Goal: Check status: Check status

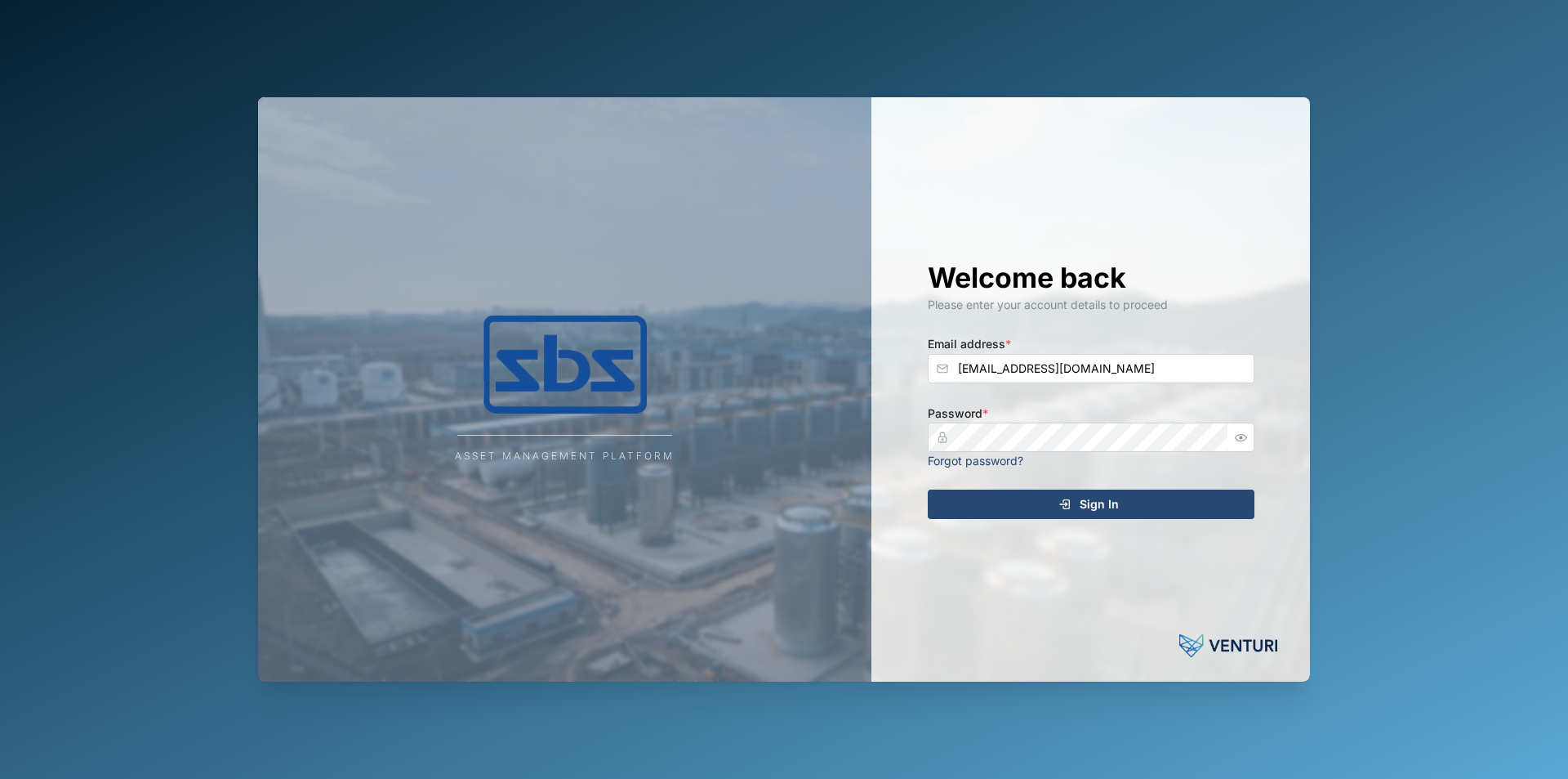
type input "[EMAIL_ADDRESS][DOMAIN_NAME]"
click at [1247, 434] on icon "button" at bounding box center [1241, 438] width 12 height 12
click at [1119, 498] on div "Sign In" at bounding box center [1088, 504] width 301 height 28
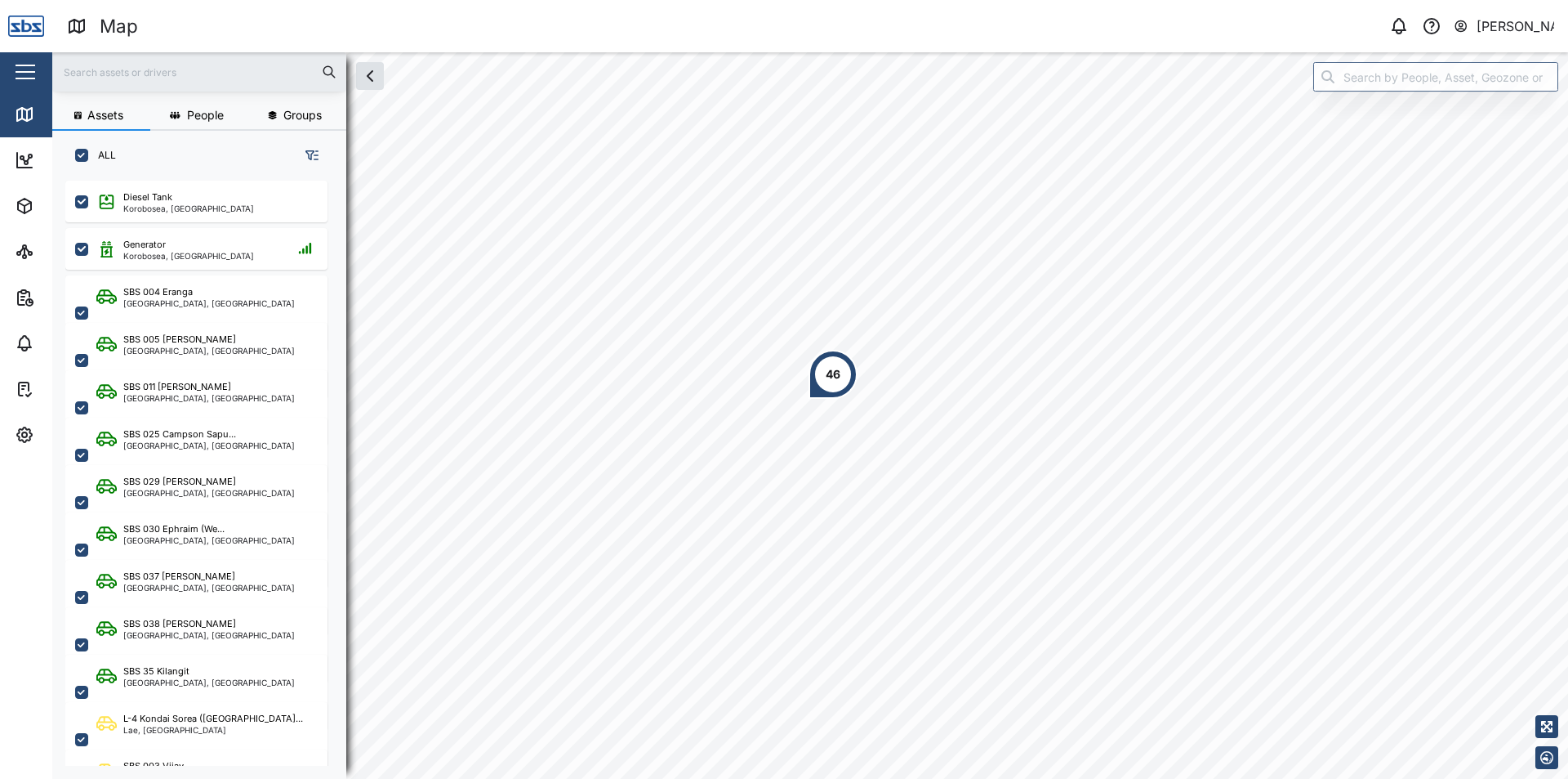
scroll to position [578, 255]
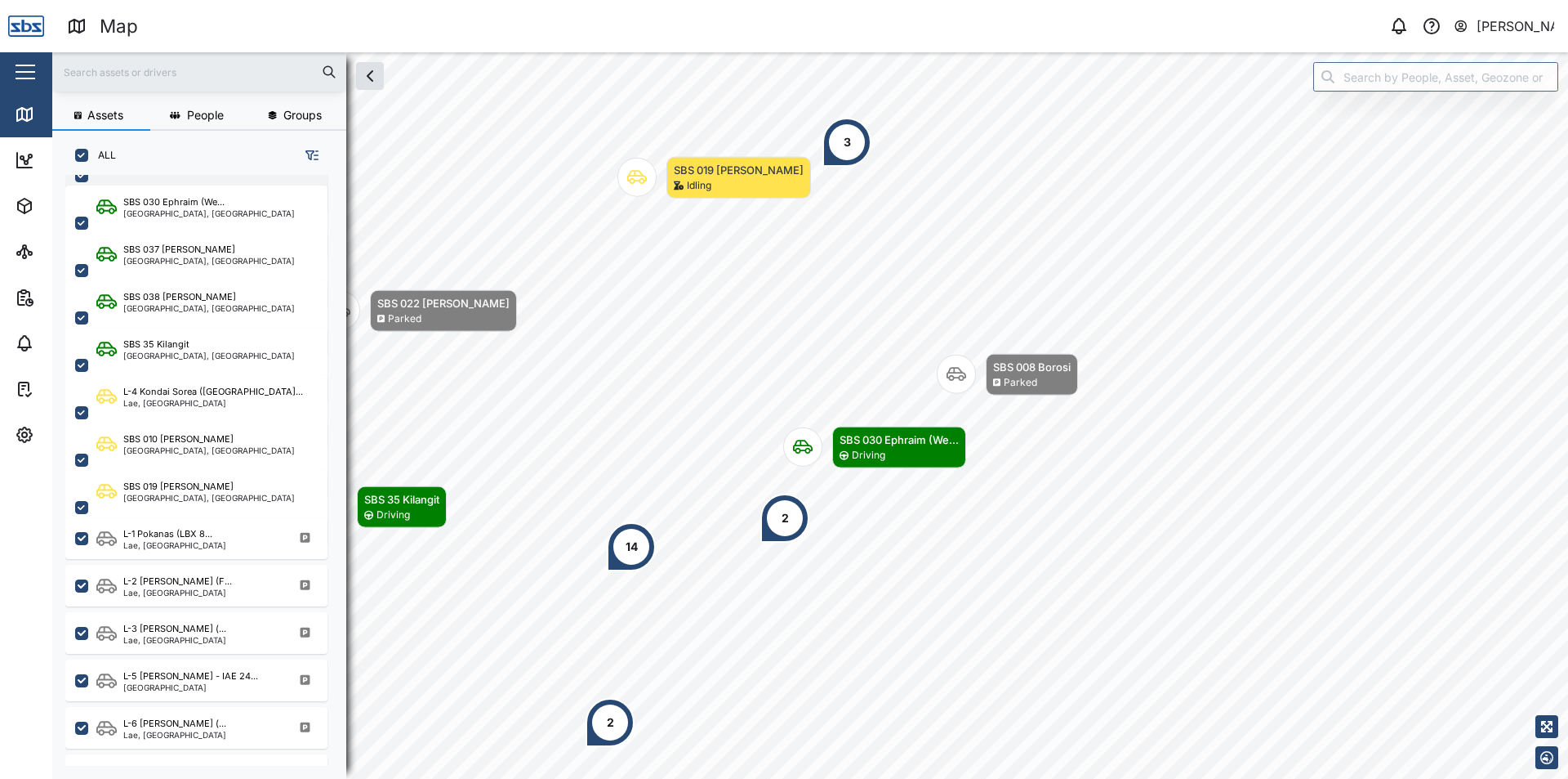
scroll to position [409, 0]
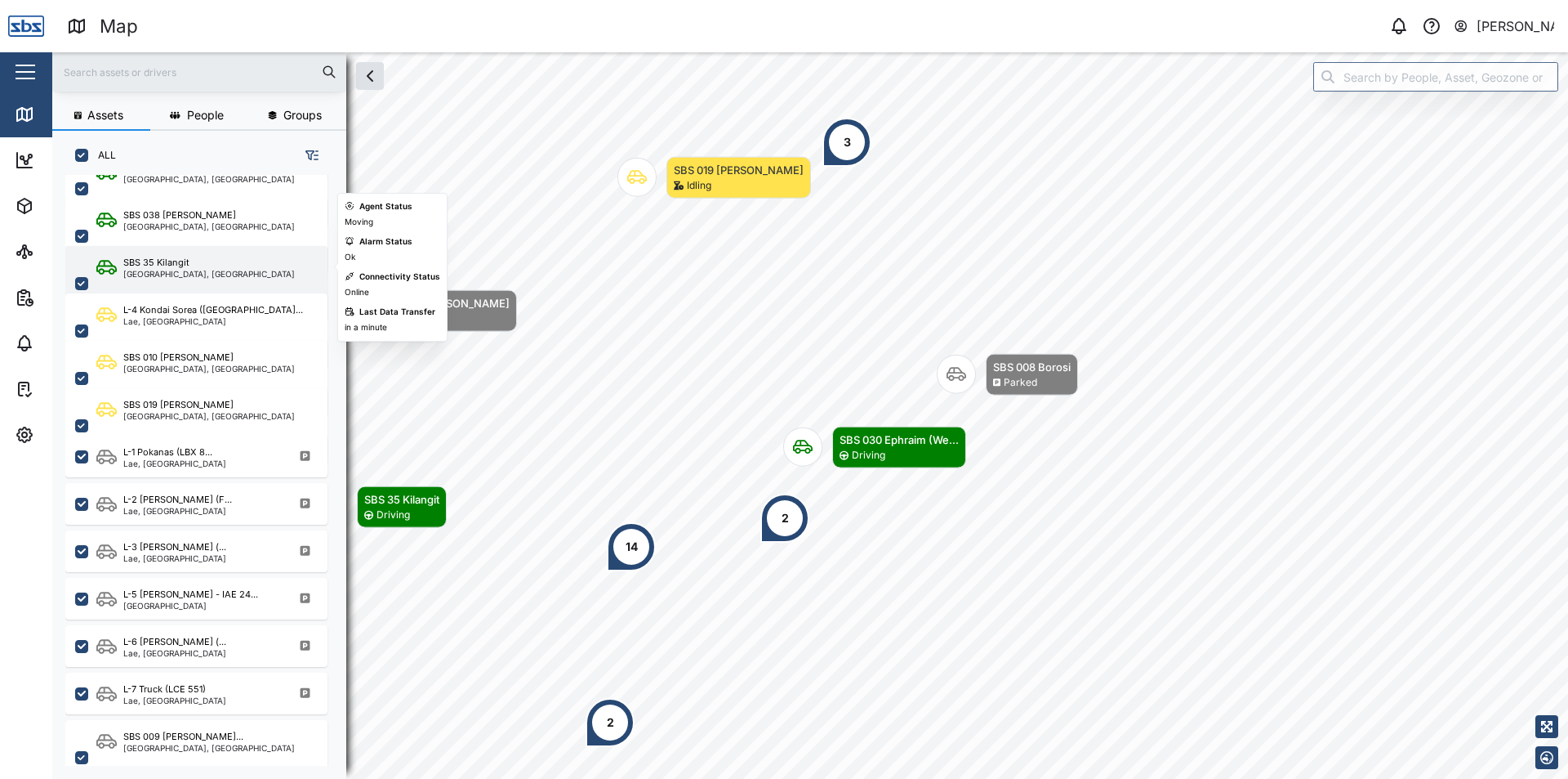
click at [254, 263] on div "SBS 35 Kilangit [GEOGRAPHIC_DATA], [GEOGRAPHIC_DATA]" at bounding box center [207, 283] width 222 height 55
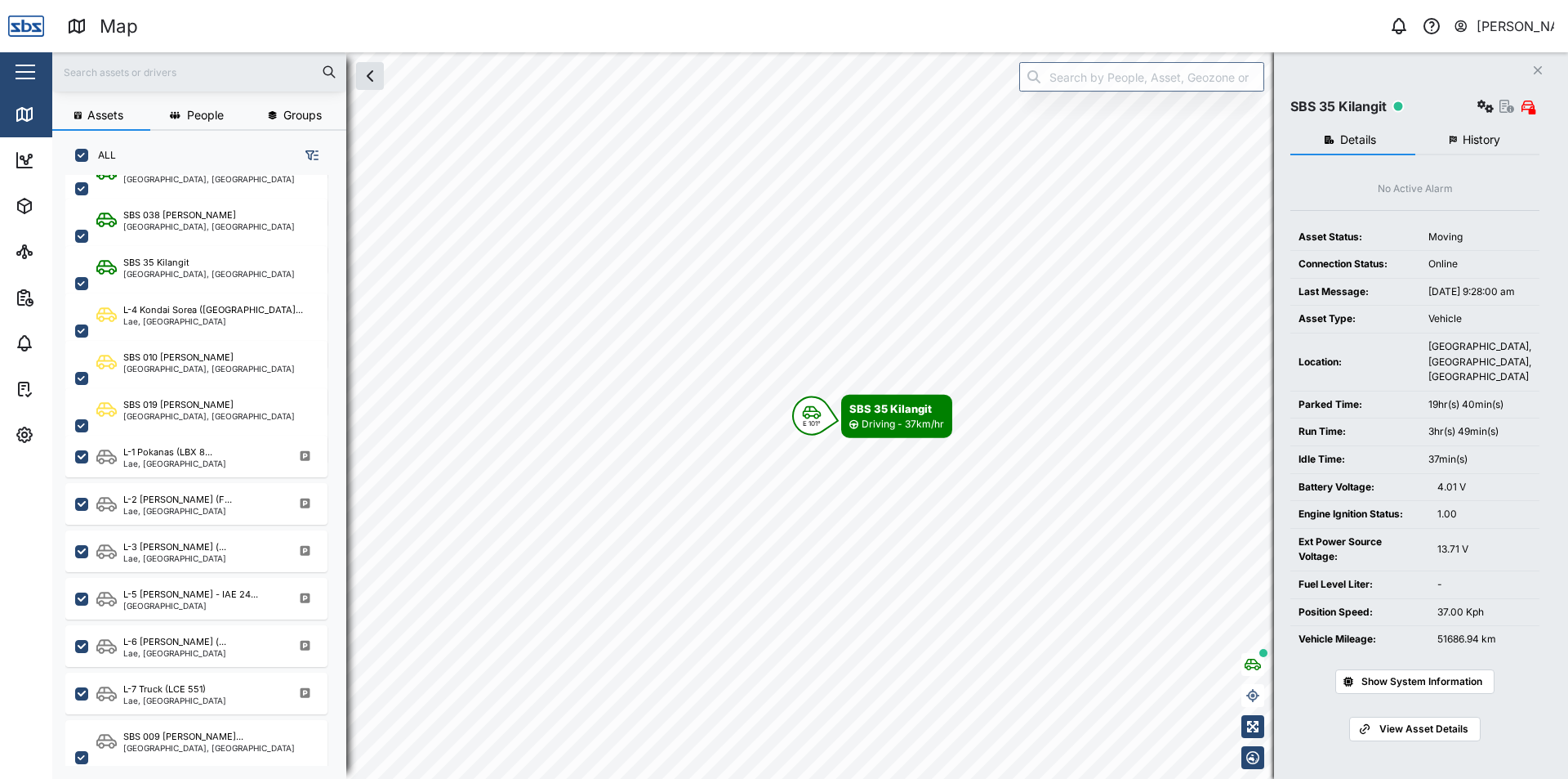
click at [1478, 139] on span "History" at bounding box center [1481, 140] width 38 height 12
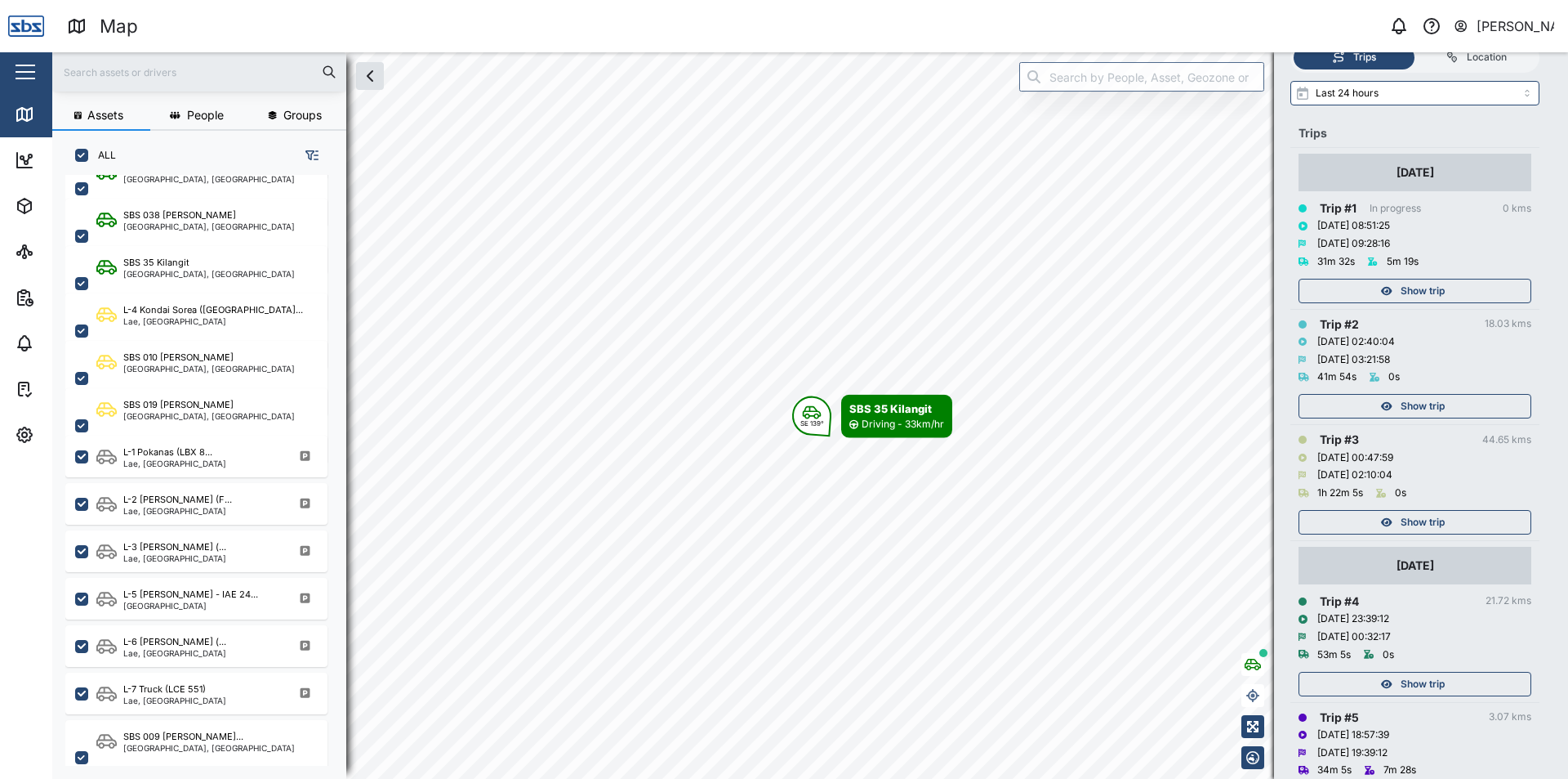
scroll to position [163, 0]
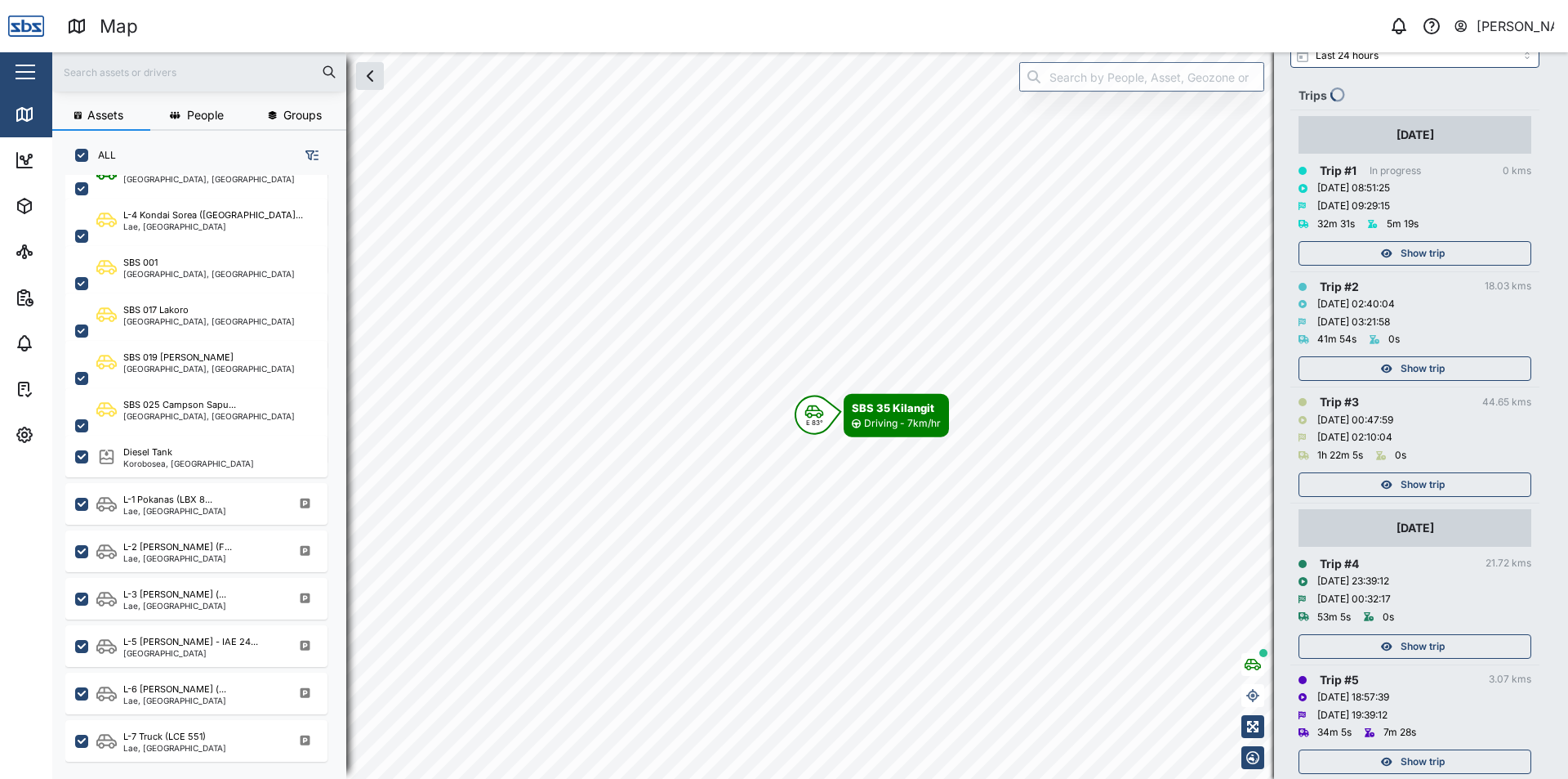
click at [1432, 482] on span "Show trip" at bounding box center [1423, 484] width 45 height 23
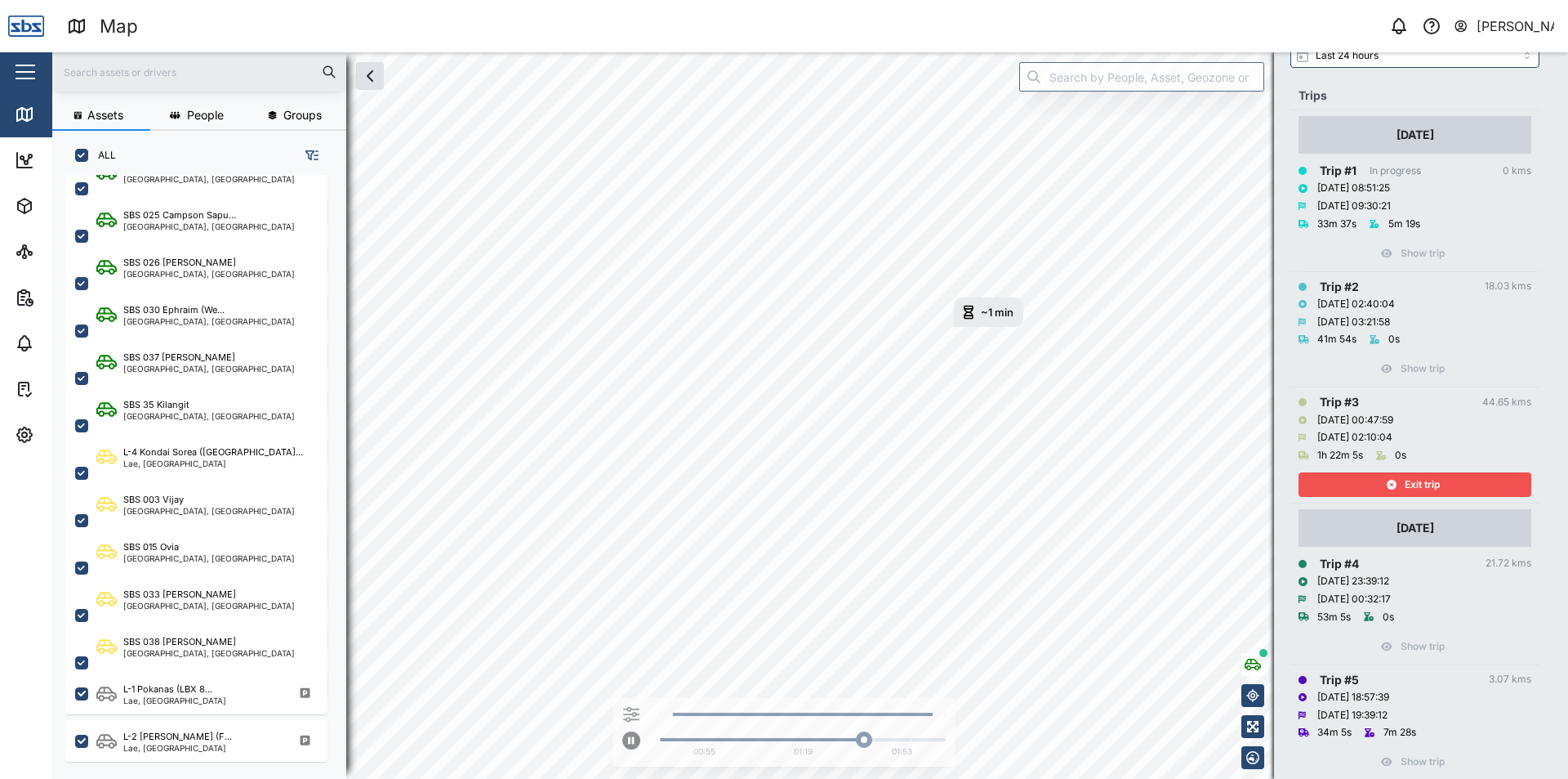
click at [1432, 476] on span "Exit trip" at bounding box center [1422, 484] width 35 height 23
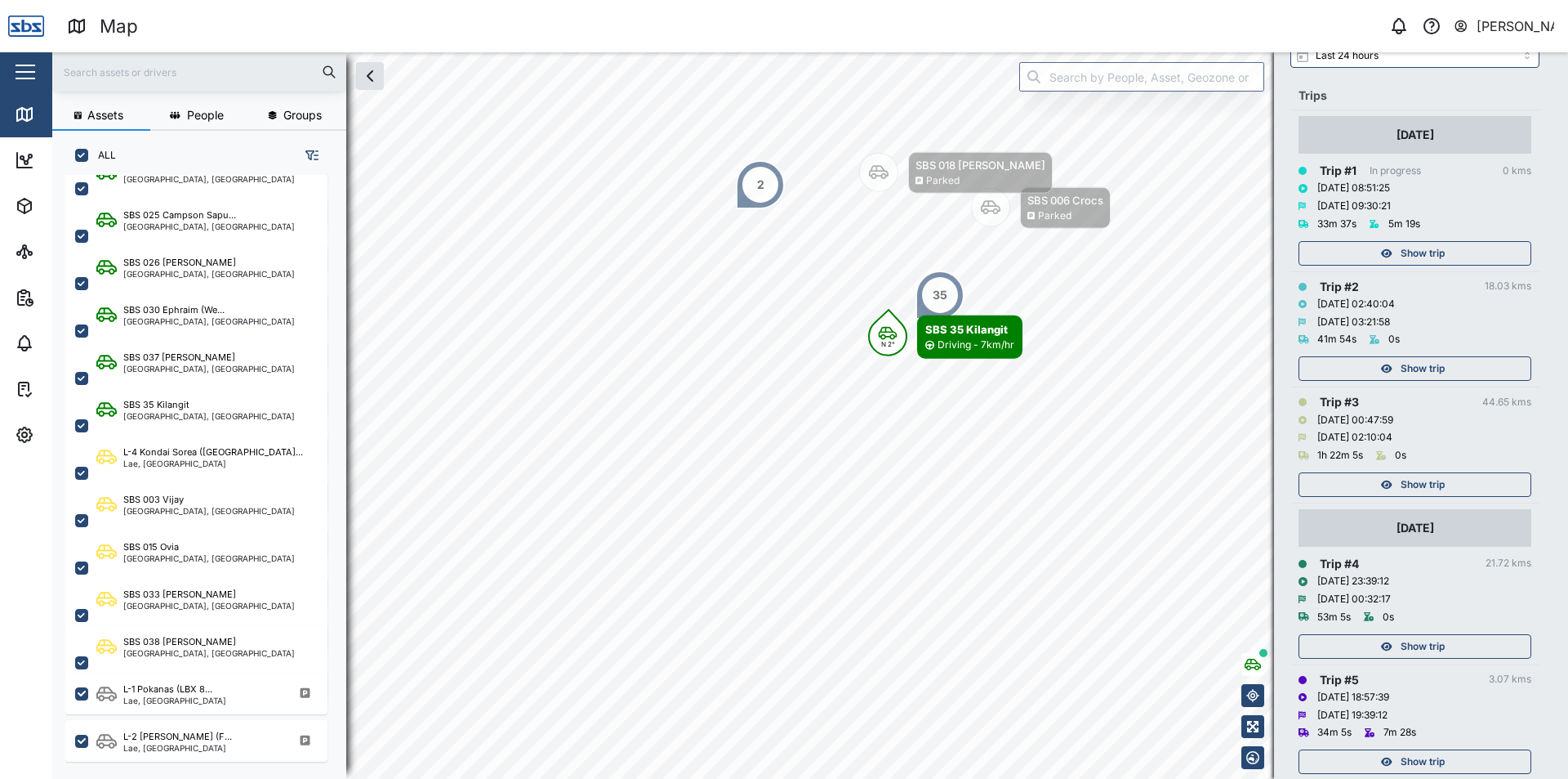
click at [1418, 374] on span "Show trip" at bounding box center [1423, 368] width 45 height 23
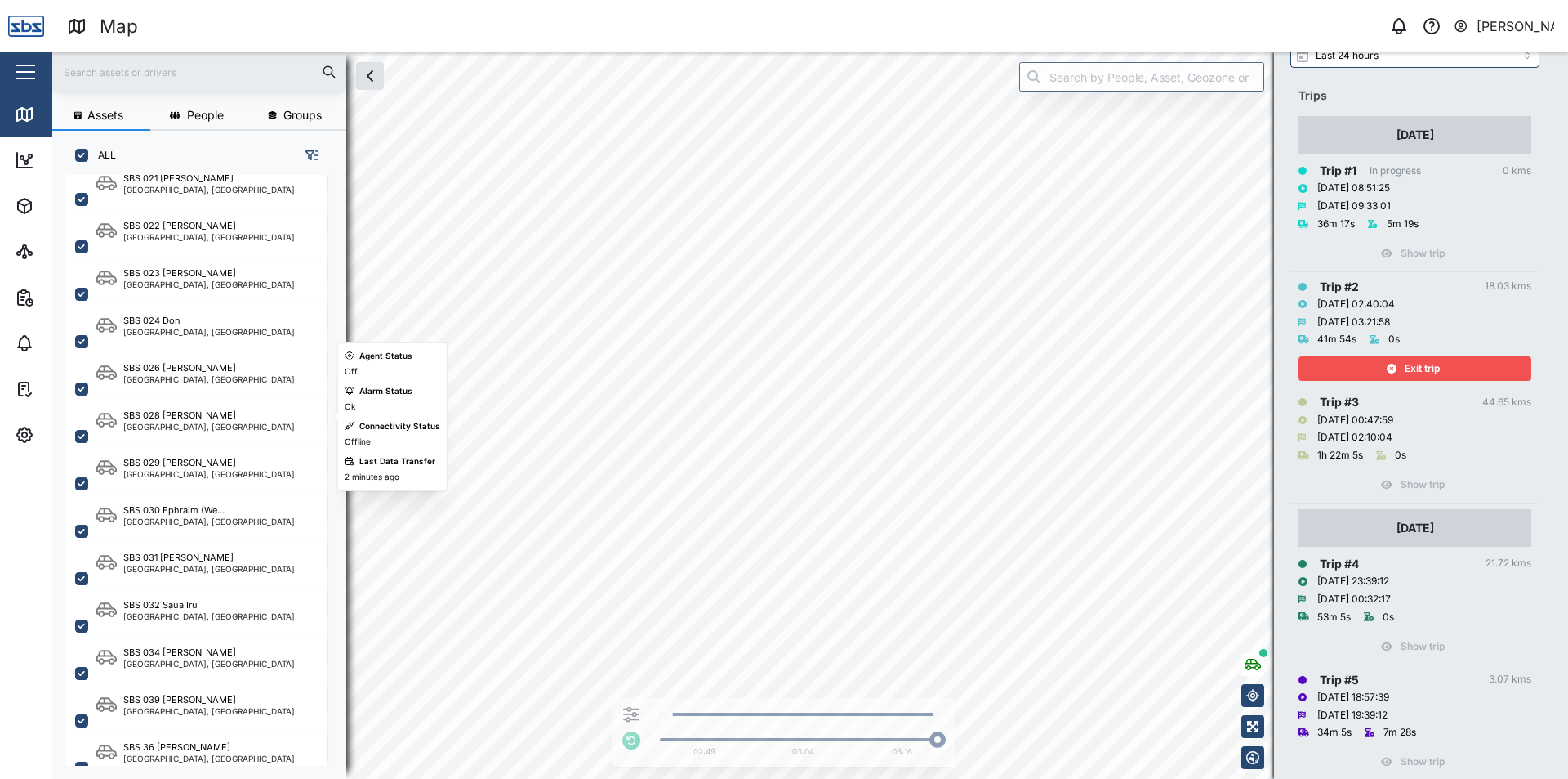
scroll to position [1590, 0]
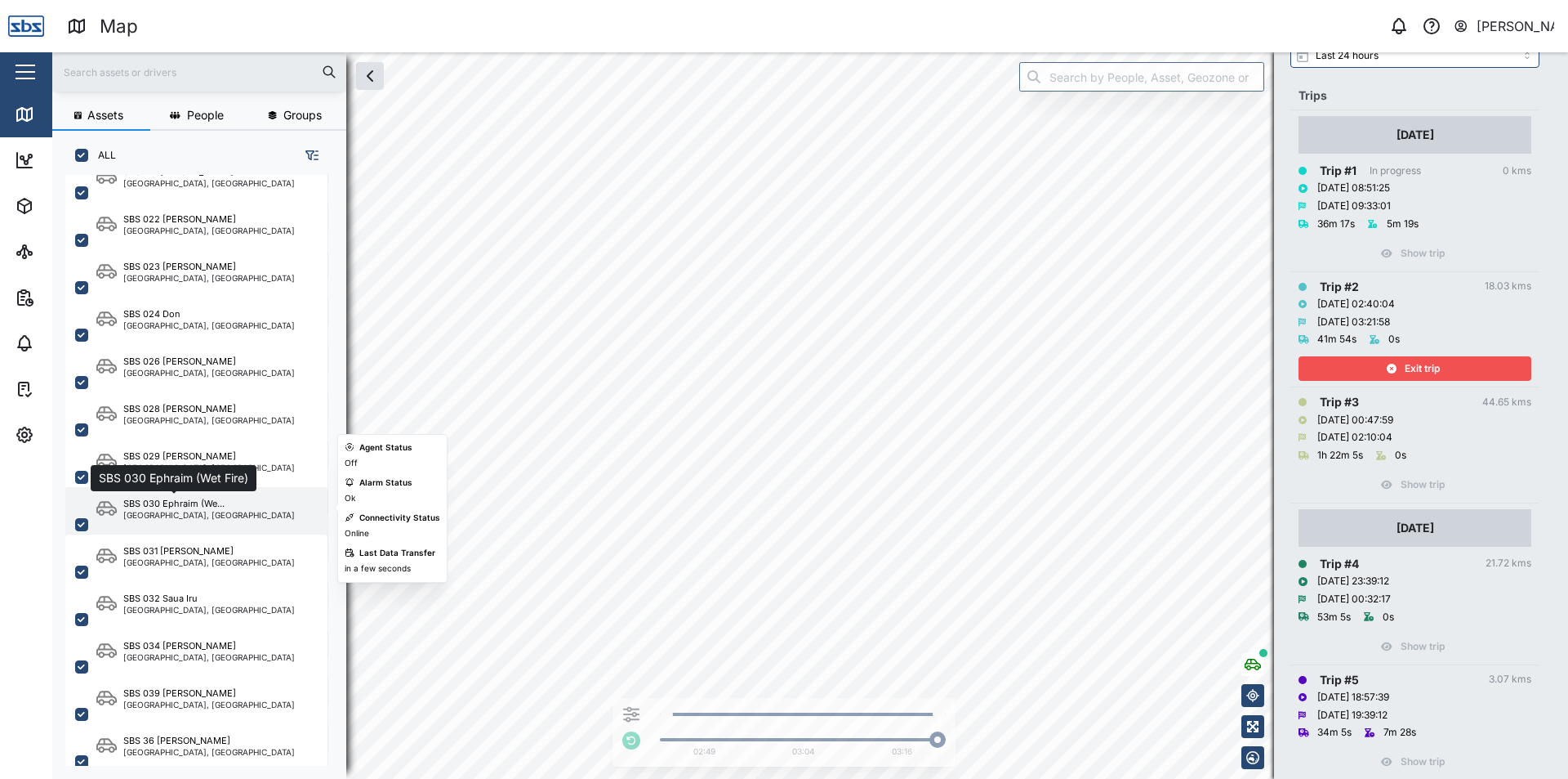
click at [167, 499] on div "SBS 030 Ephraim (We..." at bounding box center [174, 504] width 101 height 14
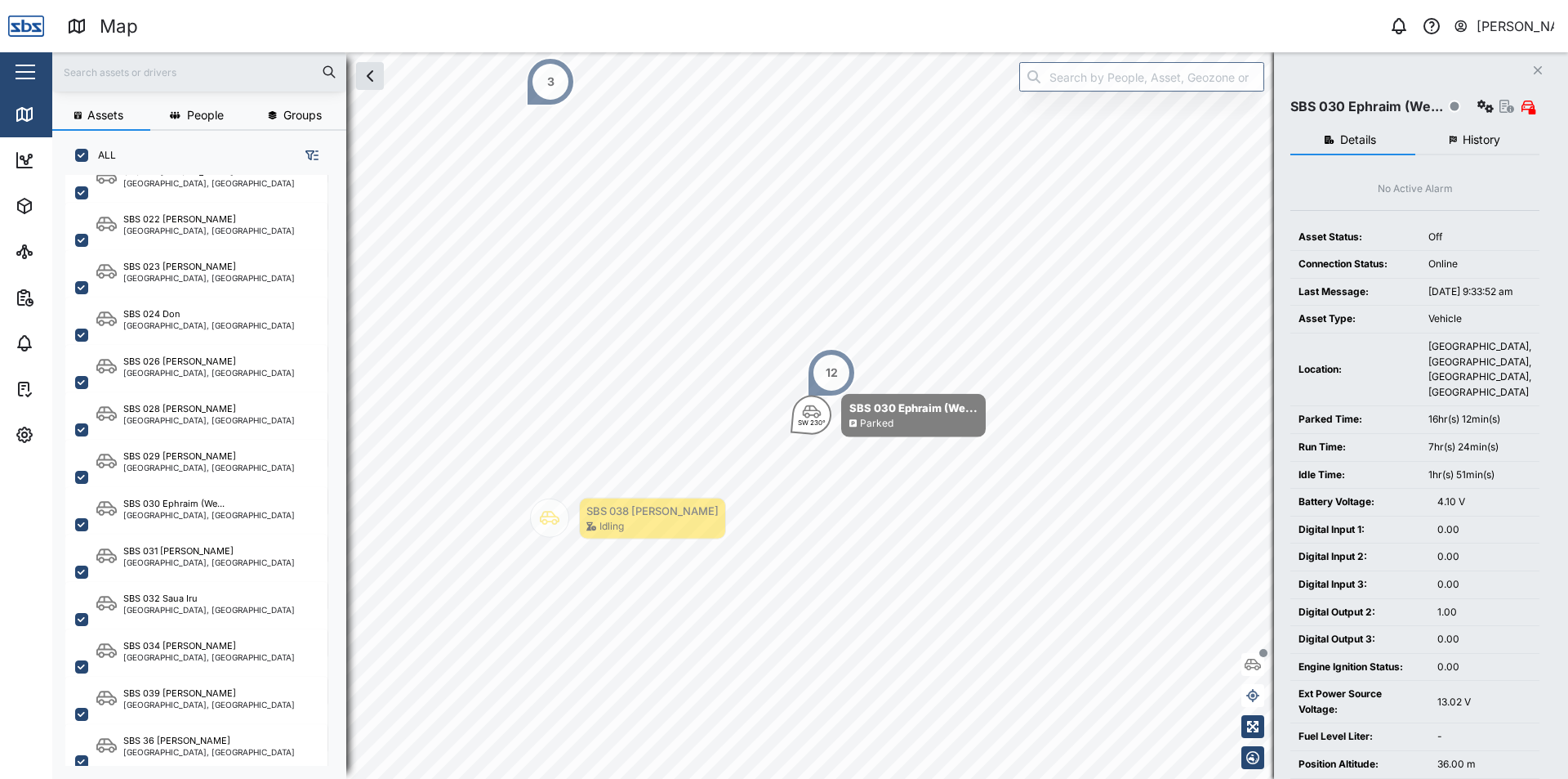
click at [1473, 139] on span "History" at bounding box center [1481, 140] width 38 height 12
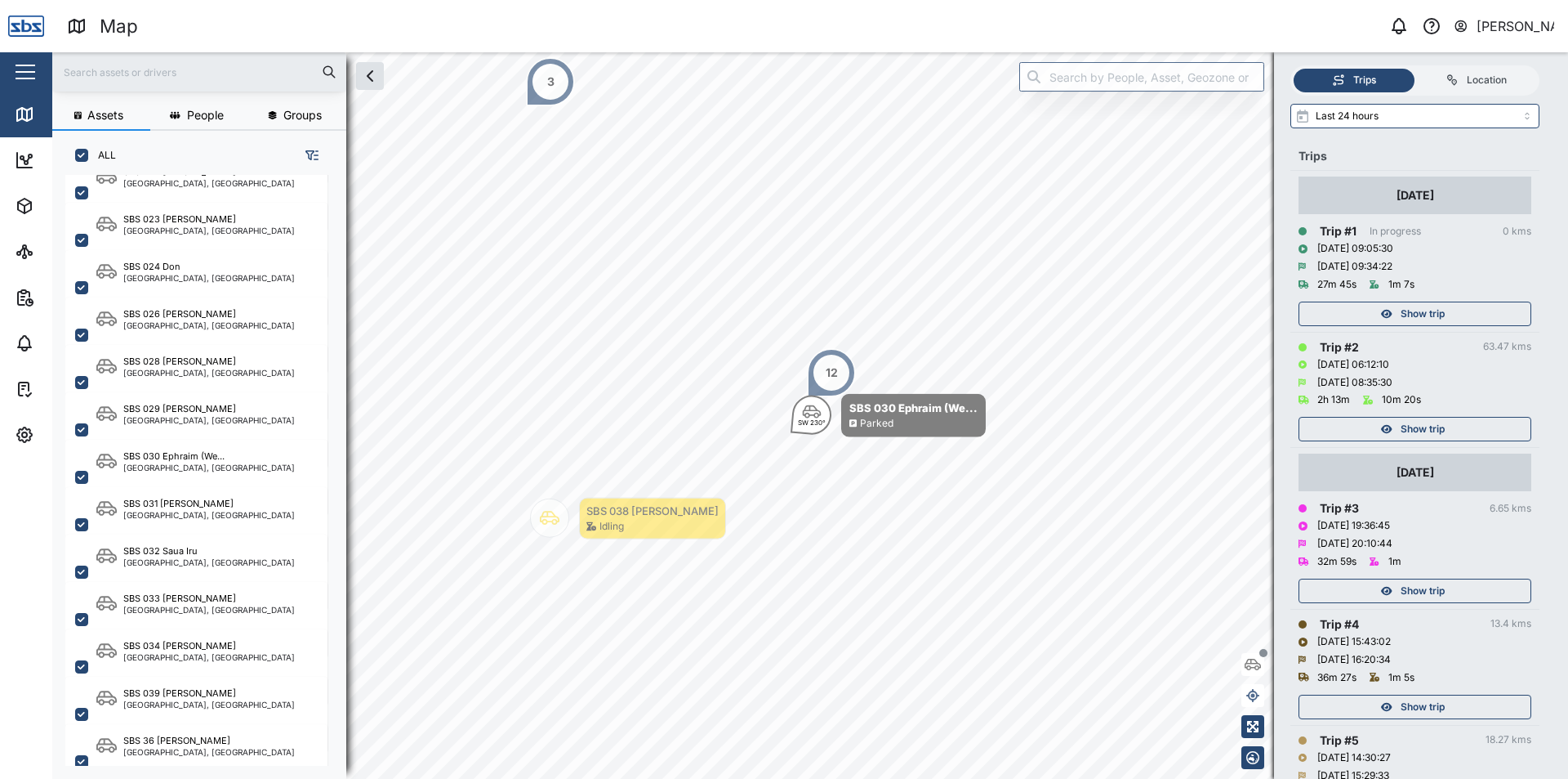
scroll to position [163, 0]
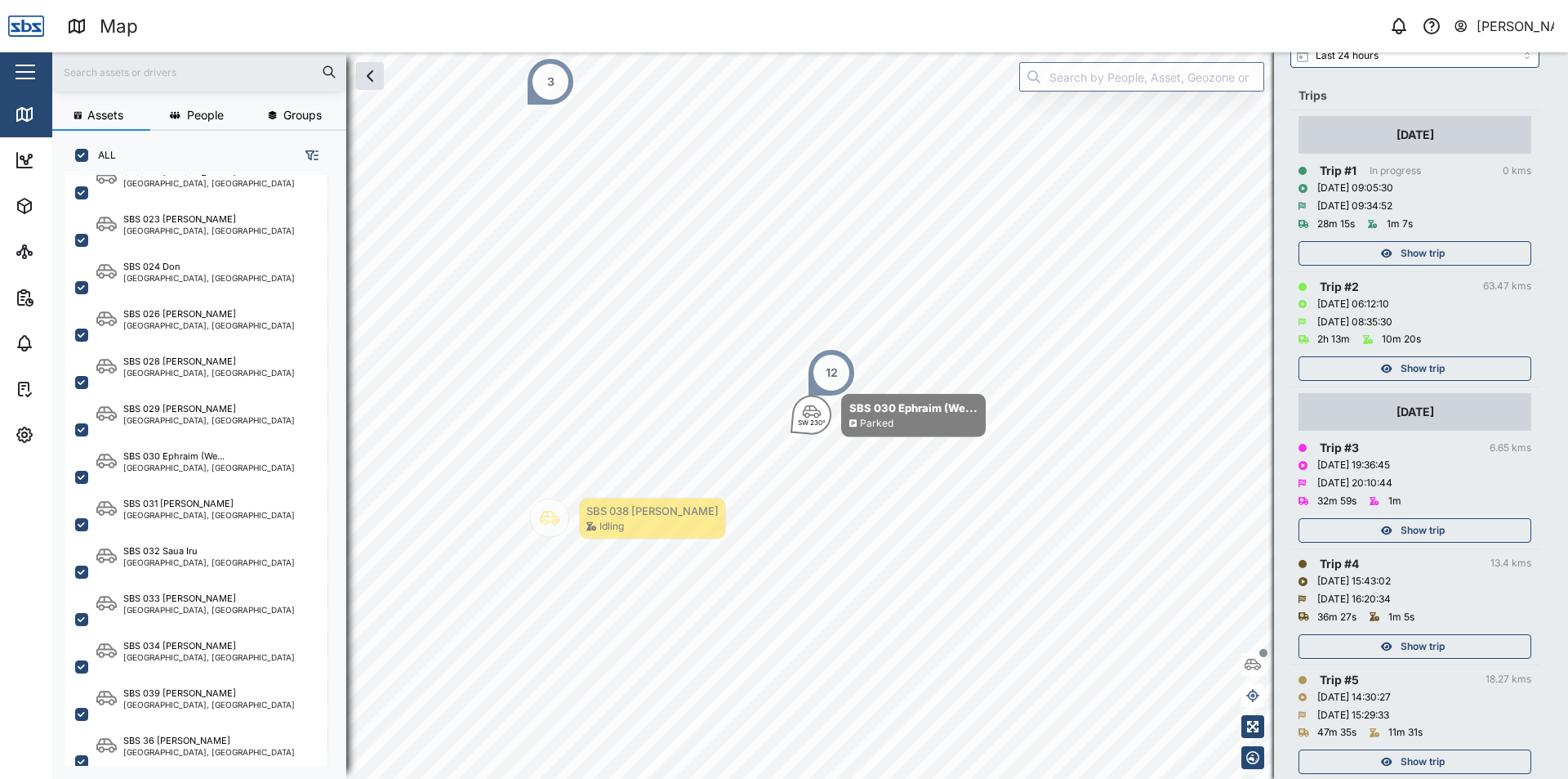
click at [1433, 536] on span "Show trip" at bounding box center [1423, 530] width 45 height 23
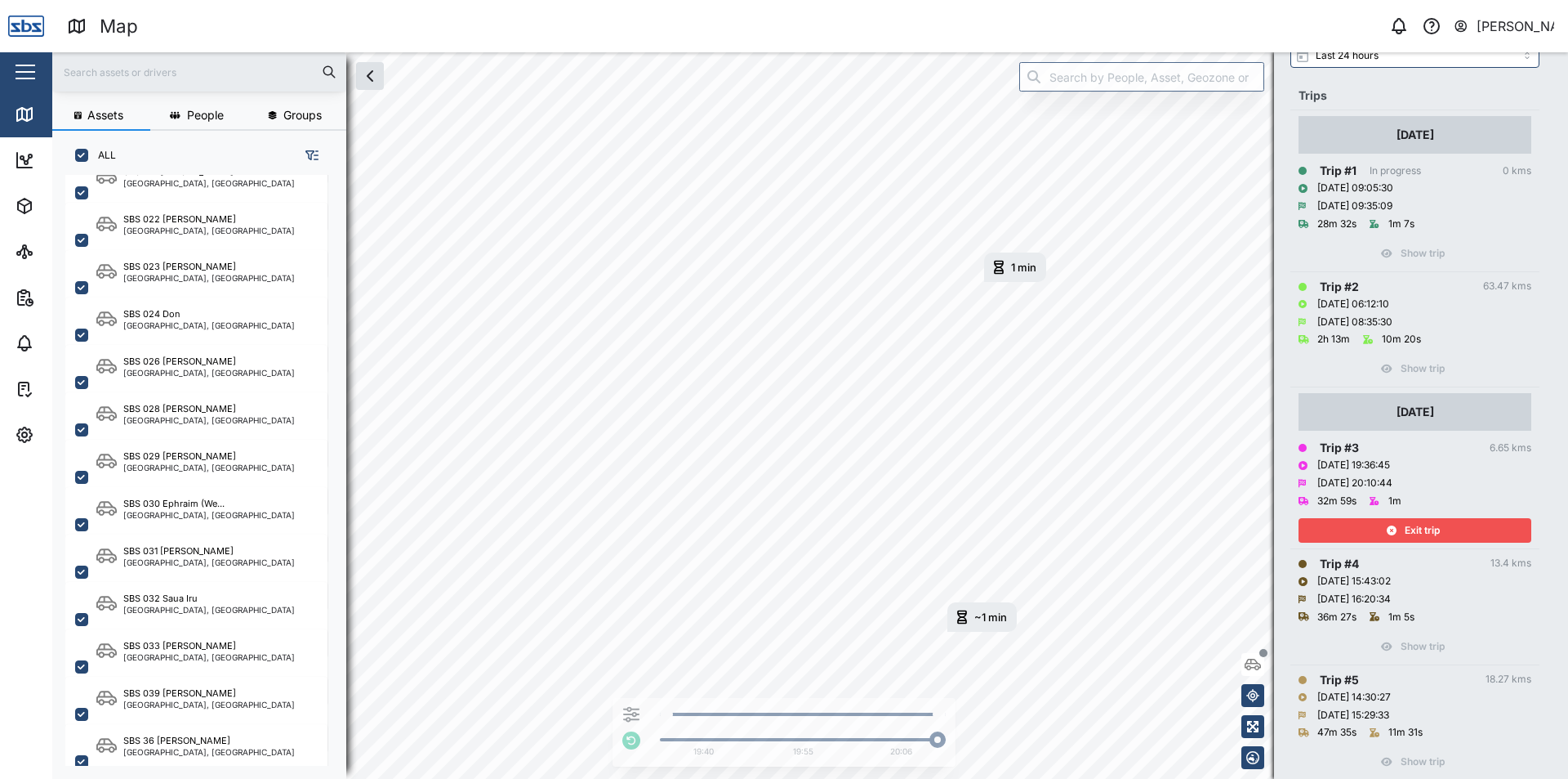
click at [1430, 530] on span "Exit trip" at bounding box center [1422, 530] width 35 height 23
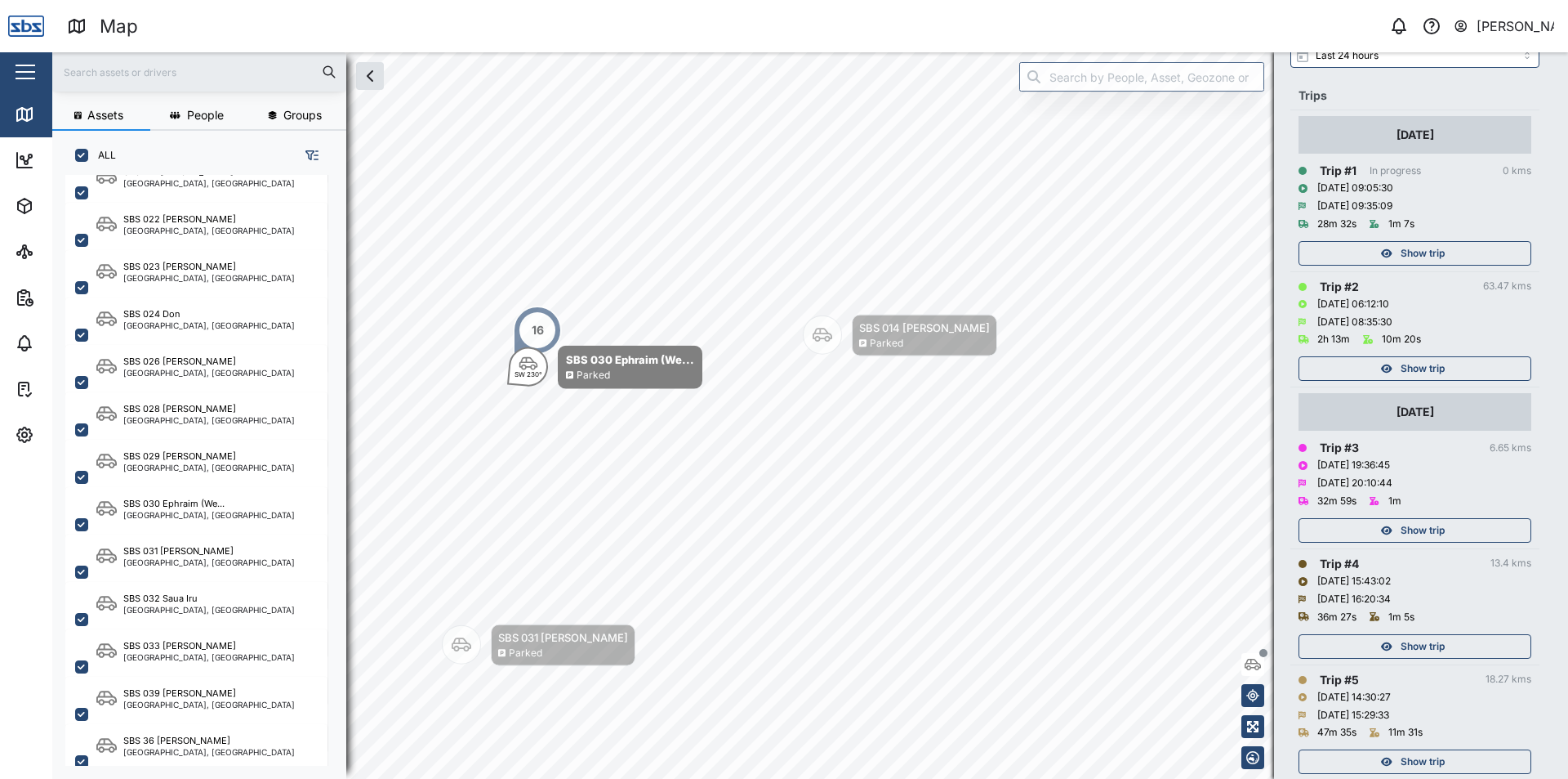
click at [1411, 374] on span "Show trip" at bounding box center [1423, 368] width 45 height 23
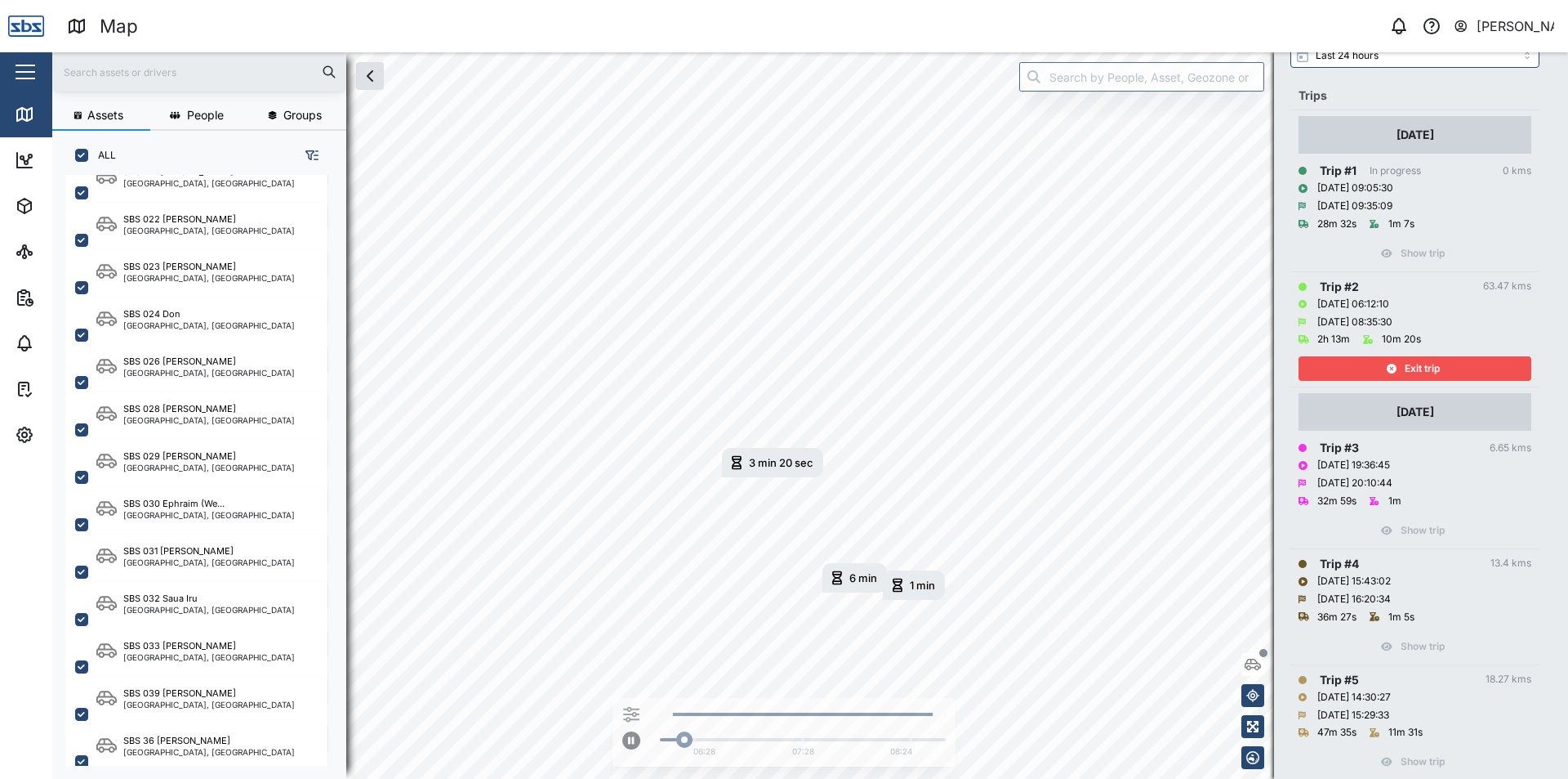
click at [1416, 375] on span "Exit trip" at bounding box center [1422, 368] width 35 height 23
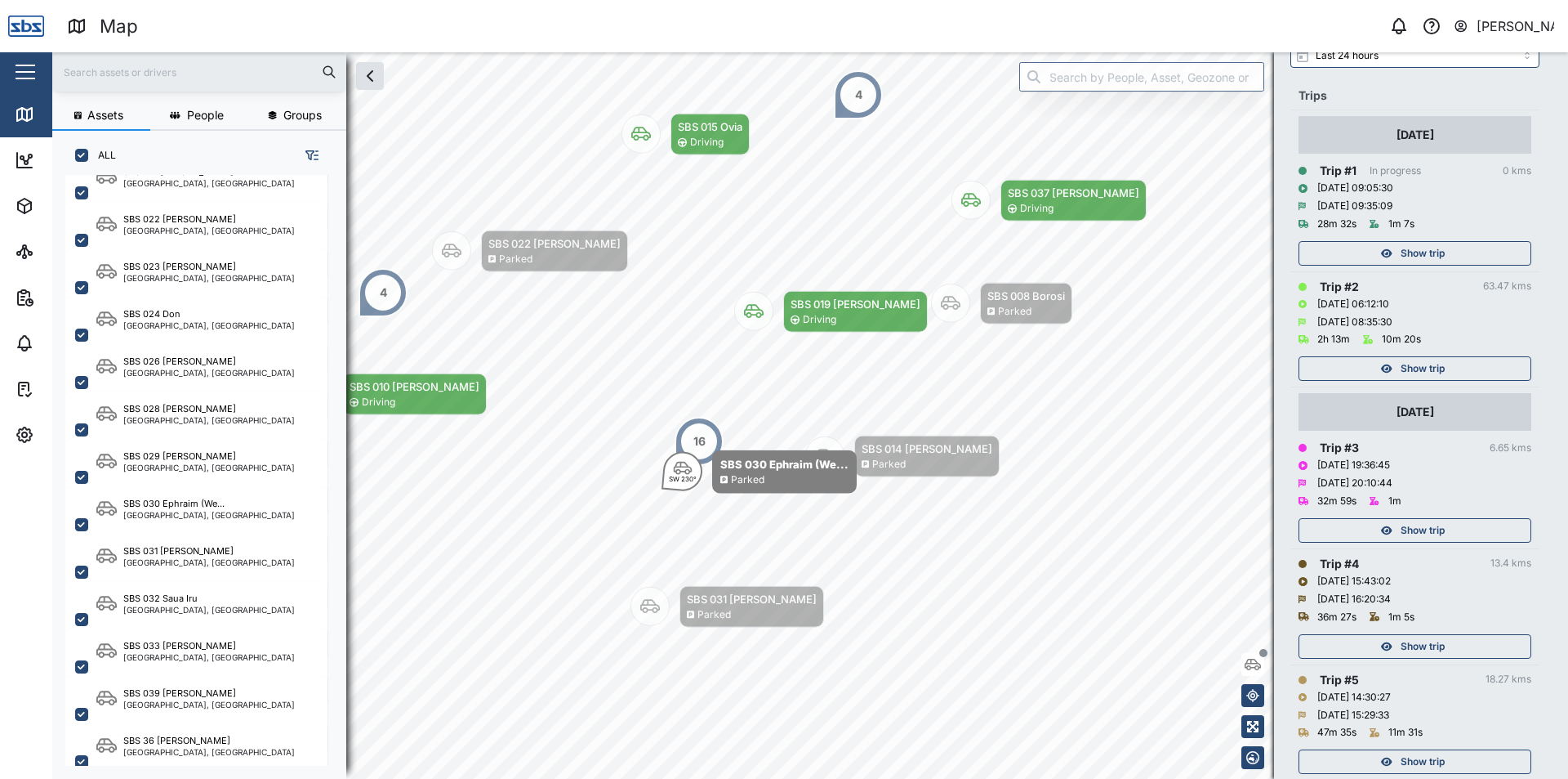
click at [1401, 253] on span "Show trip" at bounding box center [1423, 252] width 45 height 23
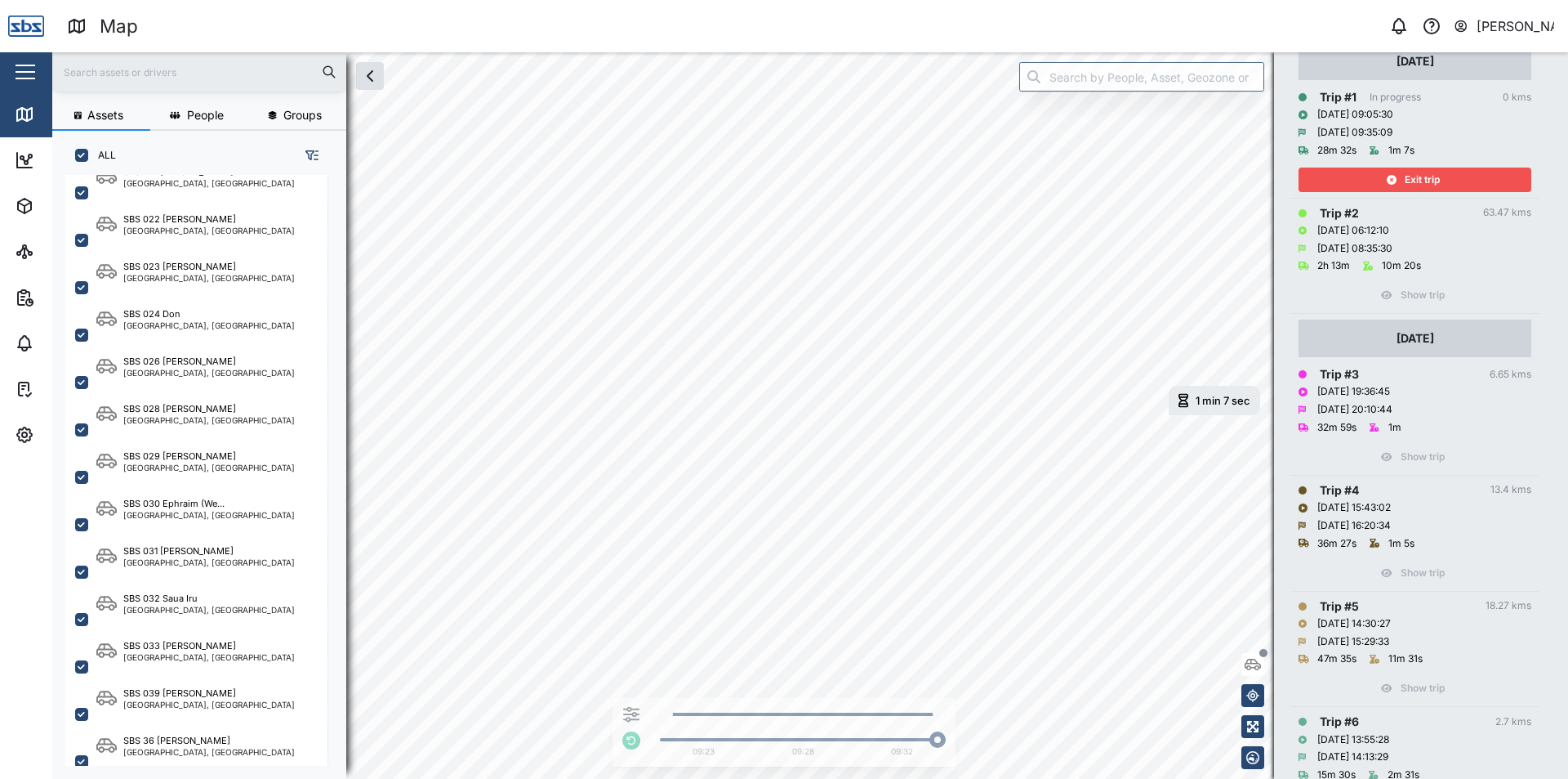
scroll to position [82, 0]
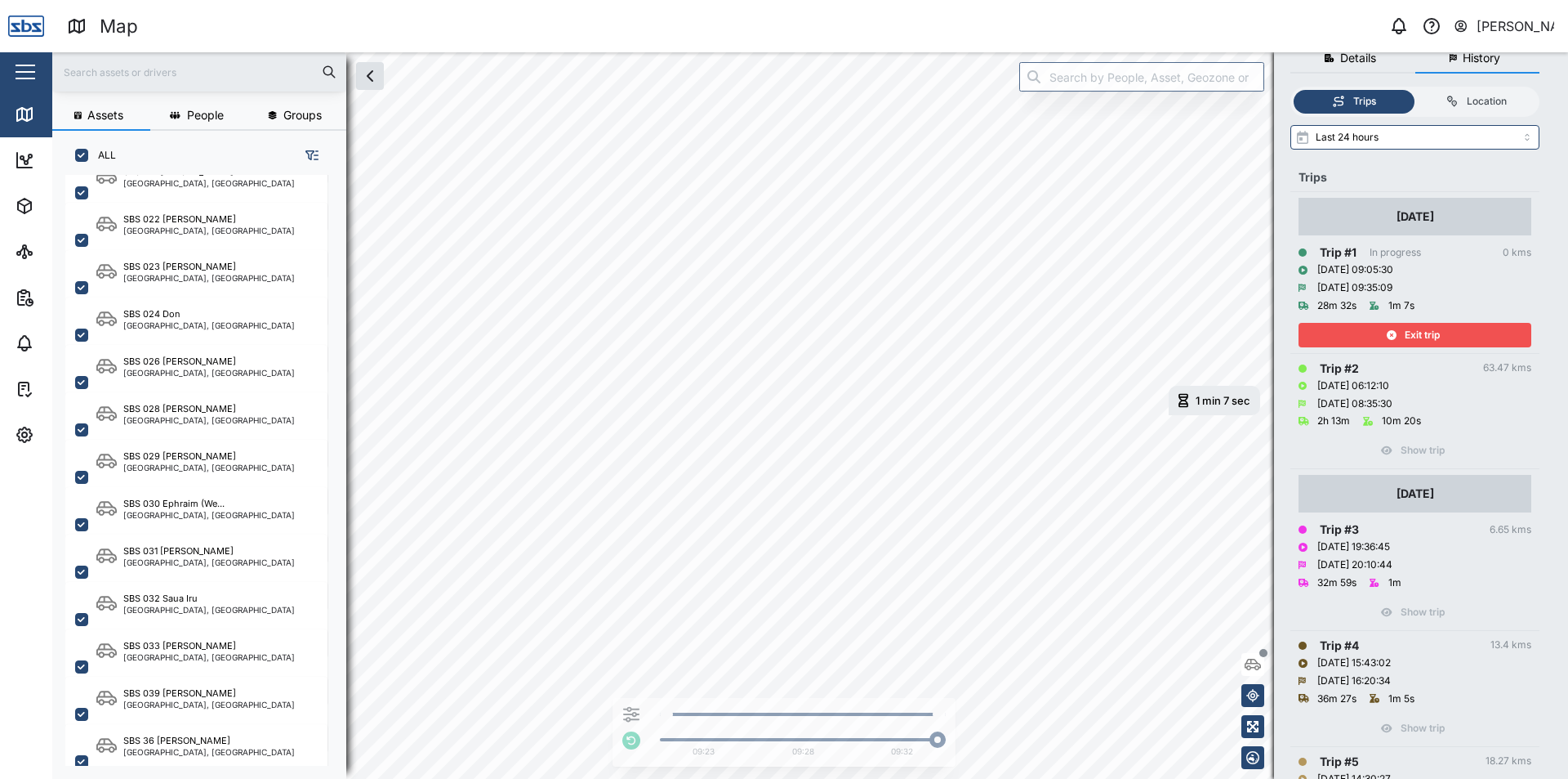
click at [1430, 334] on span "Exit trip" at bounding box center [1422, 335] width 35 height 23
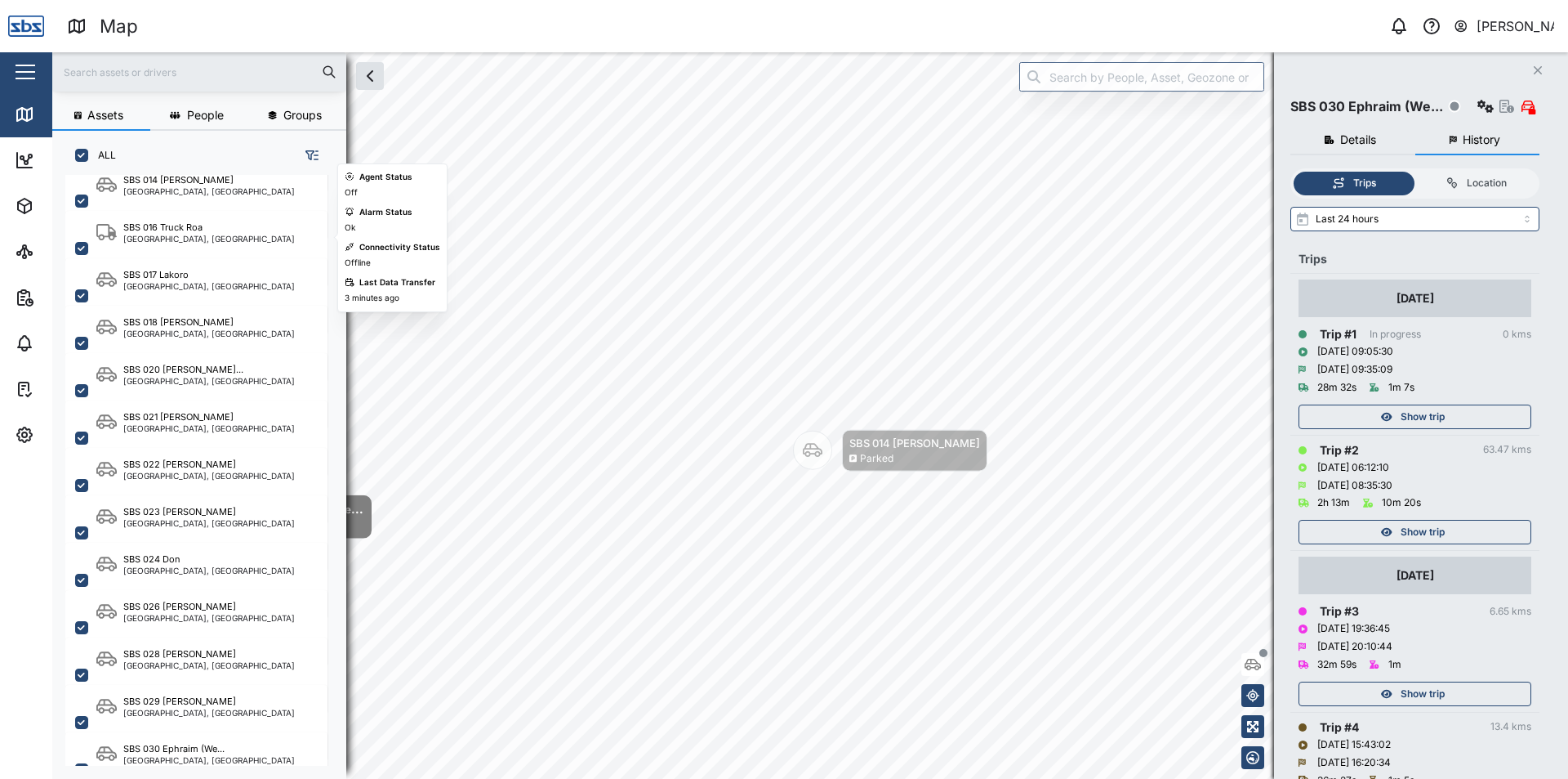
scroll to position [1181, 0]
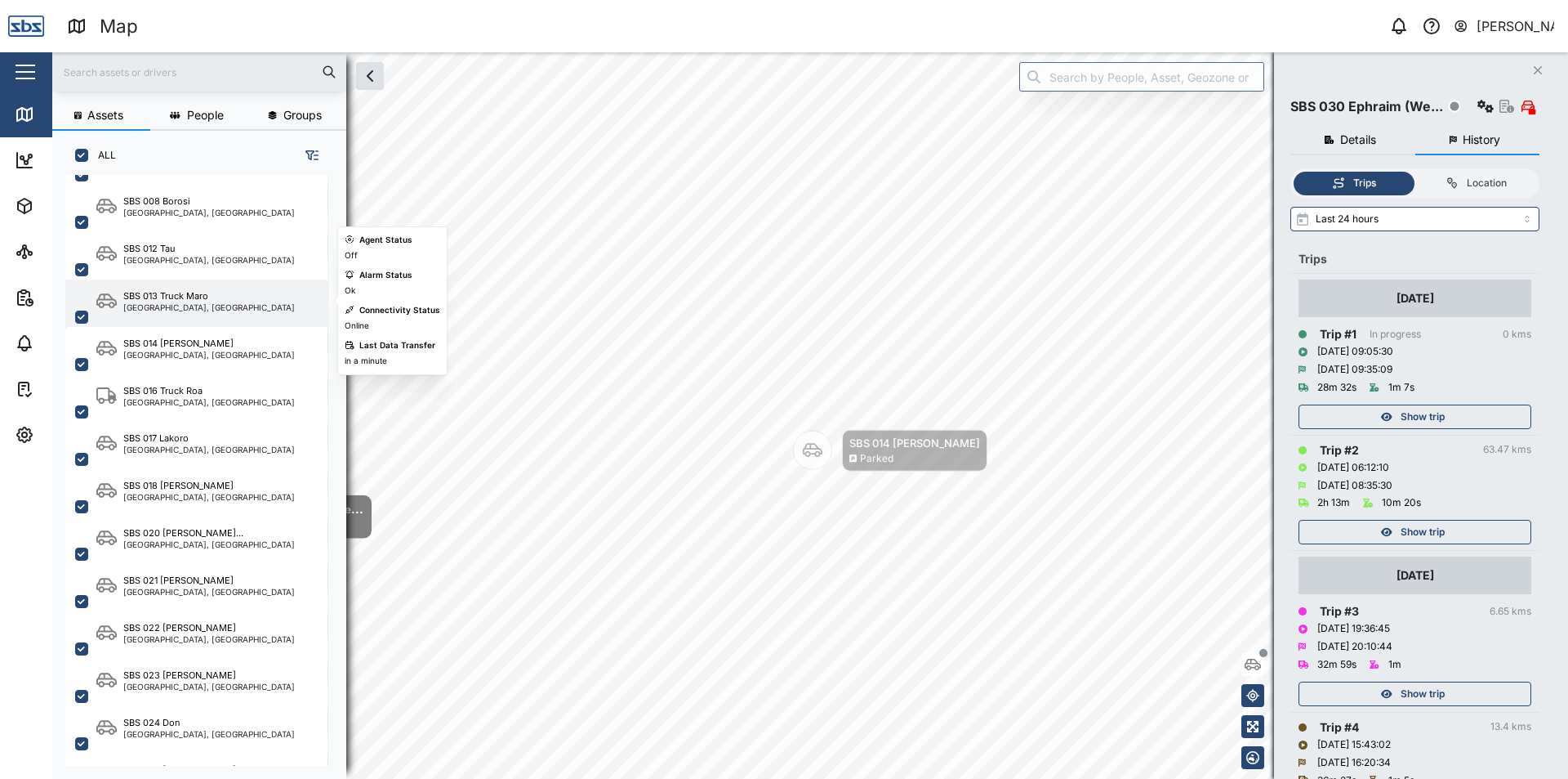
click at [180, 295] on div "SBS 013 Truck Maro" at bounding box center [166, 296] width 85 height 14
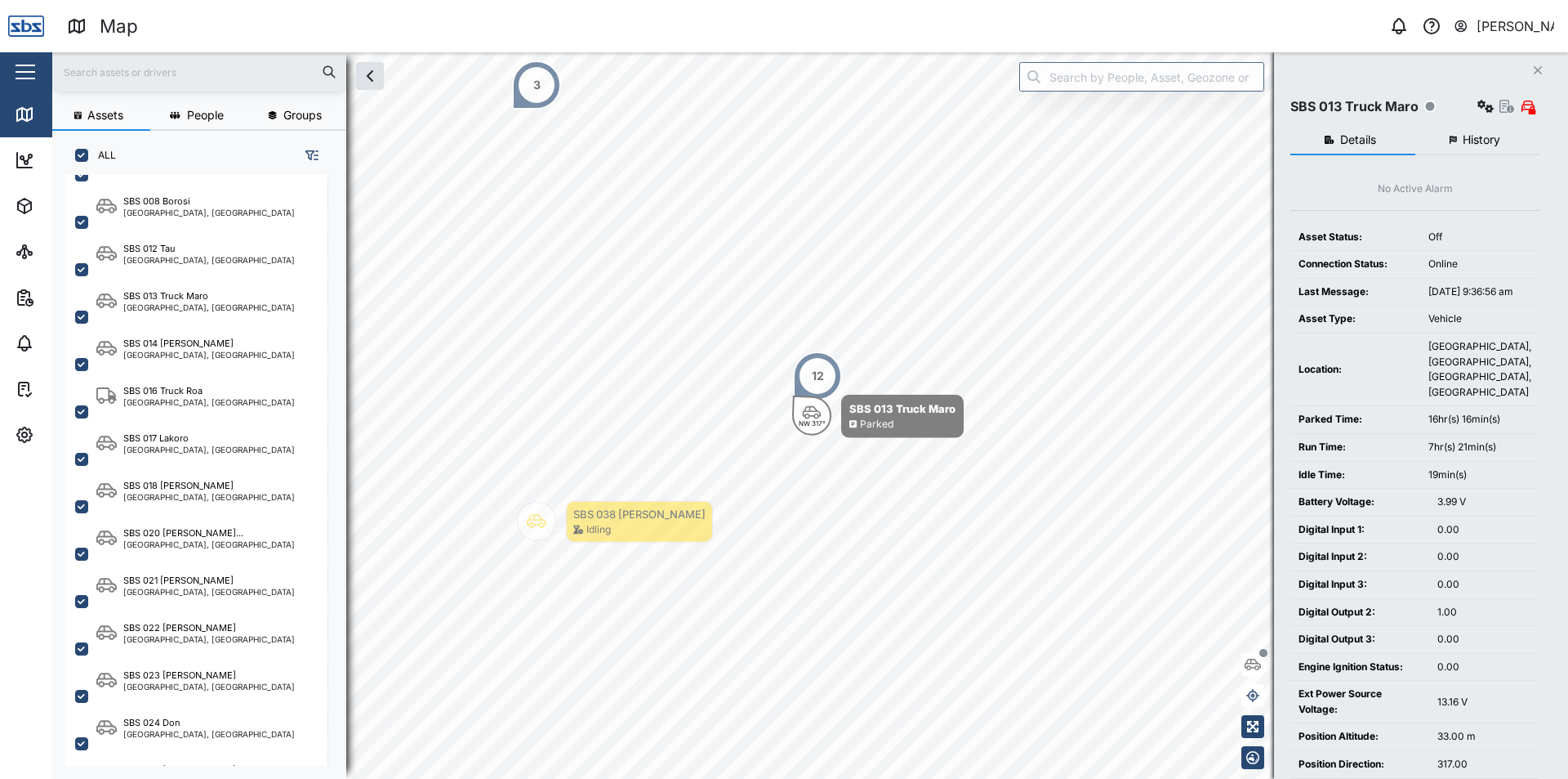
click at [1491, 135] on span "History" at bounding box center [1481, 140] width 38 height 12
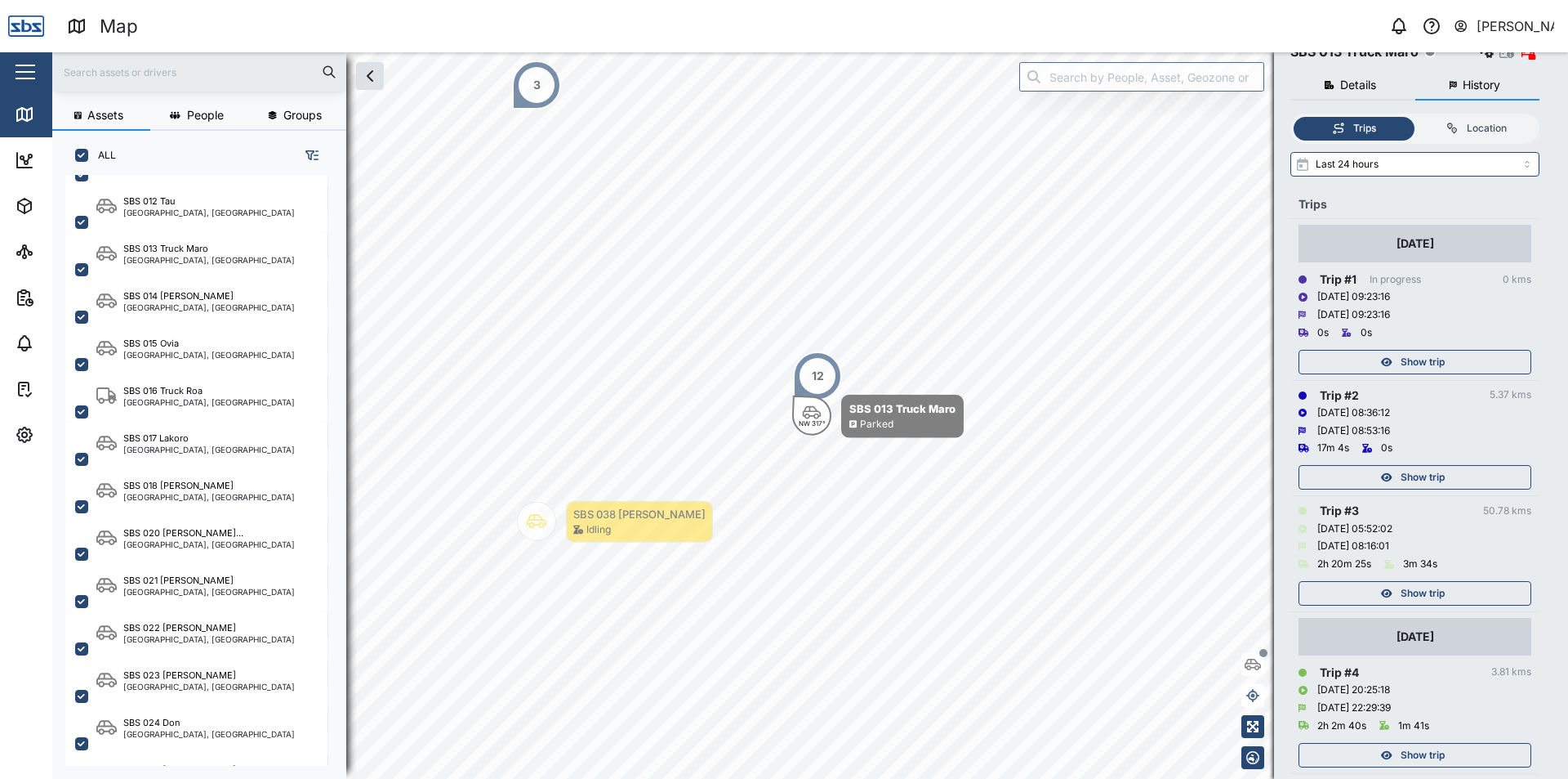
scroll to position [82, 0]
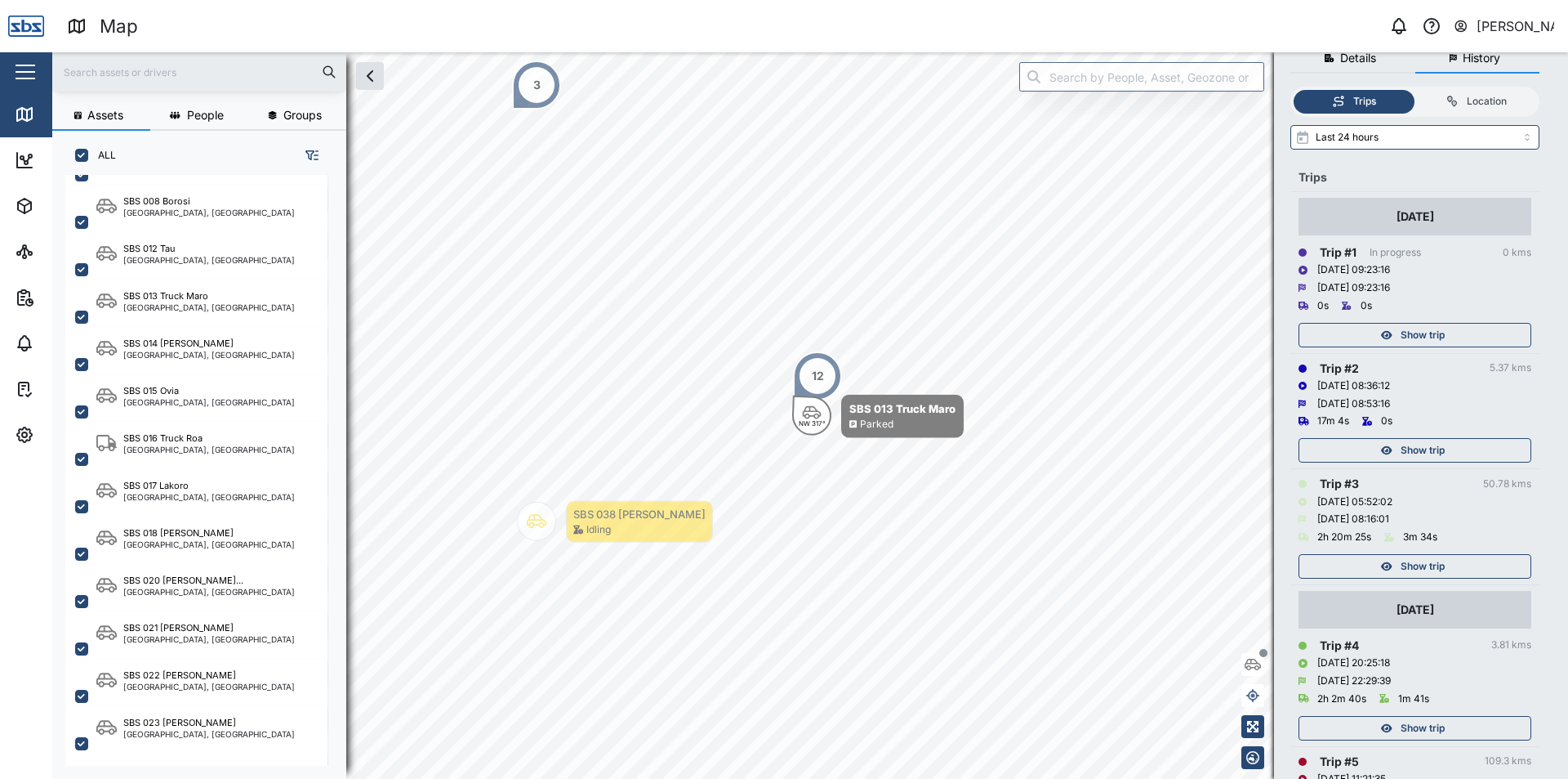
click at [1475, 568] on div "Show trip" at bounding box center [1413, 565] width 213 height 23
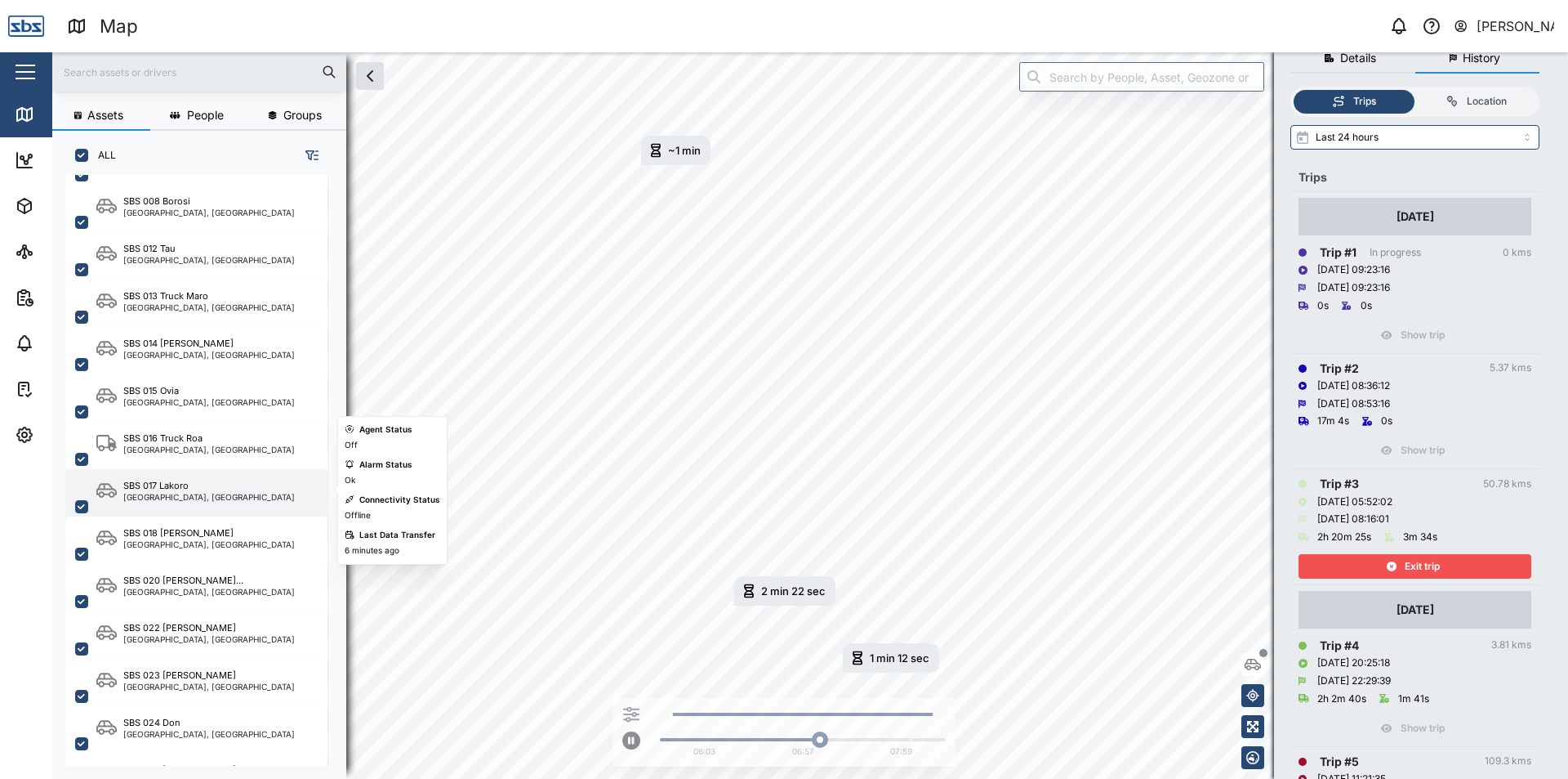
click at [180, 481] on div "SBS 017 Lakoro" at bounding box center [156, 486] width 65 height 14
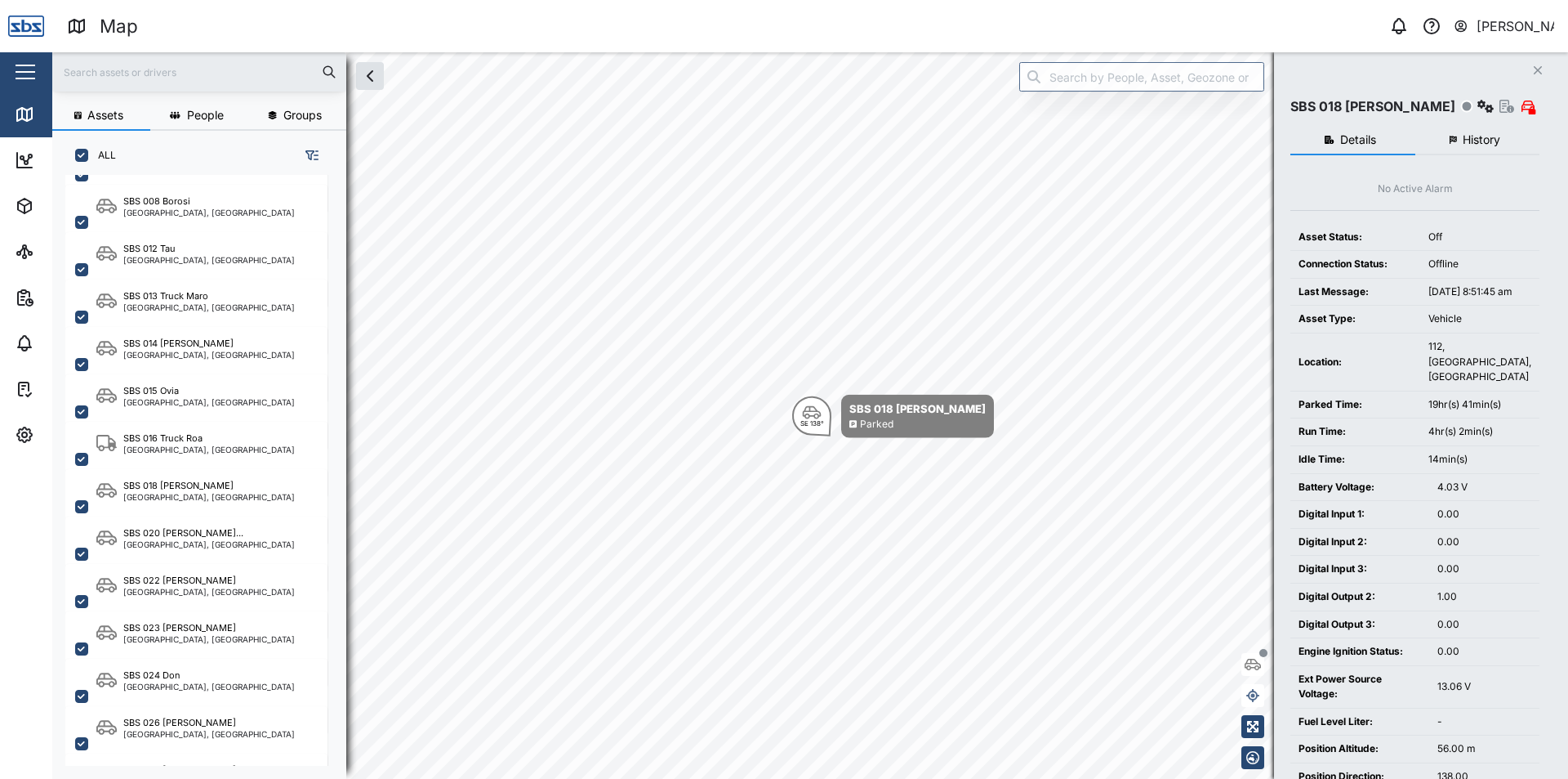
click at [1478, 137] on span "History" at bounding box center [1481, 140] width 38 height 12
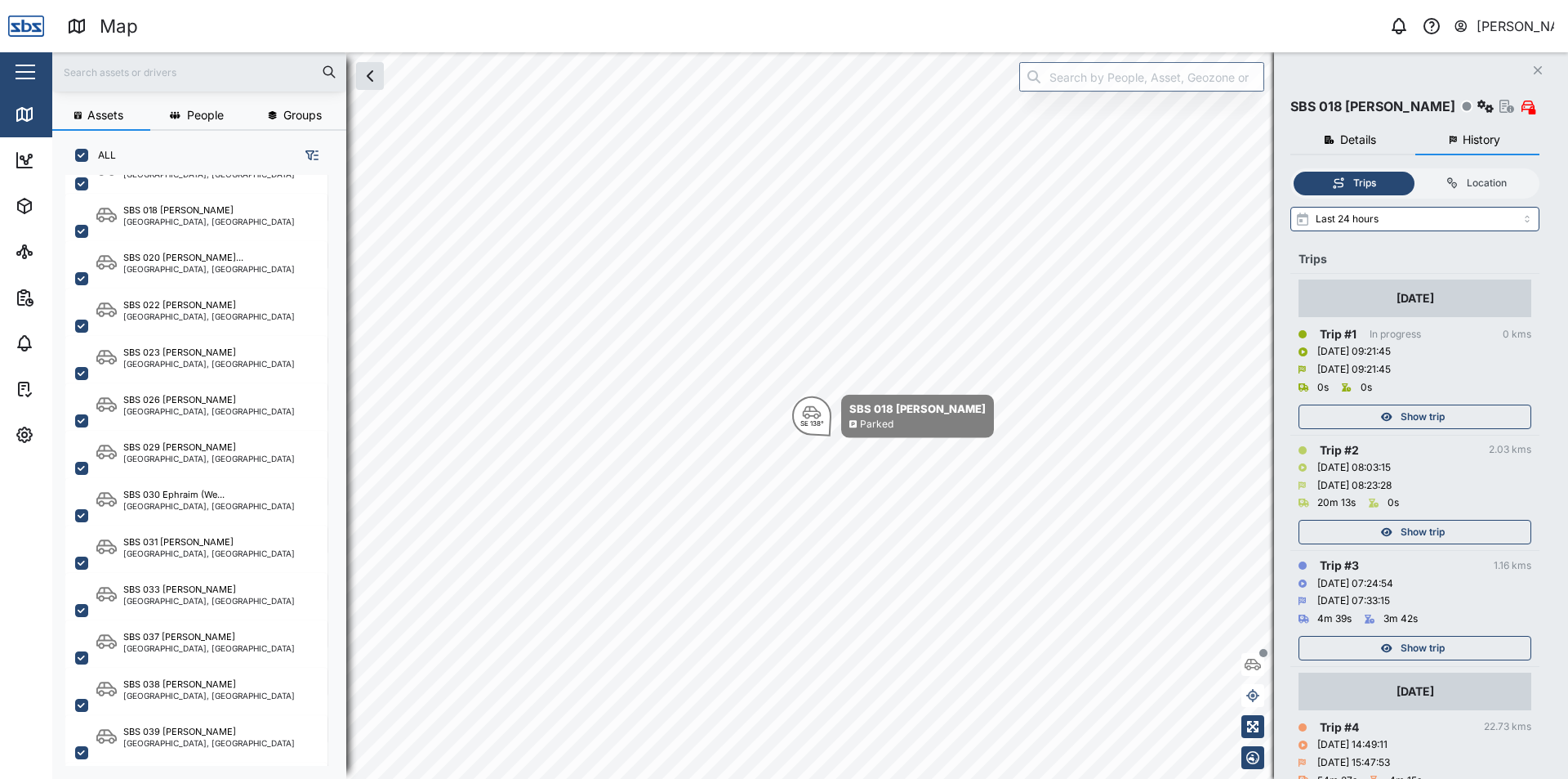
scroll to position [1590, 0]
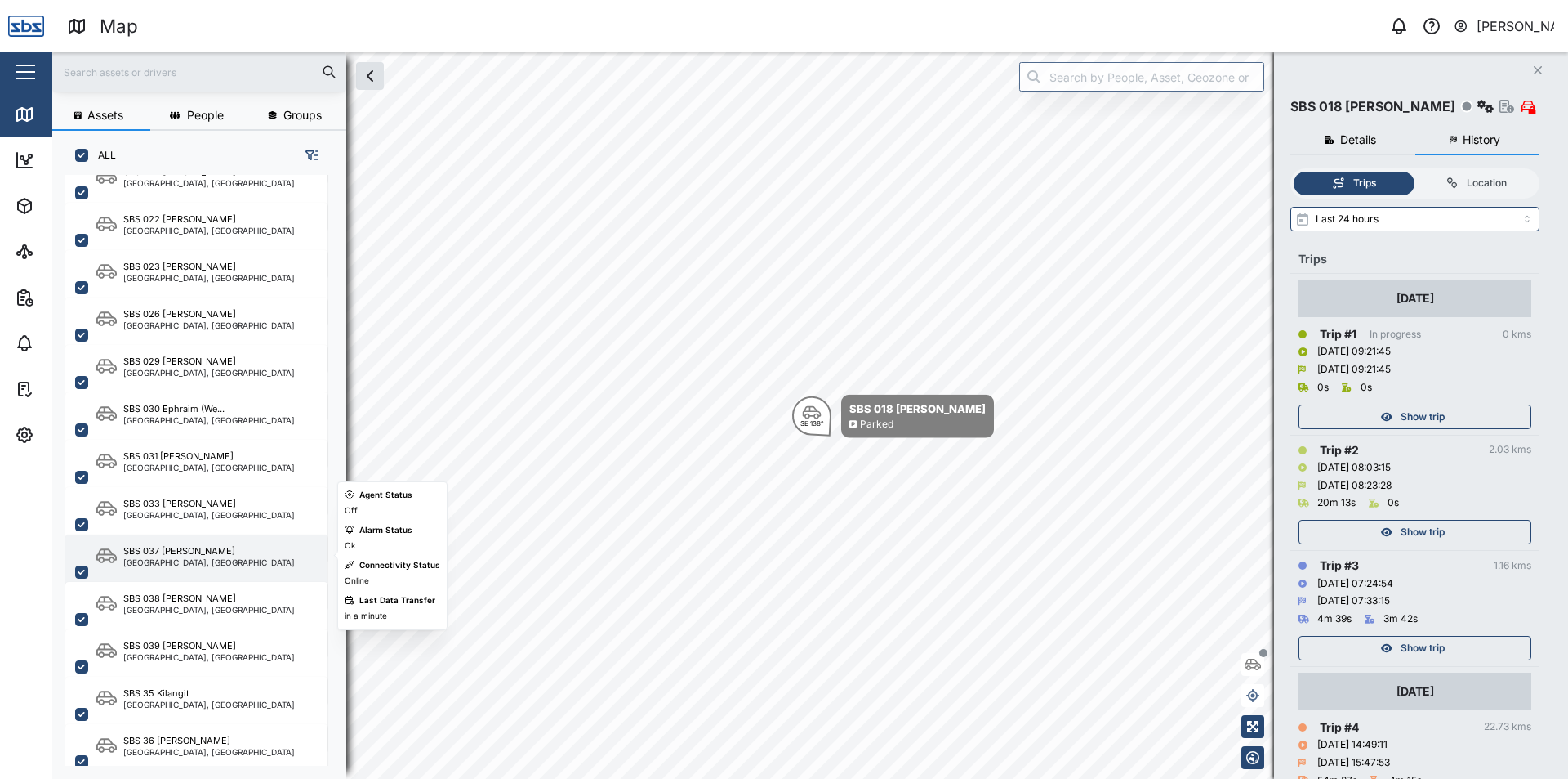
click at [182, 546] on div "SBS 037 [PERSON_NAME]" at bounding box center [179, 551] width 112 height 14
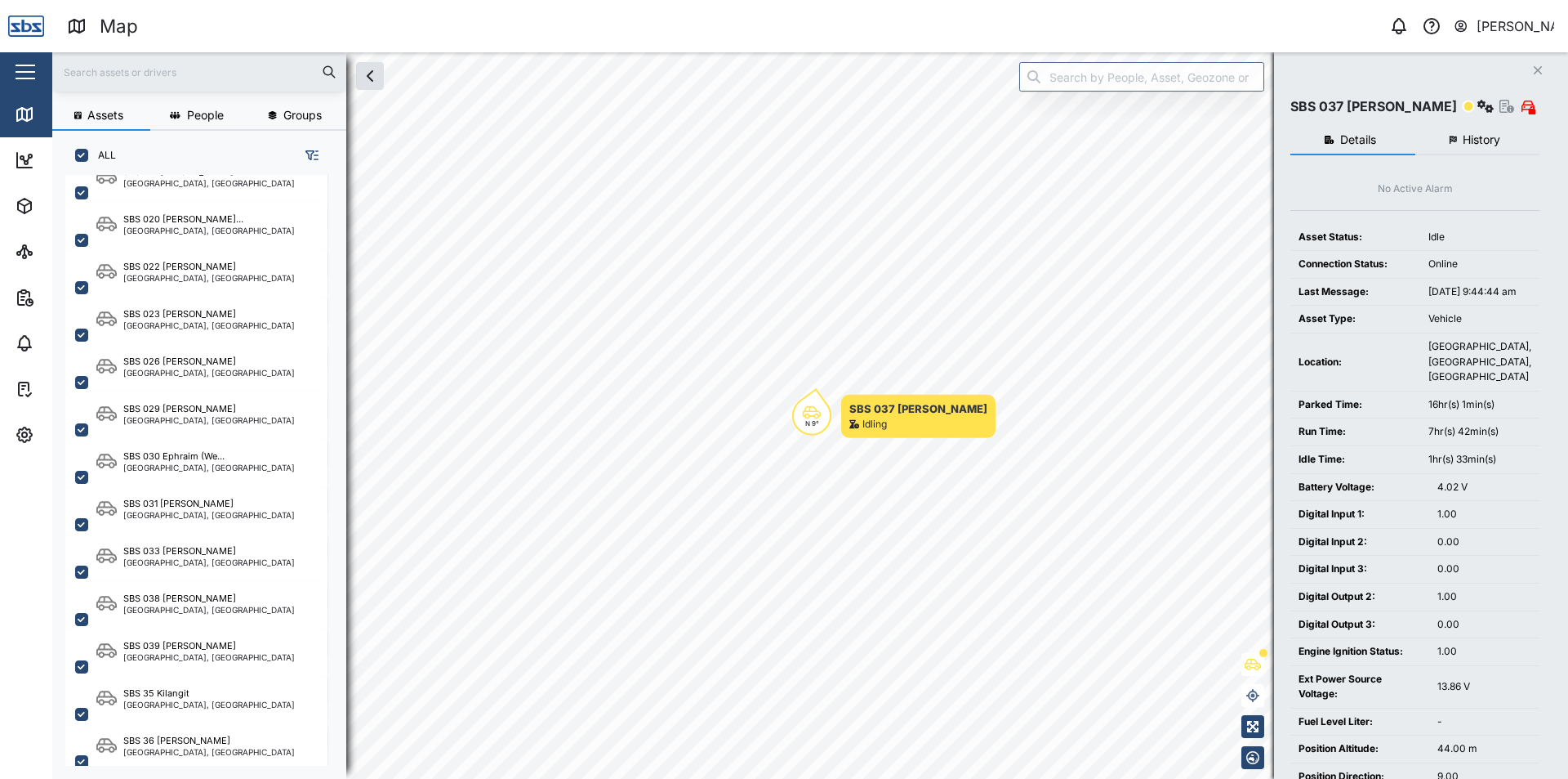
click at [1476, 140] on span "History" at bounding box center [1481, 140] width 38 height 12
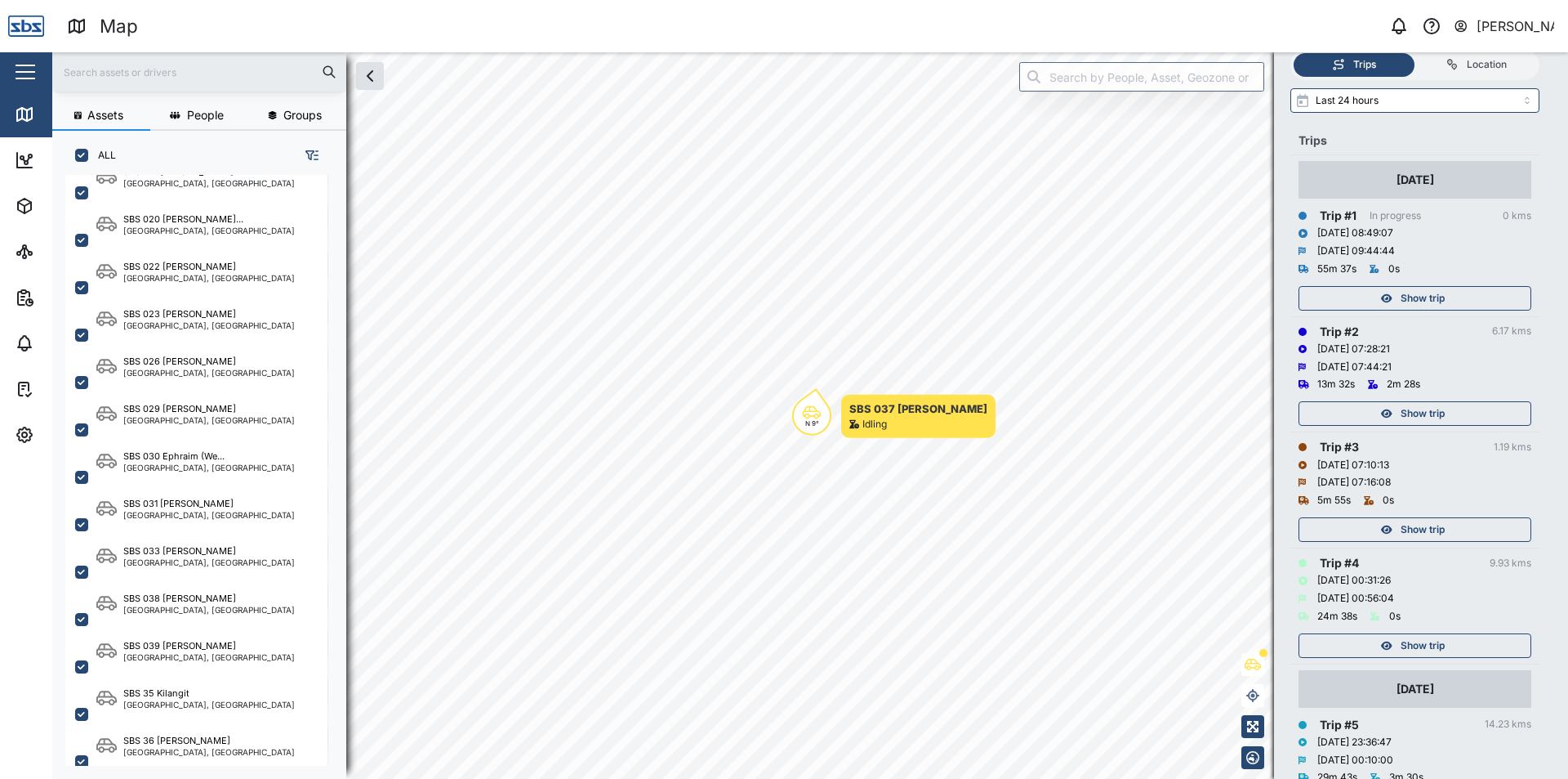
scroll to position [163, 0]
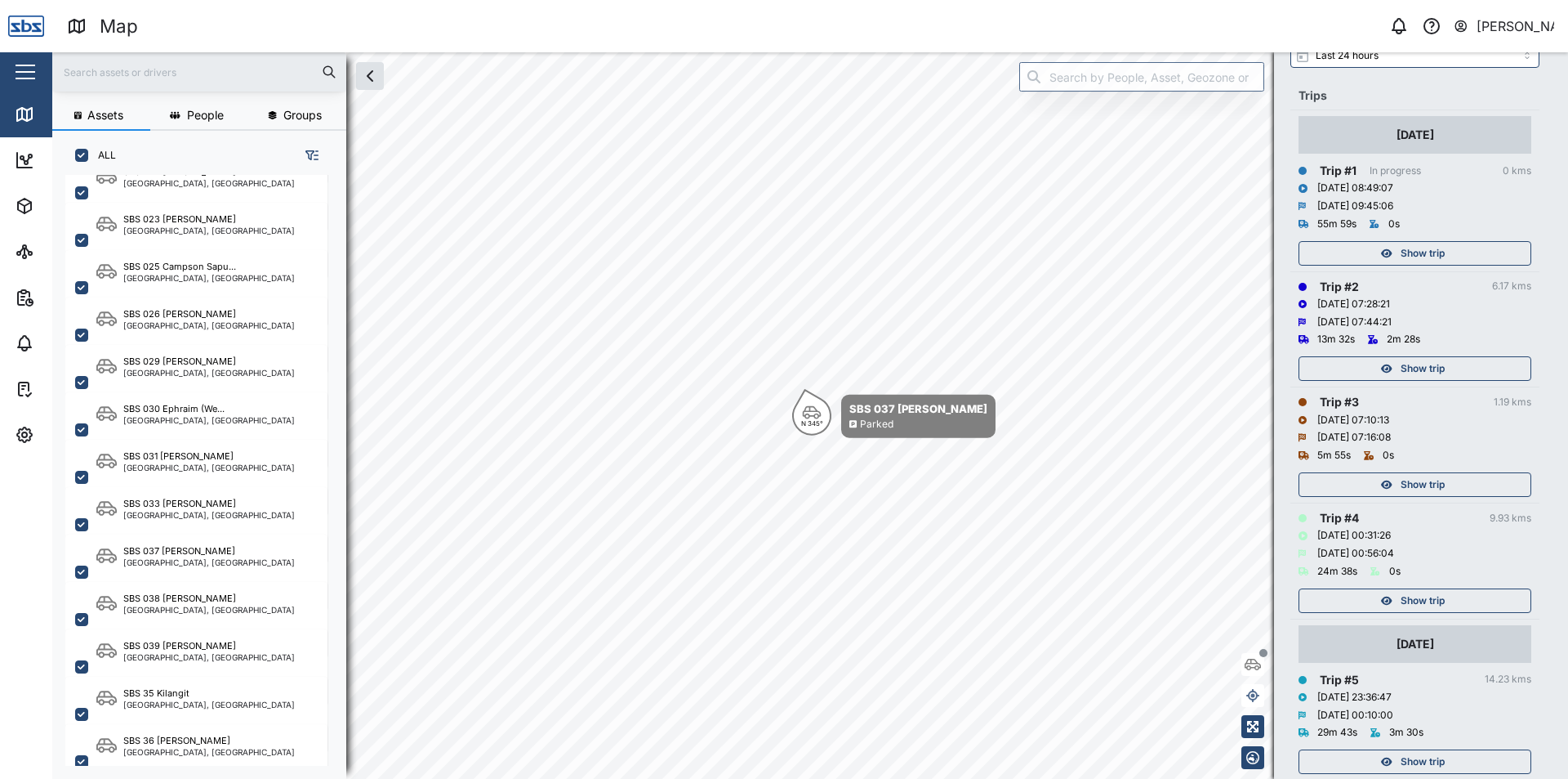
click at [1409, 599] on span "Show trip" at bounding box center [1423, 600] width 45 height 23
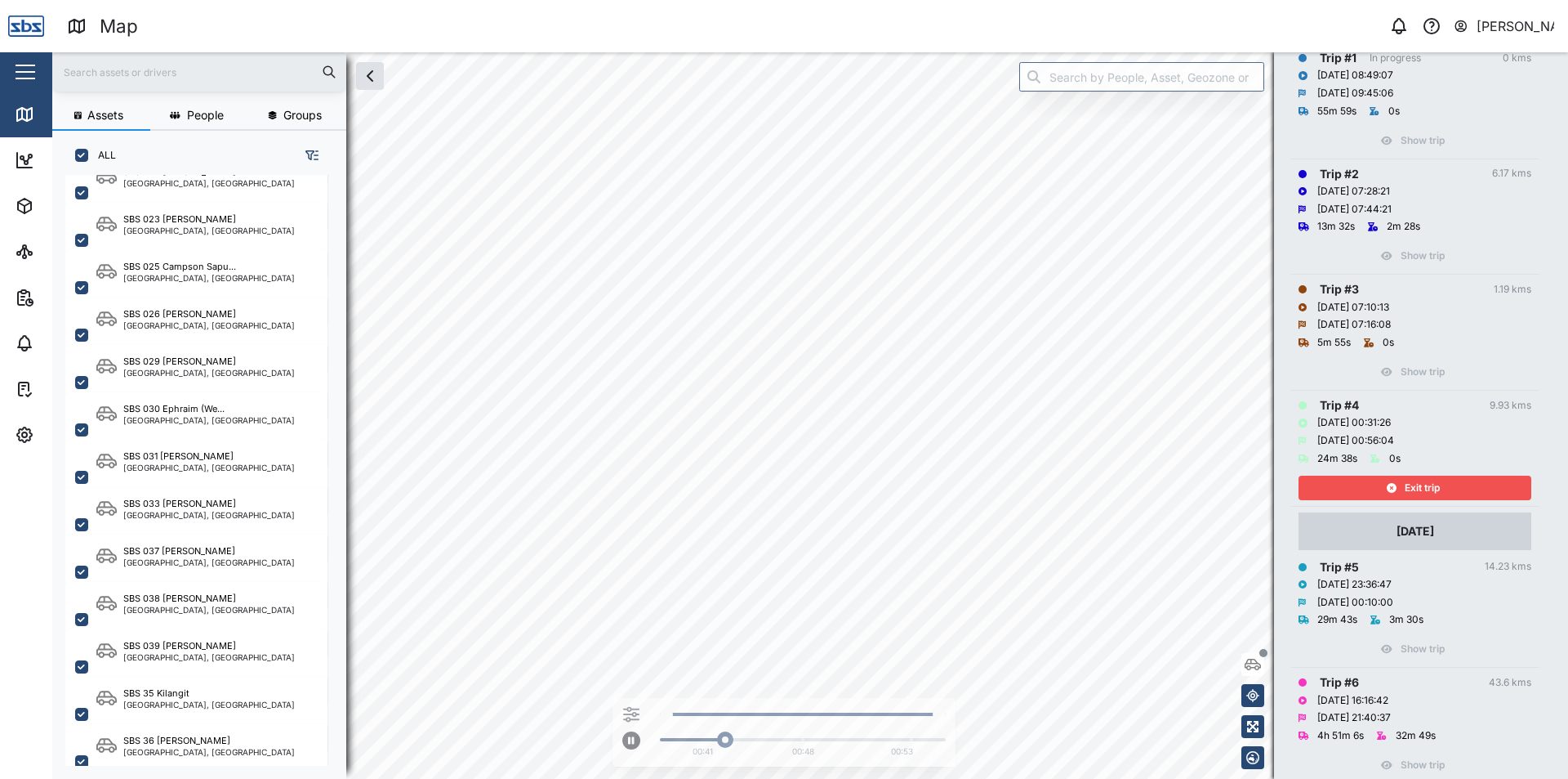
scroll to position [327, 0]
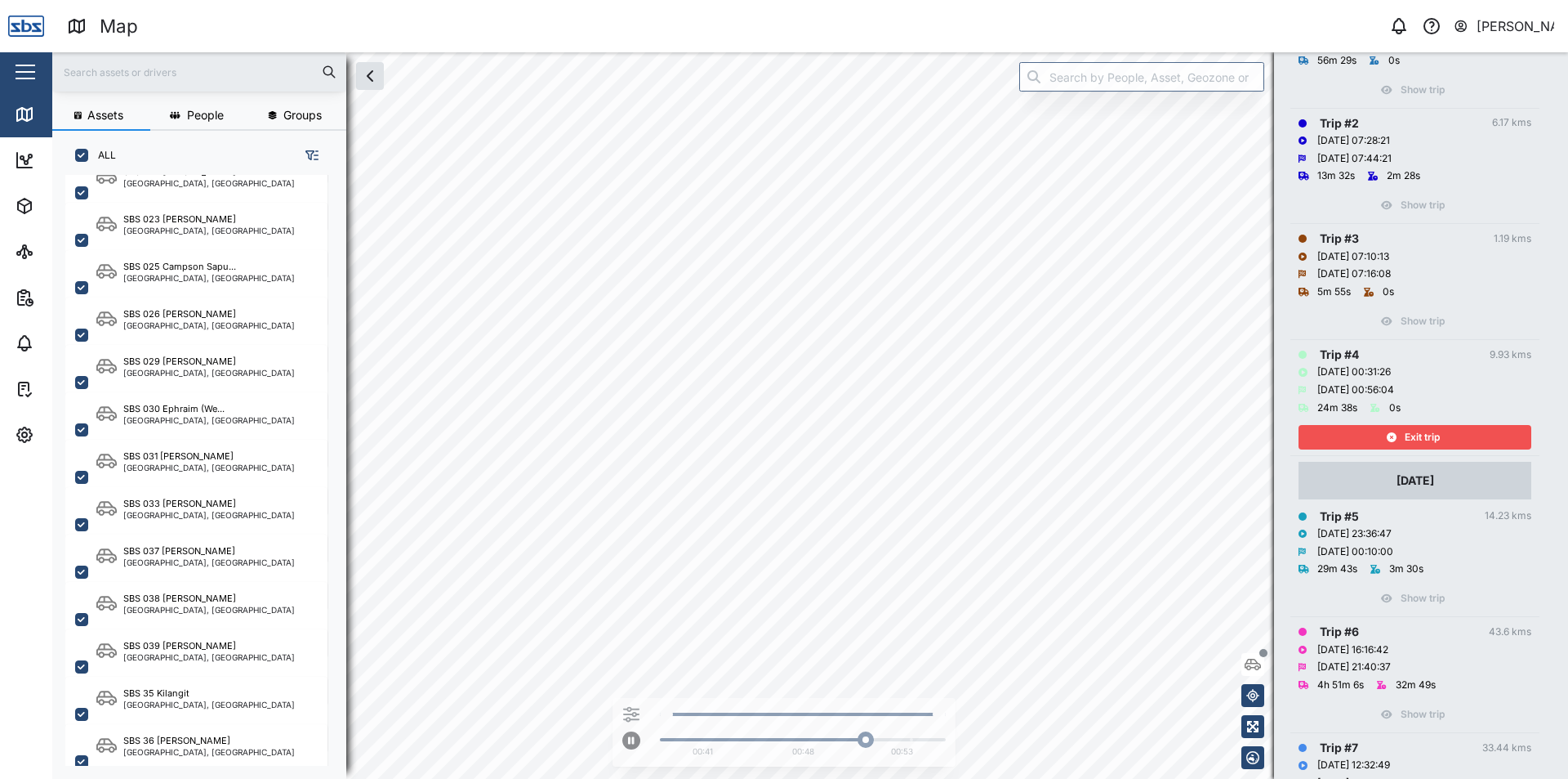
click at [1422, 440] on span "Exit trip" at bounding box center [1422, 437] width 35 height 23
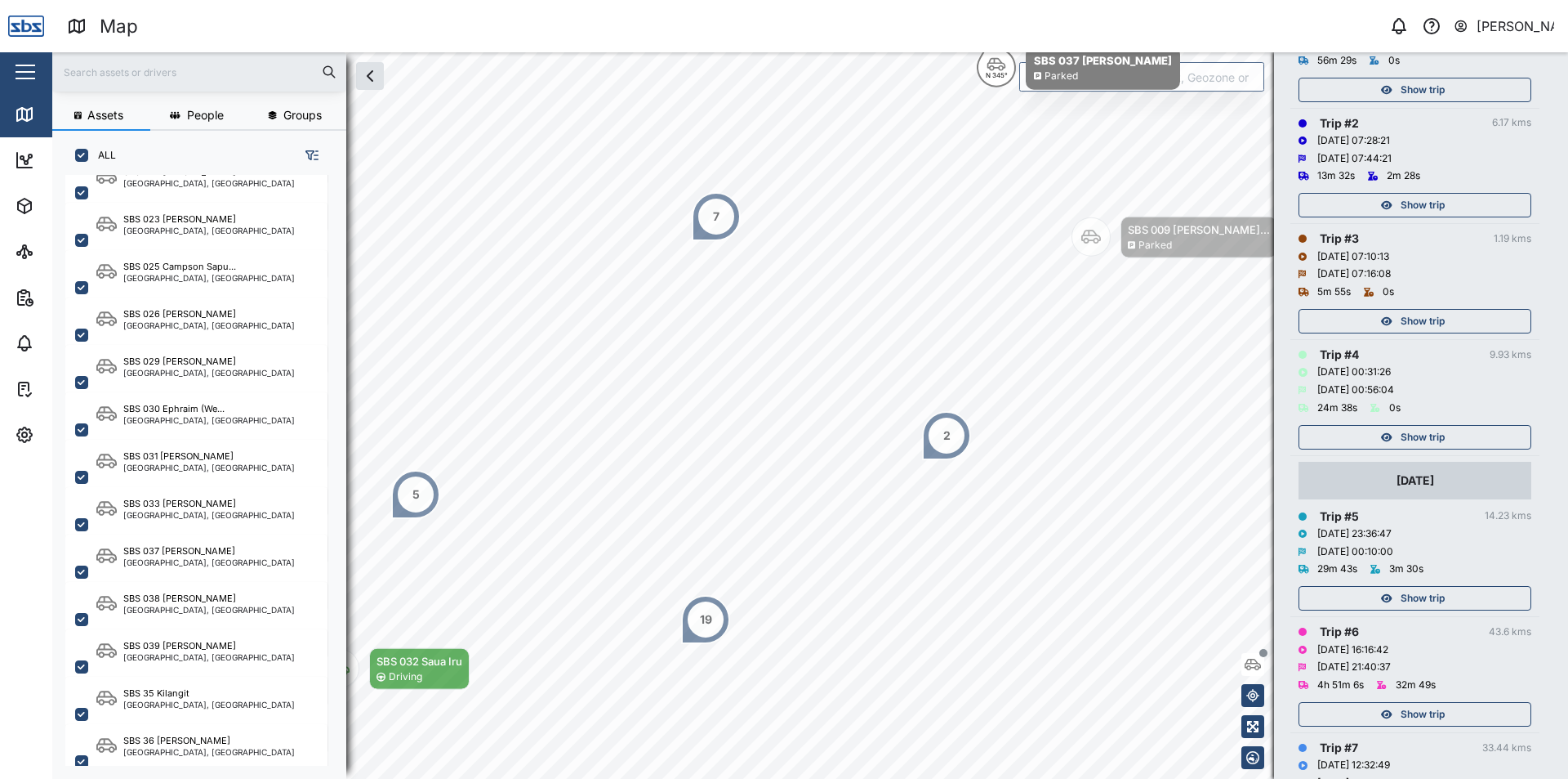
click at [1434, 601] on span "Show trip" at bounding box center [1423, 598] width 45 height 23
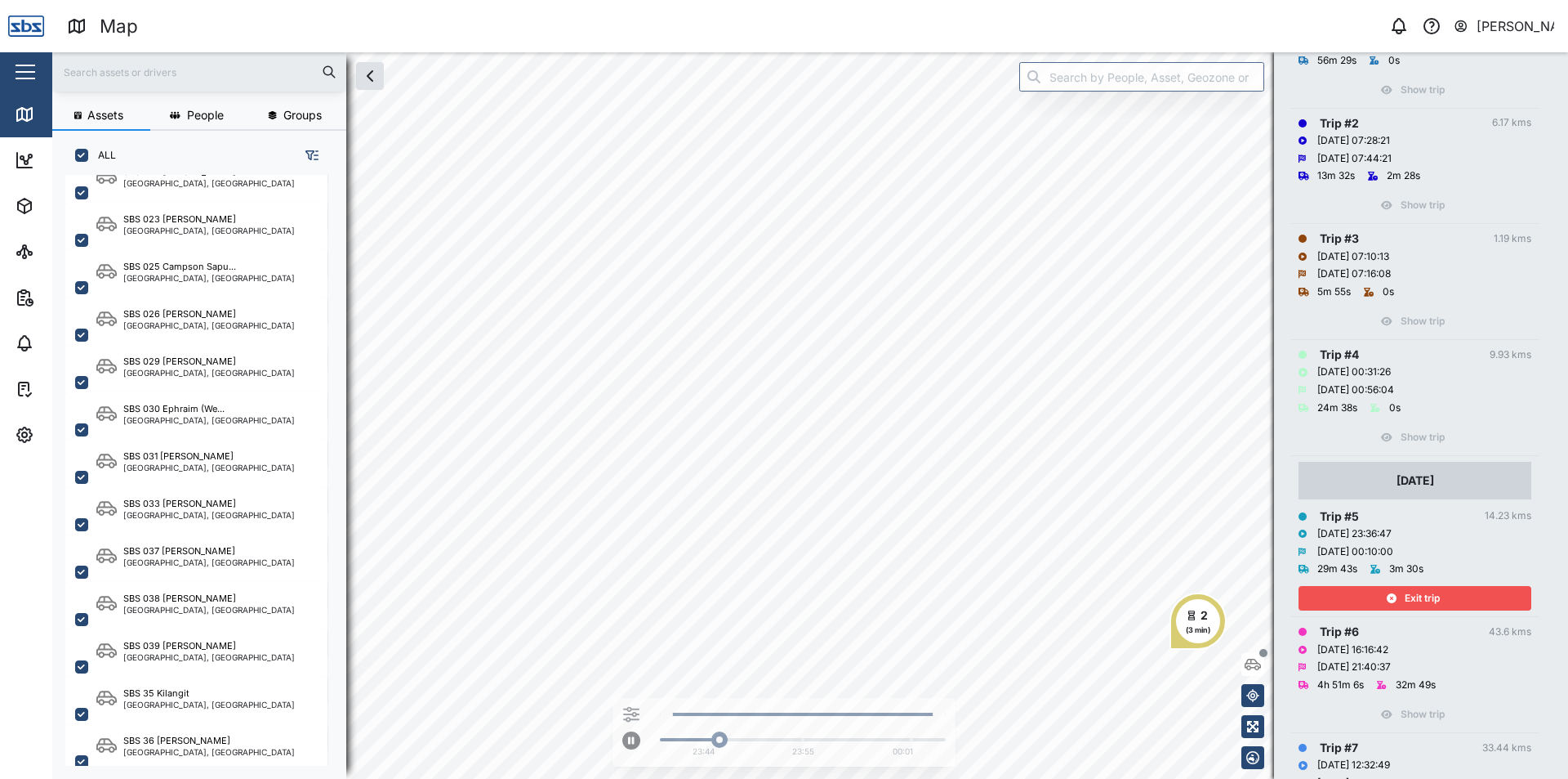
click at [1434, 598] on span "Exit trip" at bounding box center [1422, 598] width 35 height 23
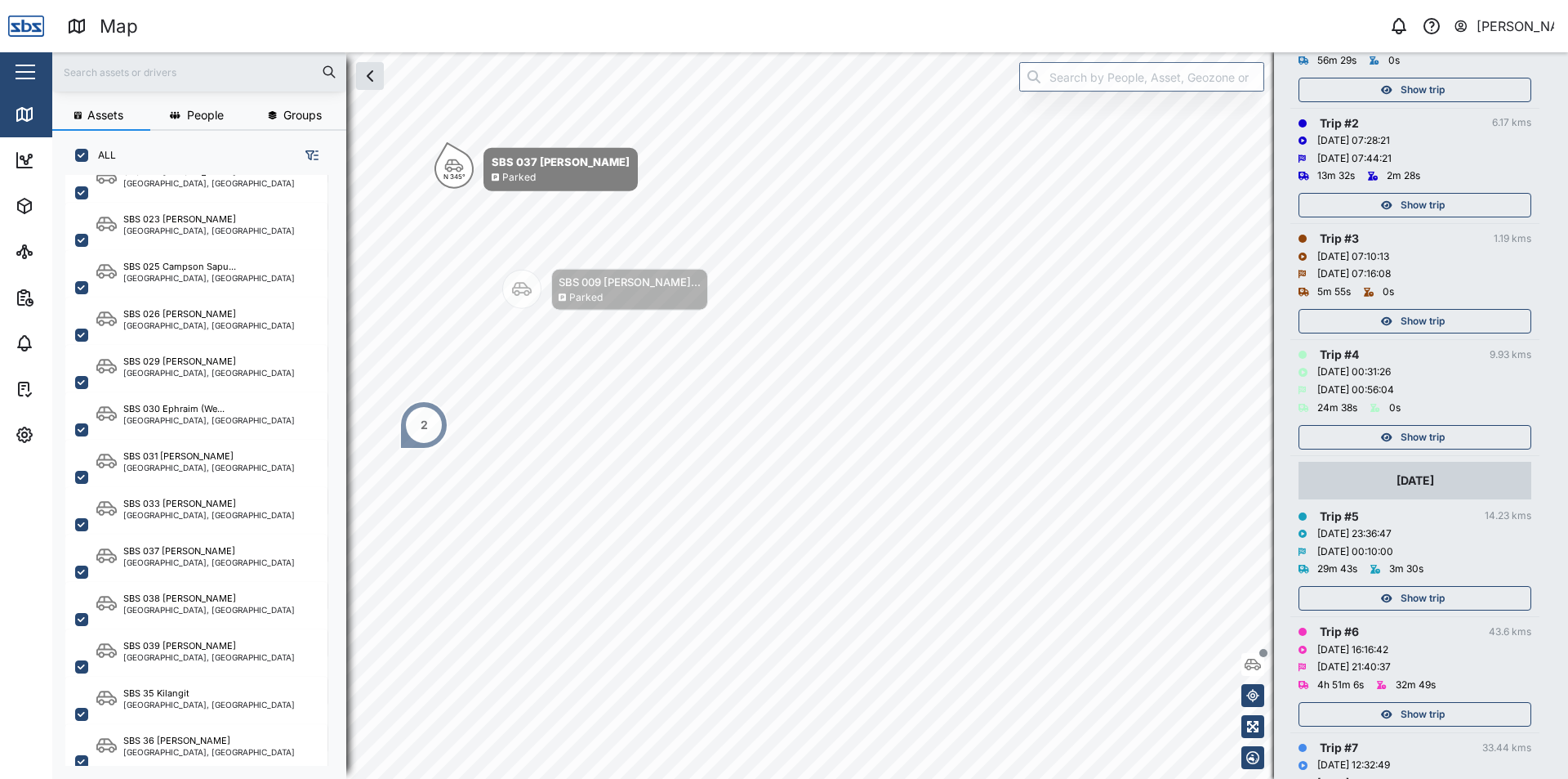
scroll to position [490, 0]
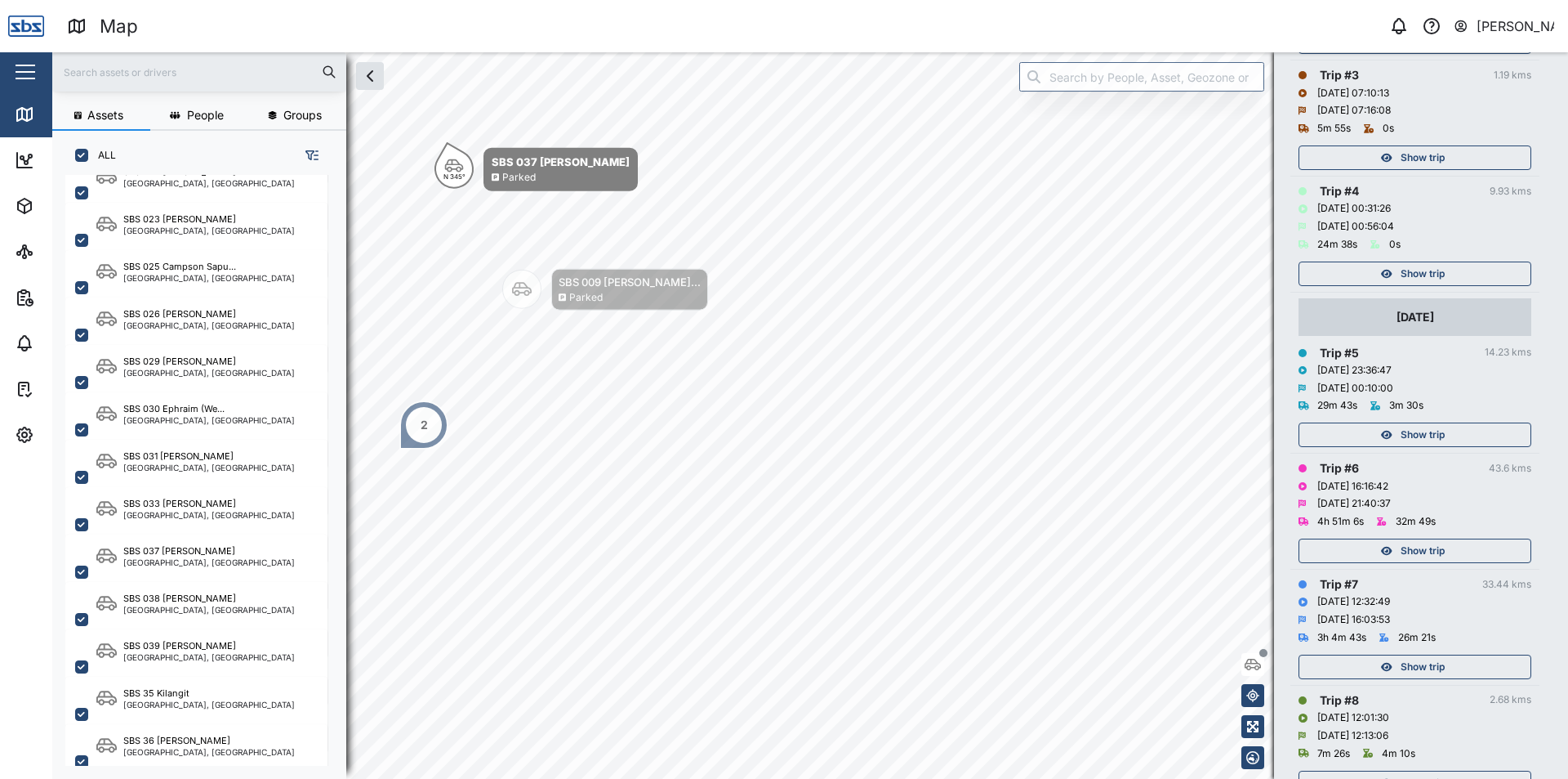
click at [1407, 660] on span "Show trip" at bounding box center [1423, 666] width 45 height 23
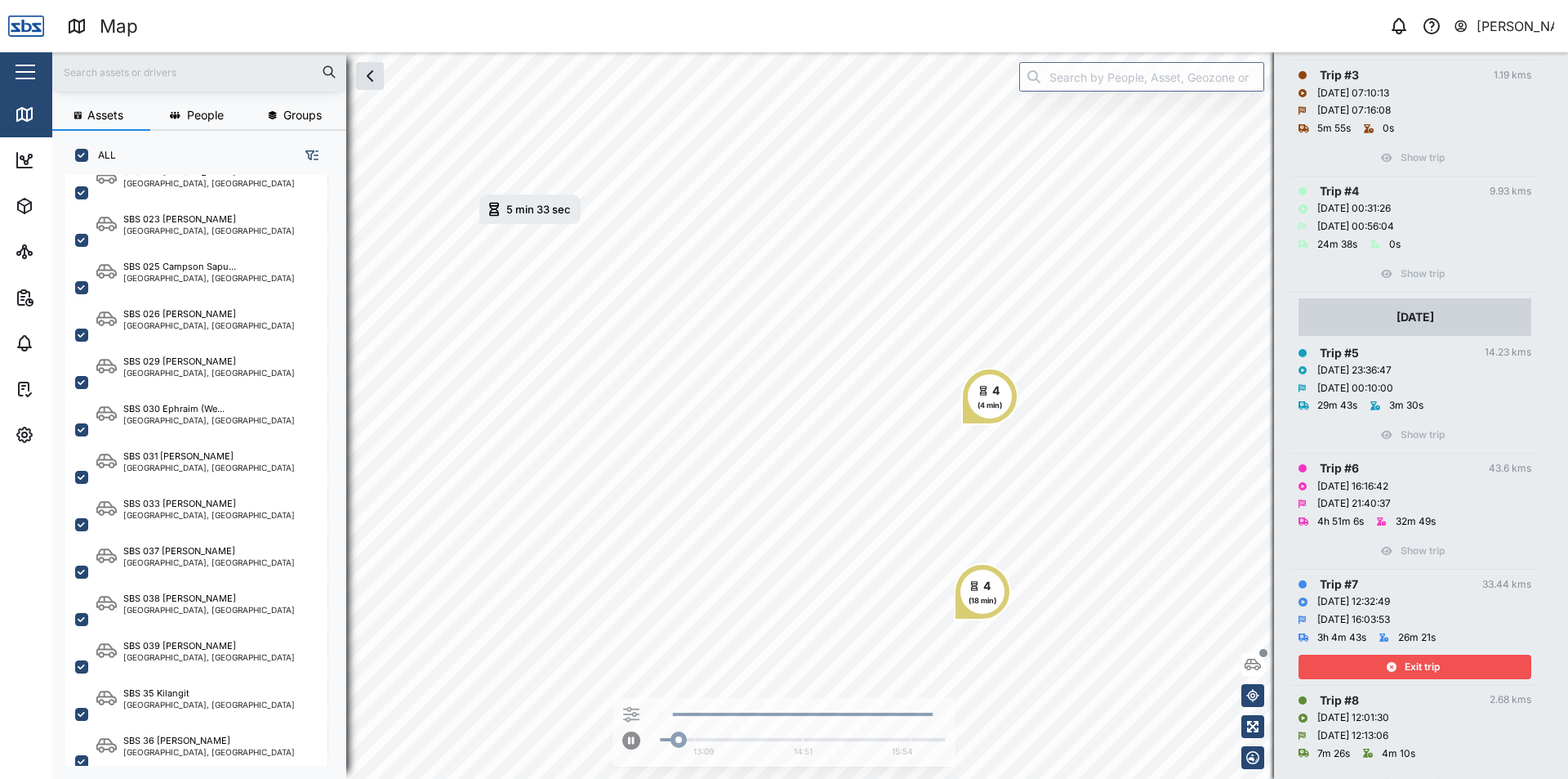
click at [1380, 658] on div "Exit trip" at bounding box center [1413, 666] width 213 height 23
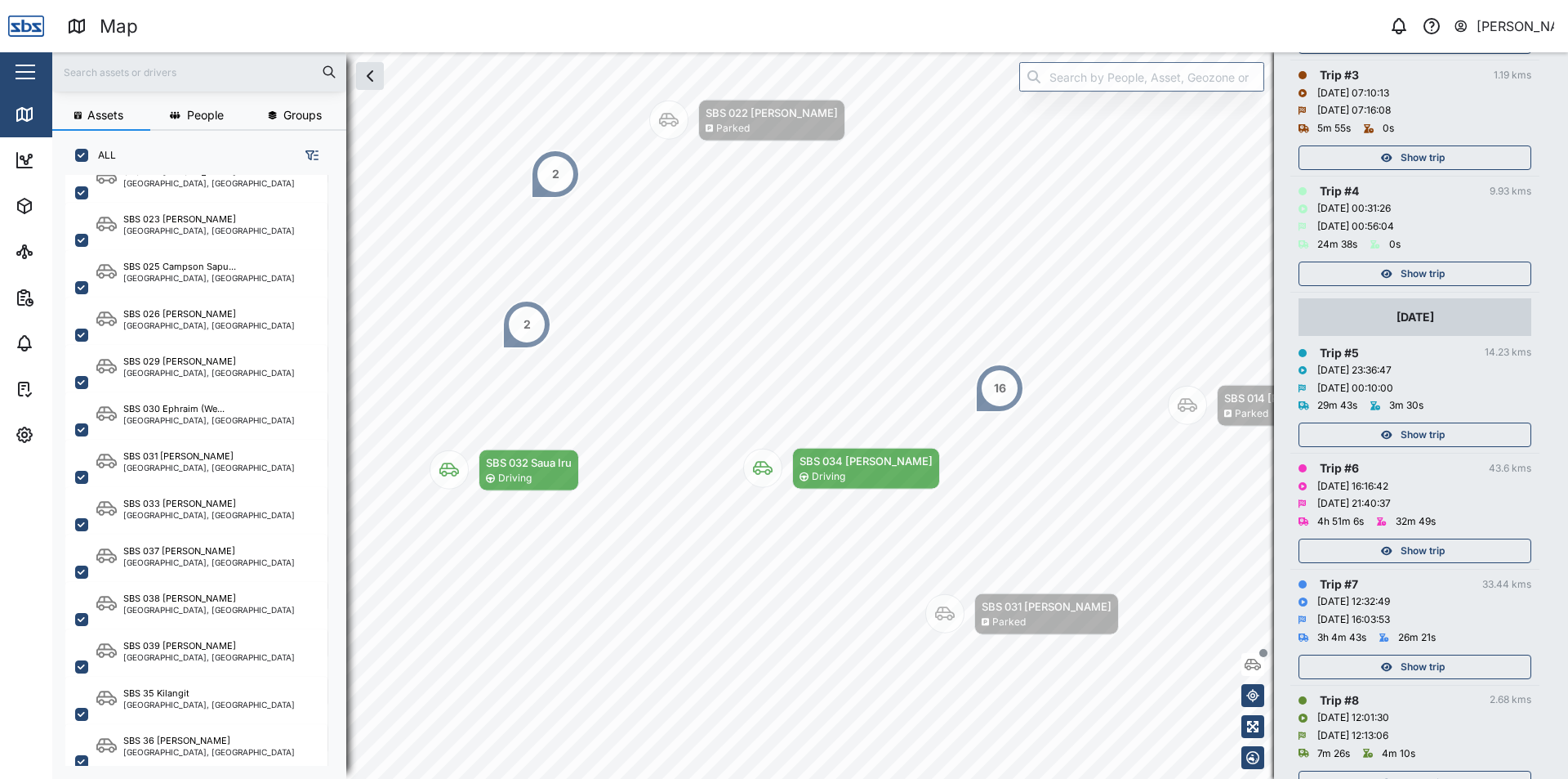
click at [1393, 547] on div "Show trip" at bounding box center [1413, 550] width 213 height 23
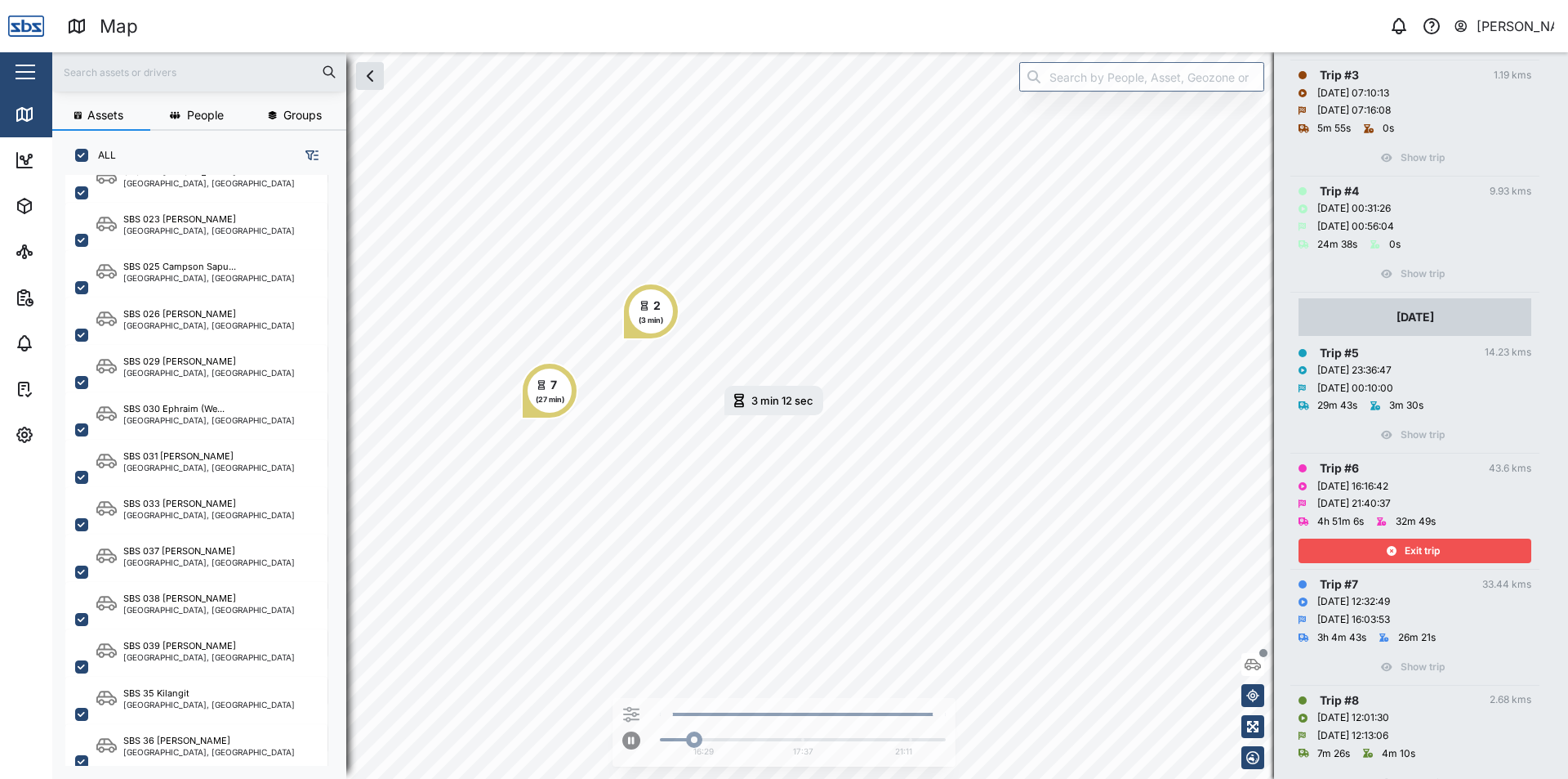
click at [1393, 547] on icon "button" at bounding box center [1392, 550] width 10 height 10
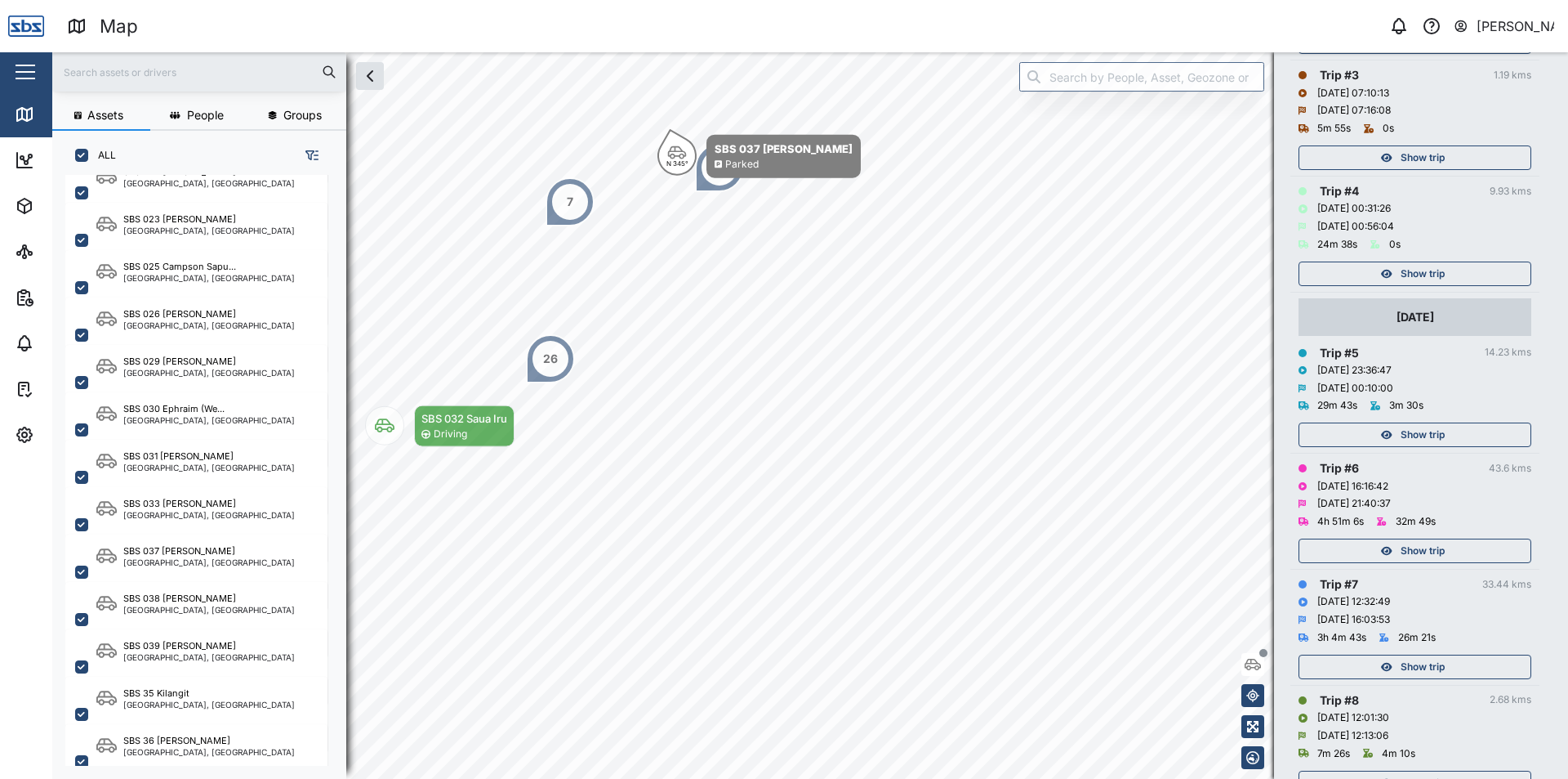
click at [1411, 433] on span "Show trip" at bounding box center [1423, 435] width 45 height 23
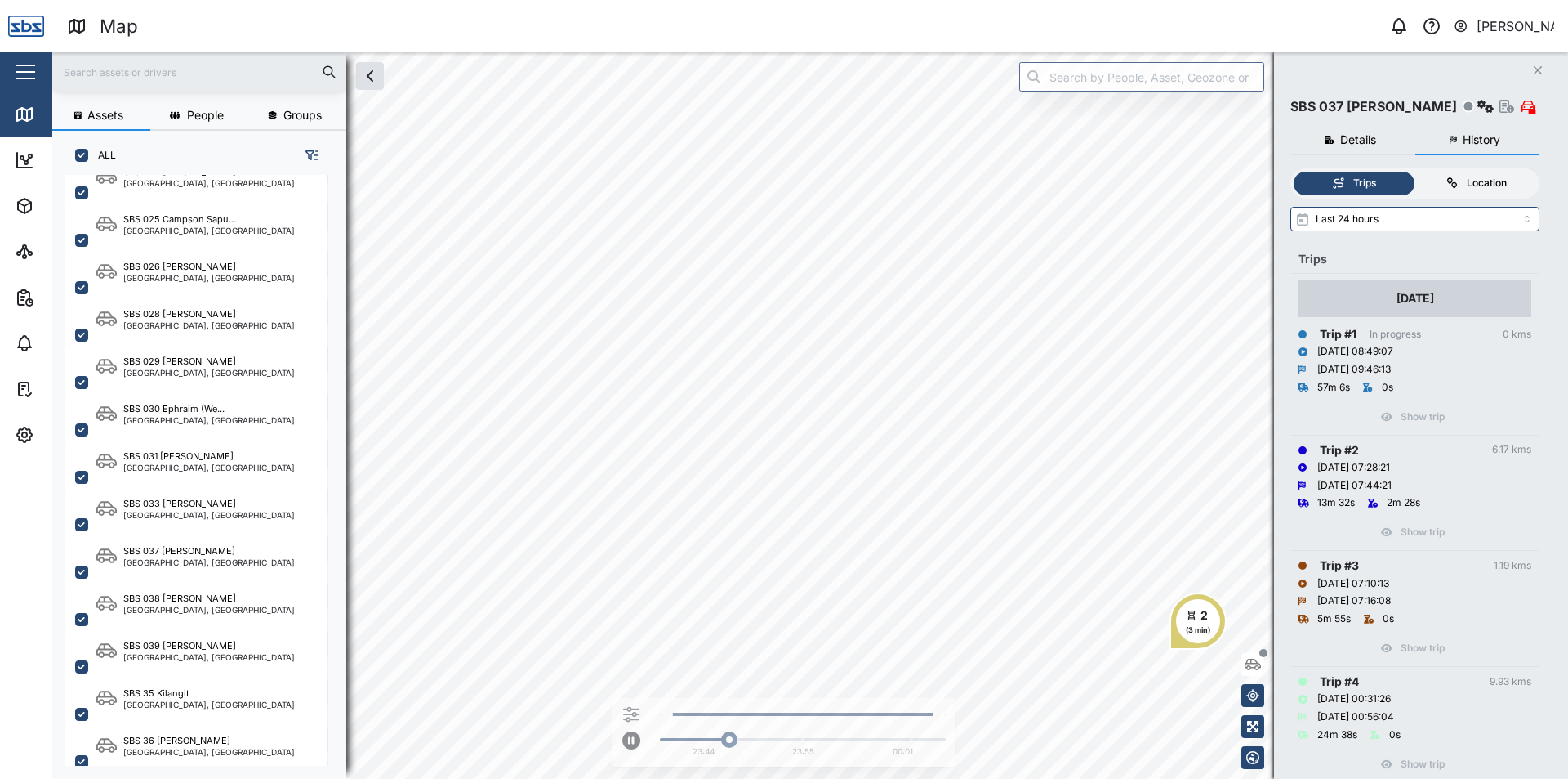
click at [1505, 175] on div "Location" at bounding box center [1487, 183] width 40 height 16
click at [1416, 171] on input "Location" at bounding box center [1416, 171] width 0 height 0
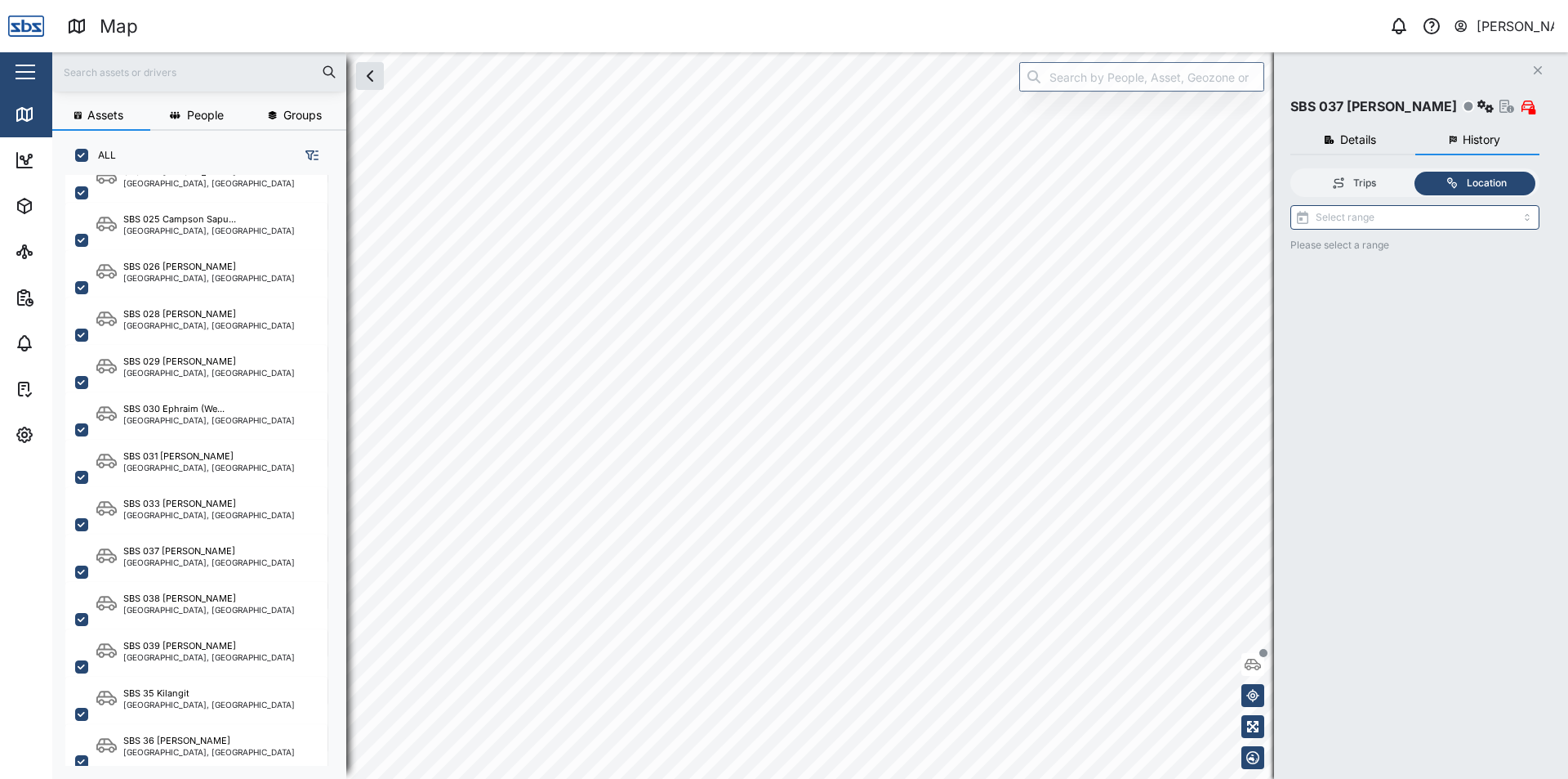
click at [1465, 145] on span "History" at bounding box center [1481, 140] width 38 height 12
click at [1354, 184] on div "Trips" at bounding box center [1364, 183] width 23 height 16
click at [1294, 171] on input "Trips" at bounding box center [1294, 171] width 0 height 0
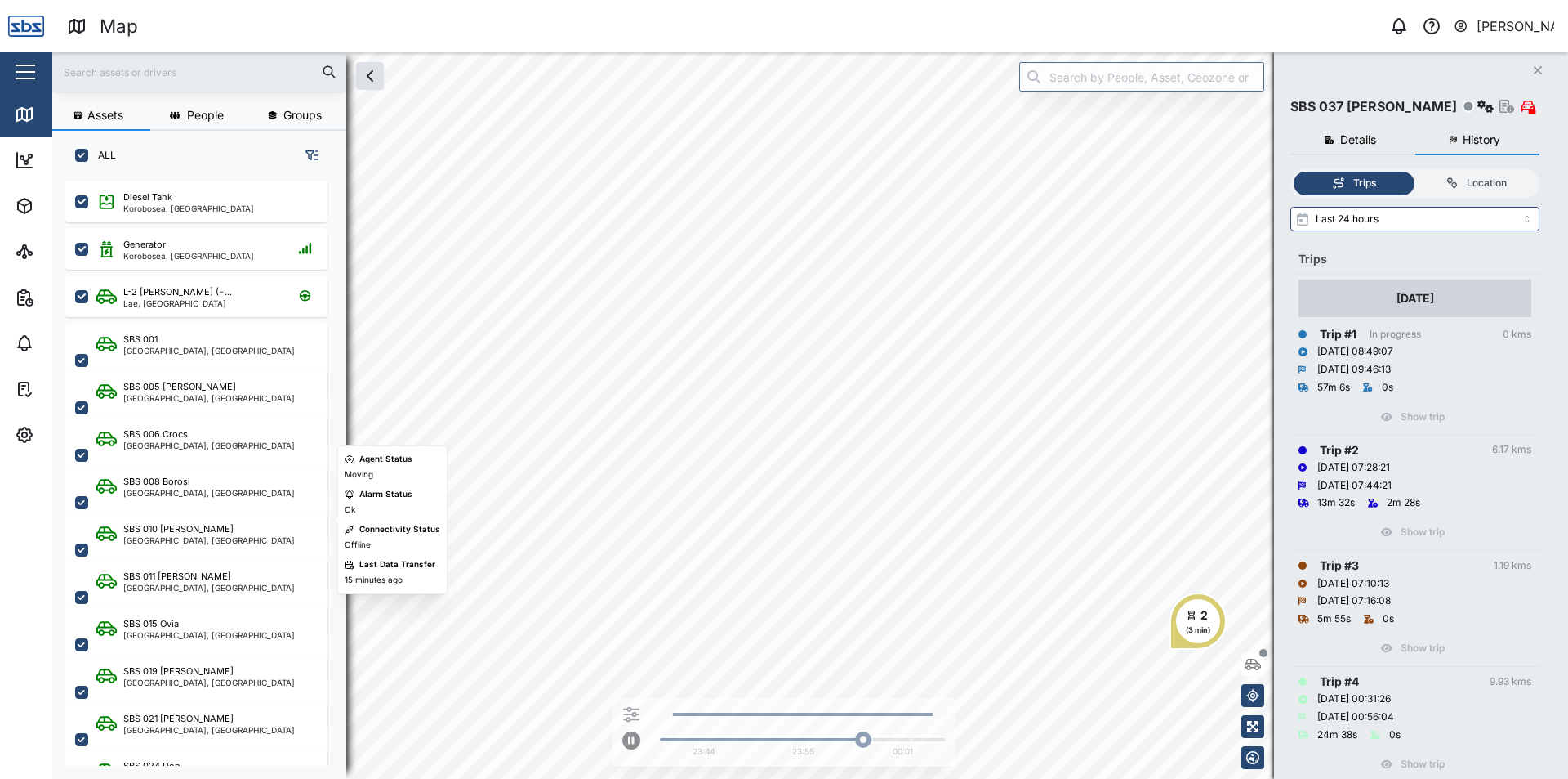
scroll to position [82, 0]
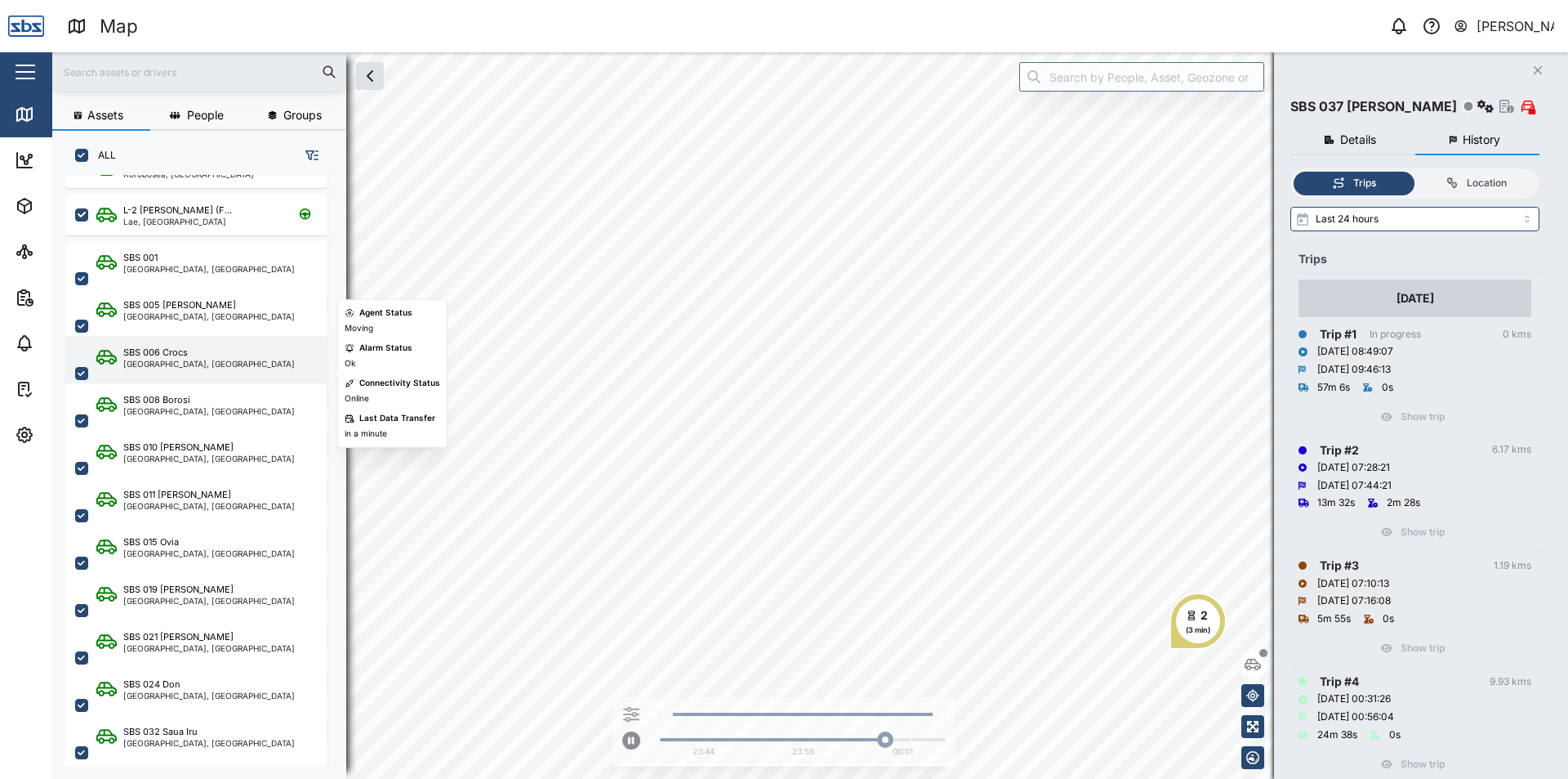
click at [211, 361] on div "[GEOGRAPHIC_DATA], [GEOGRAPHIC_DATA]" at bounding box center [209, 363] width 171 height 8
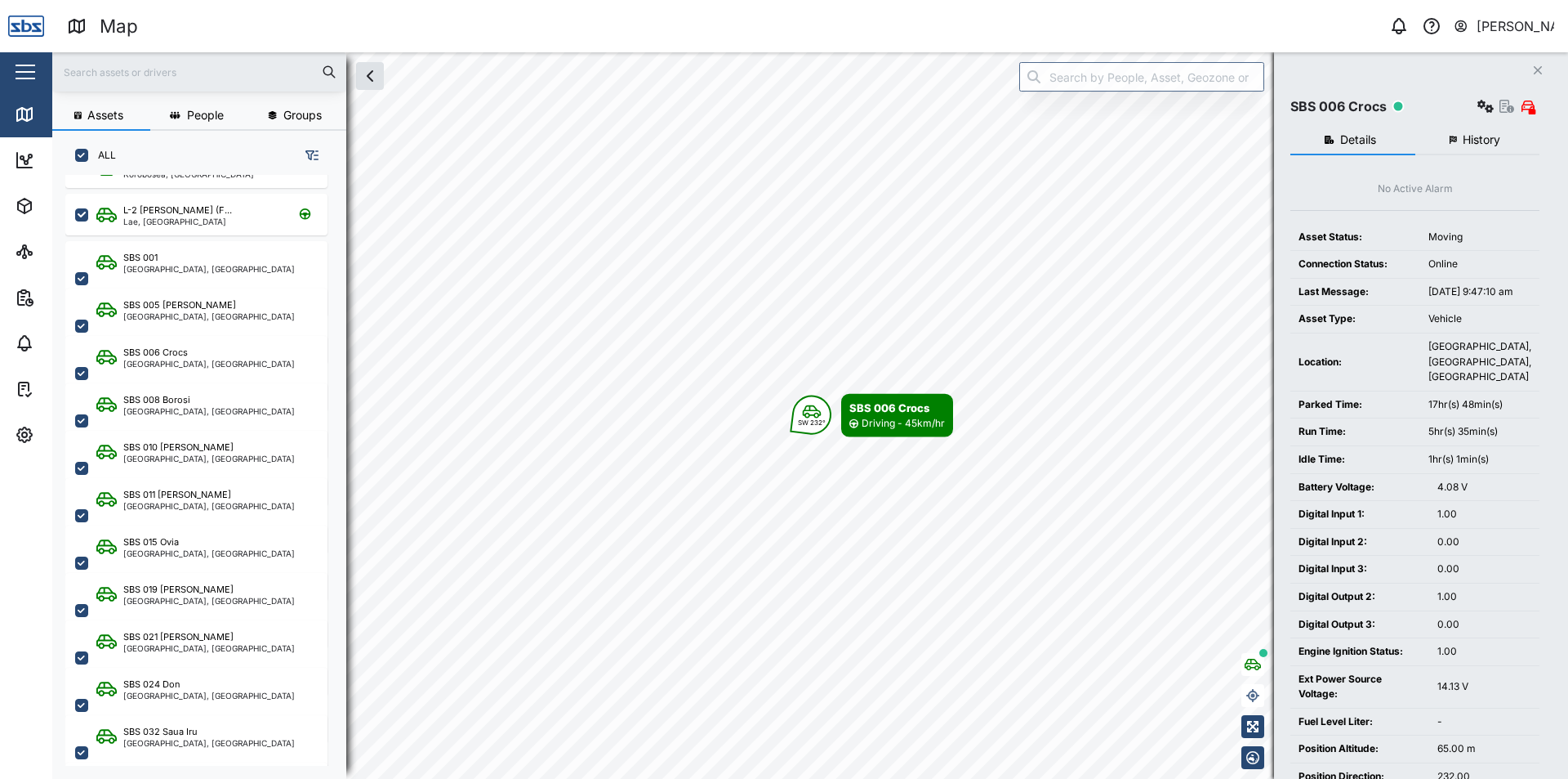
click at [1479, 135] on span "History" at bounding box center [1481, 140] width 38 height 12
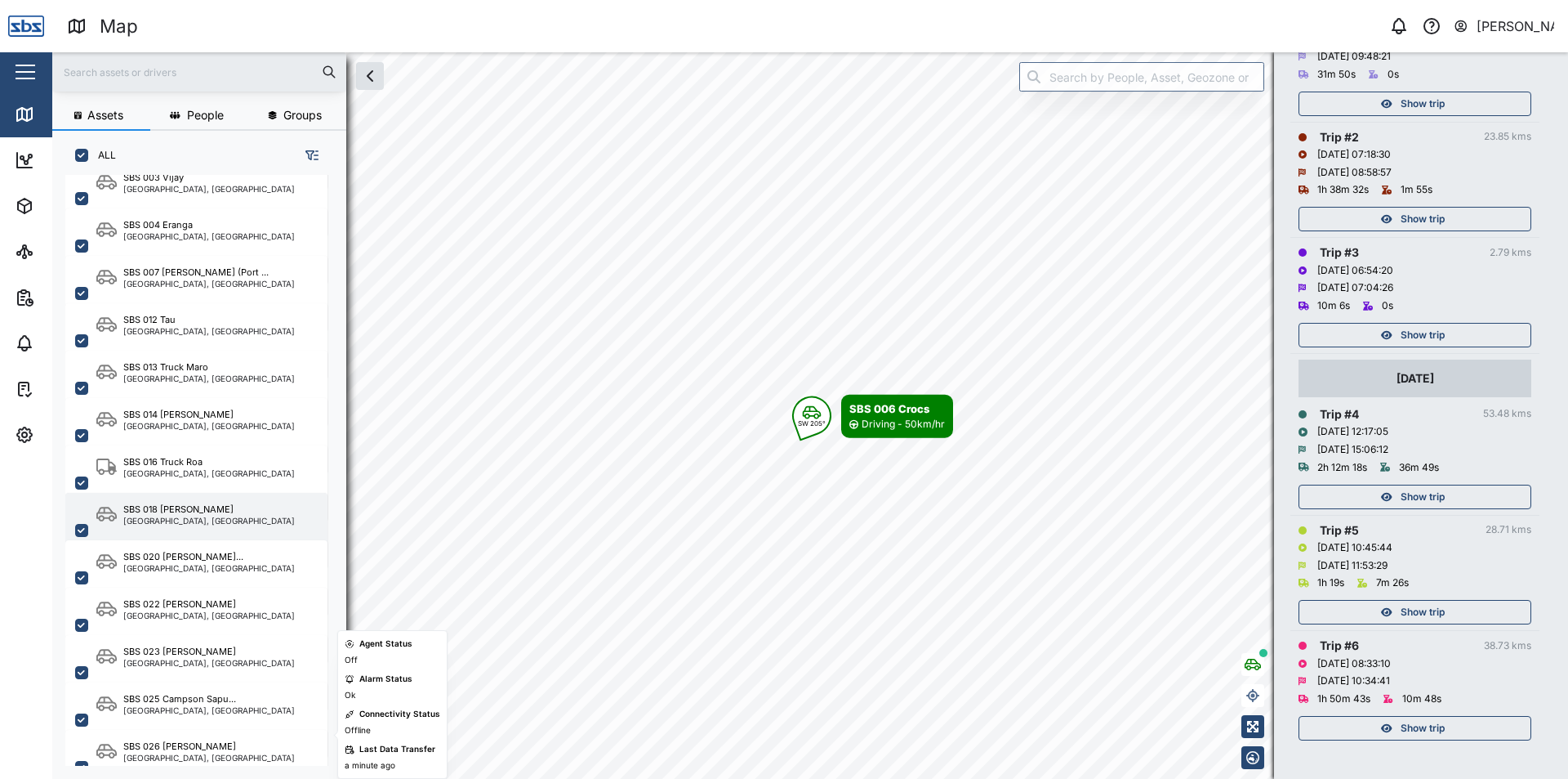
scroll to position [981, 0]
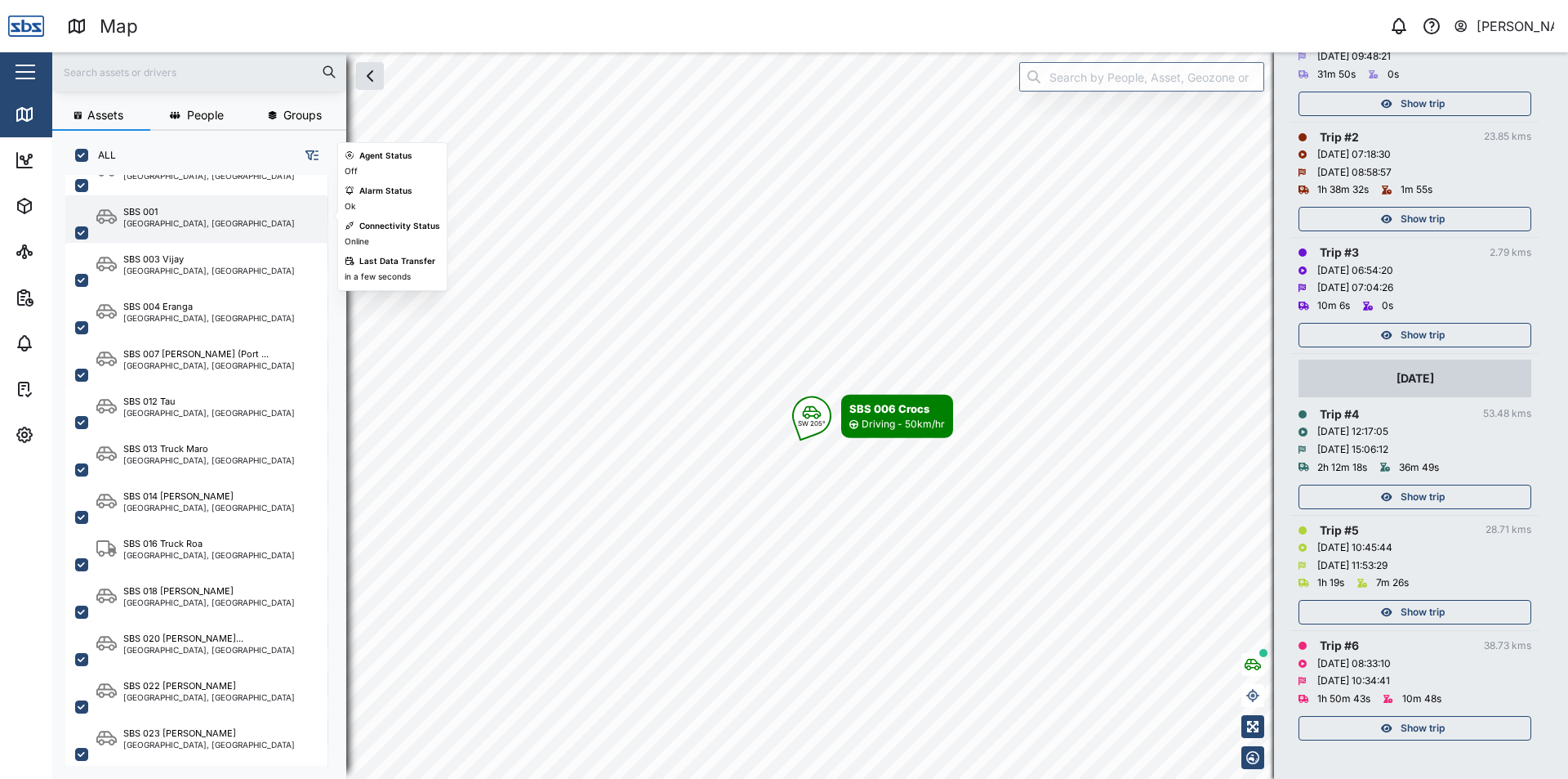
click at [213, 216] on div "SBS 001" at bounding box center [209, 212] width 171 height 14
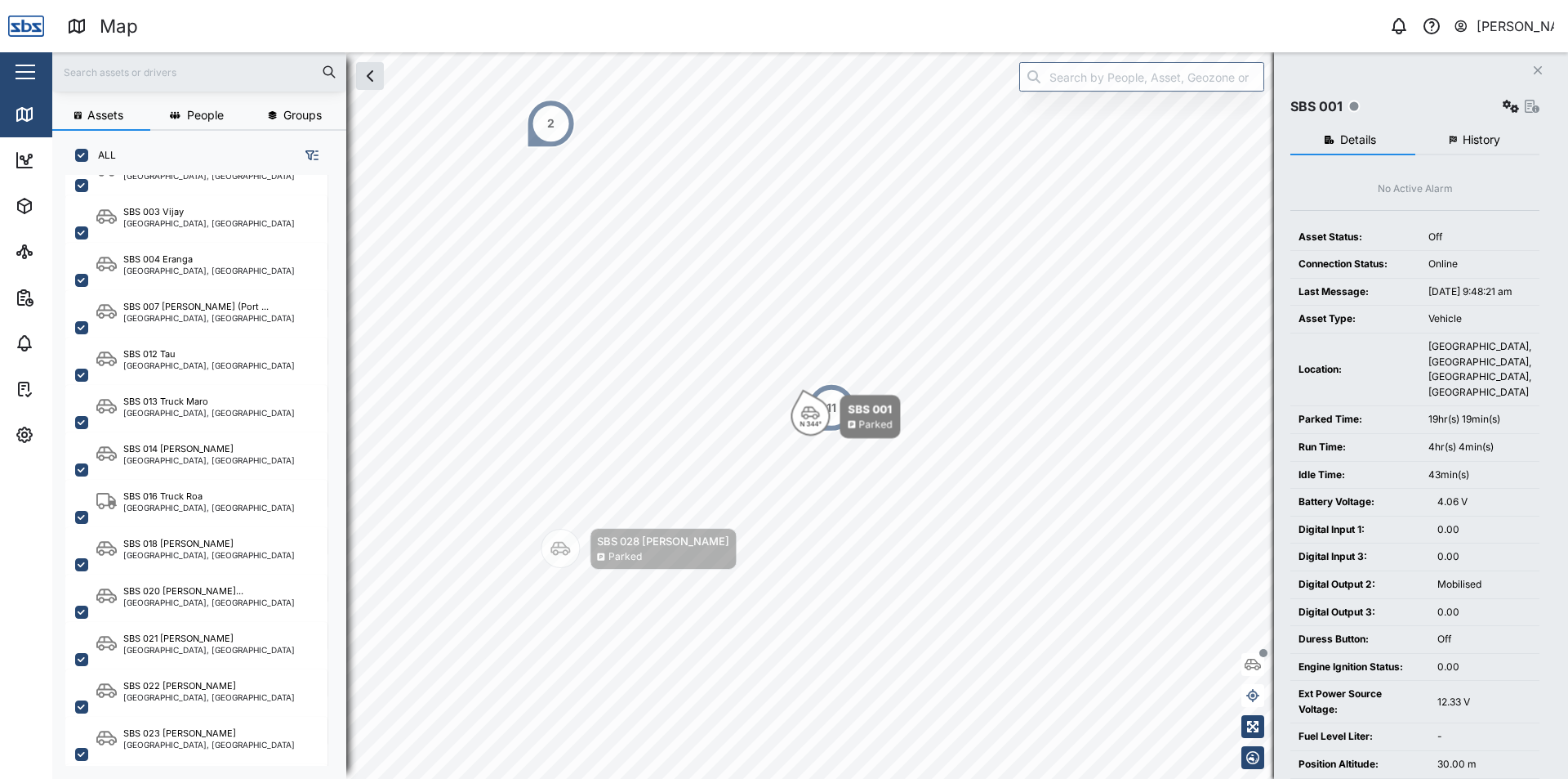
click at [1490, 147] on button "History" at bounding box center [1478, 141] width 125 height 30
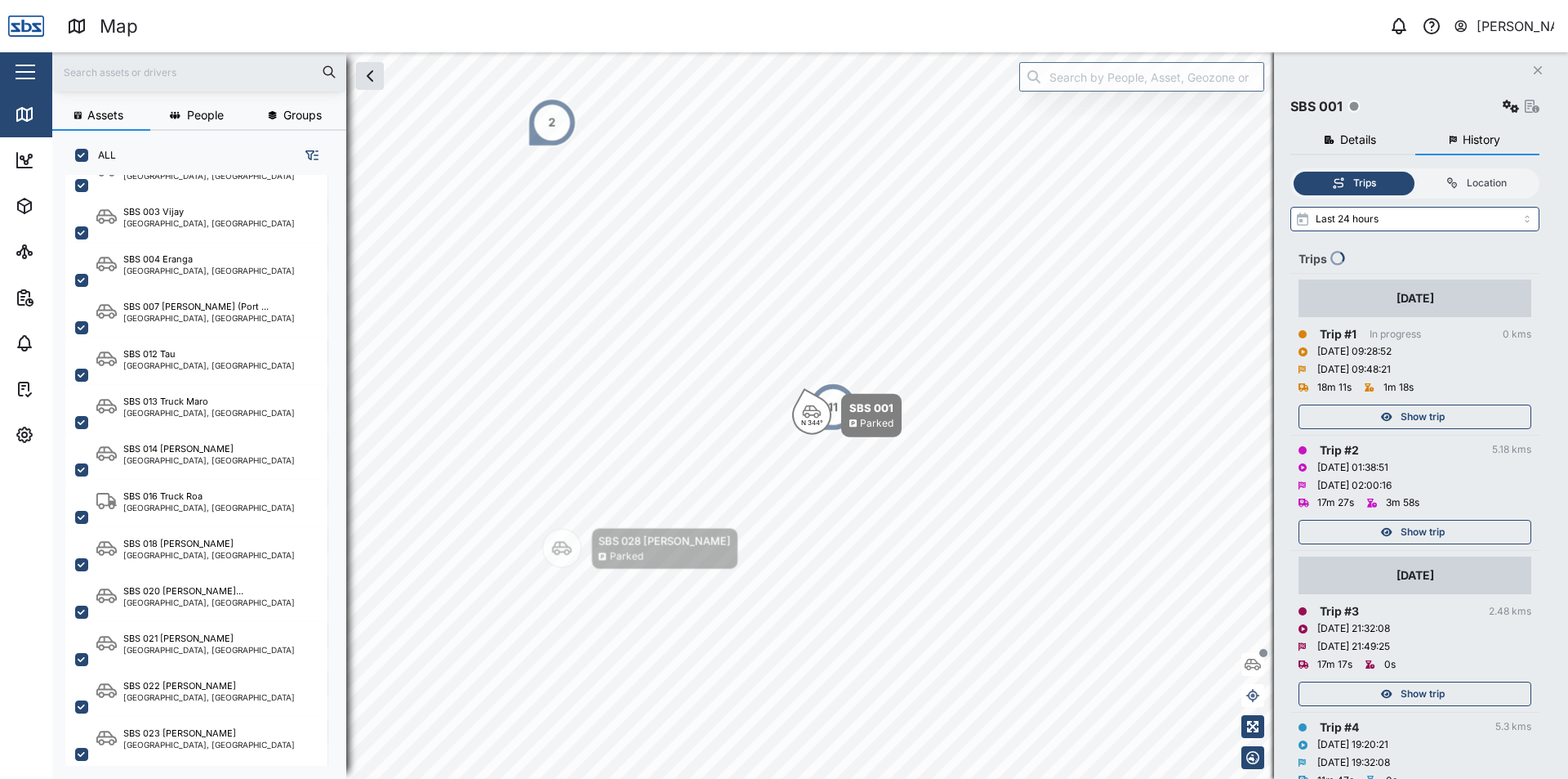
click at [1423, 526] on span "Show trip" at bounding box center [1423, 532] width 45 height 23
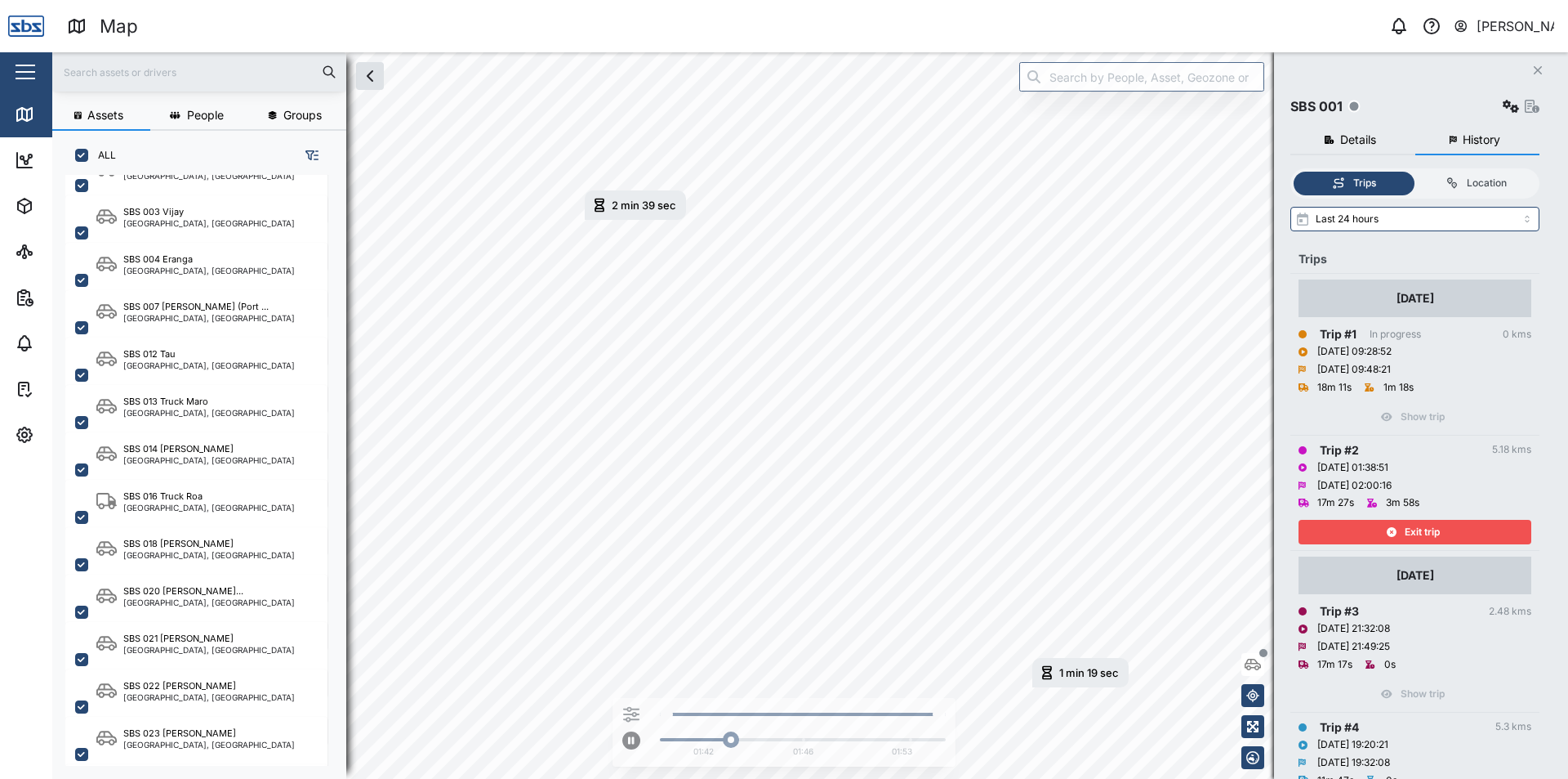
click at [1427, 526] on span "Exit trip" at bounding box center [1422, 532] width 35 height 23
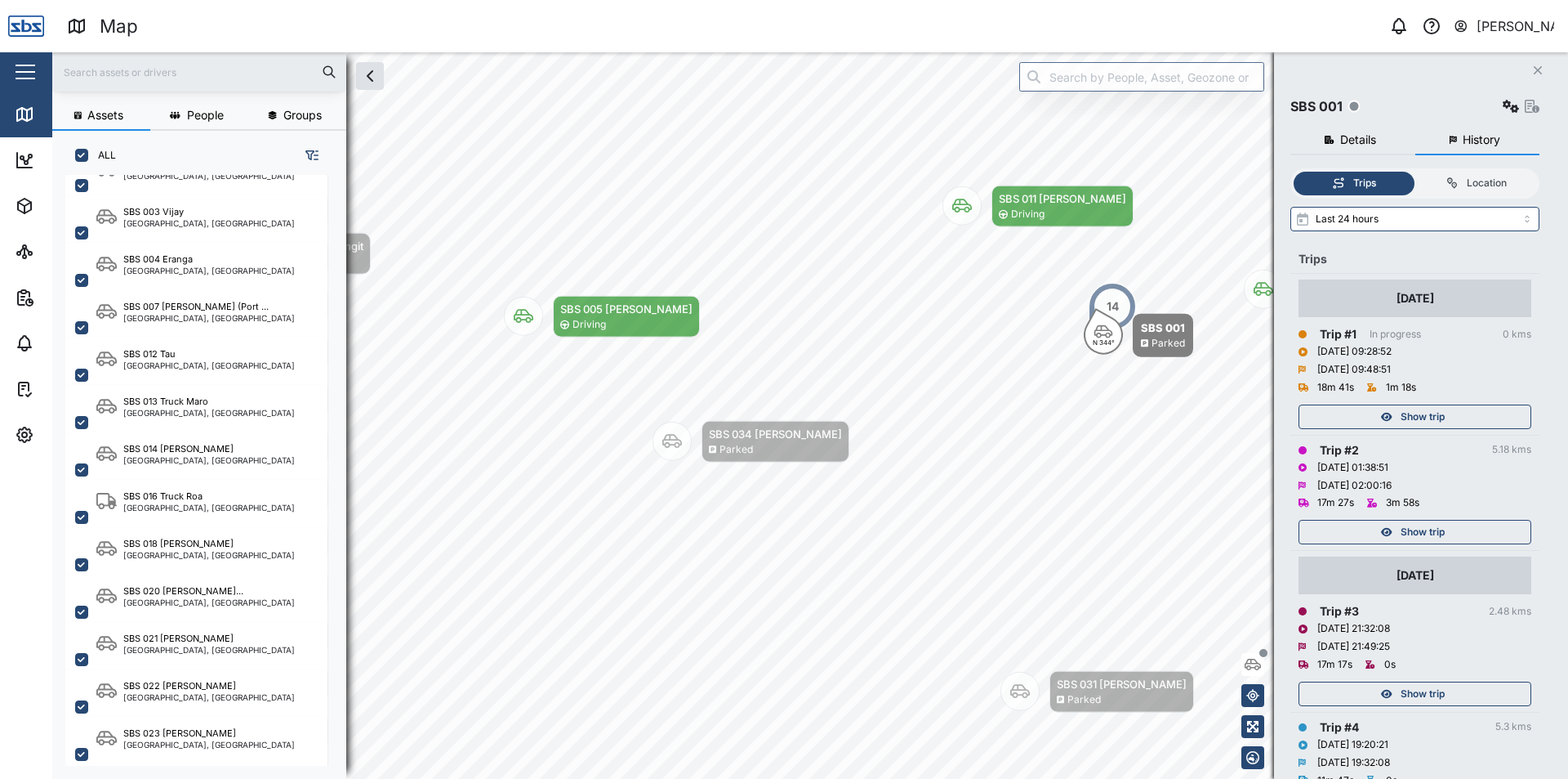
click at [1422, 420] on span "Show trip" at bounding box center [1423, 416] width 45 height 23
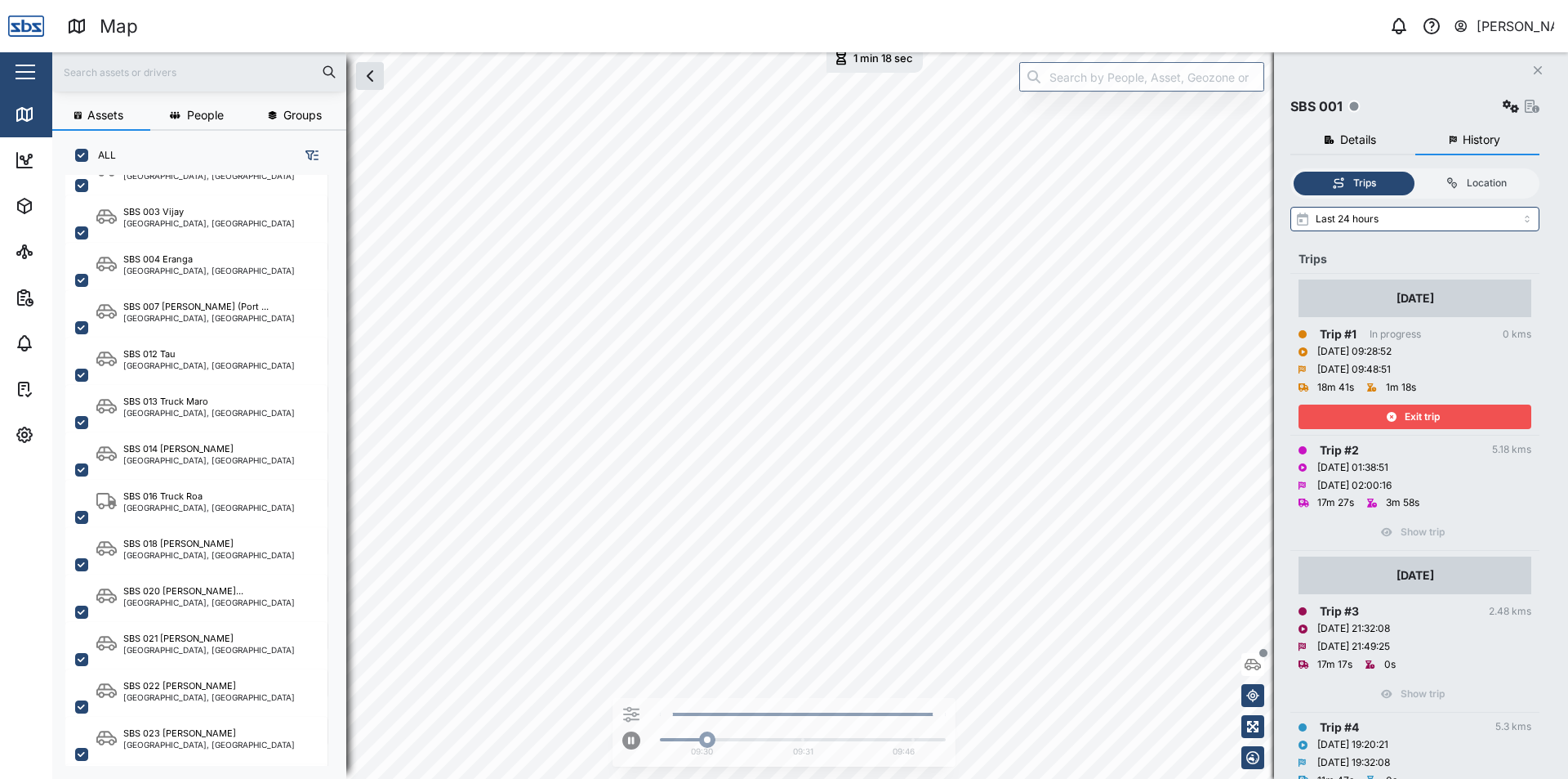
click at [1422, 420] on span "Exit trip" at bounding box center [1422, 416] width 35 height 23
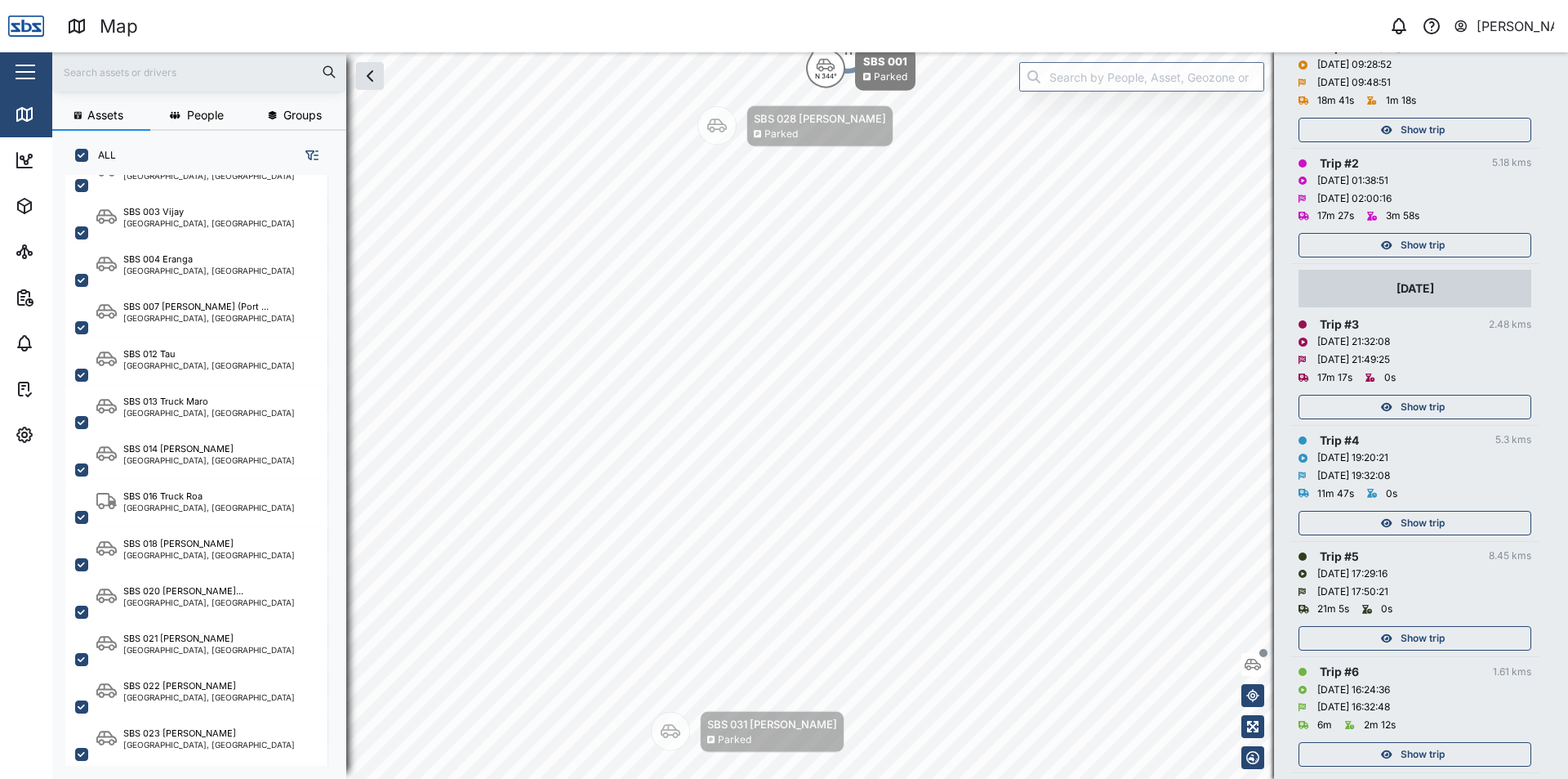
scroll to position [327, 0]
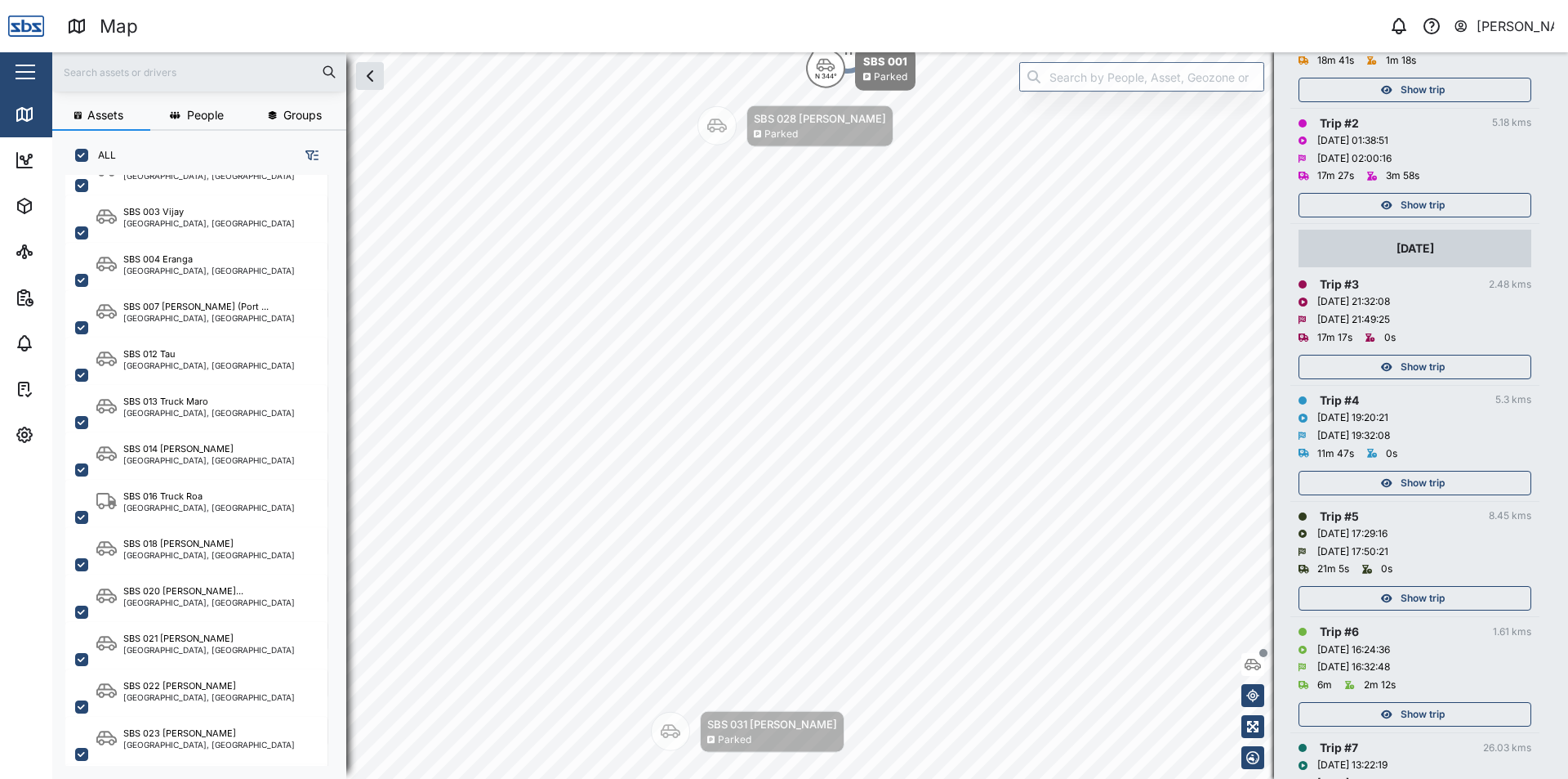
click at [1425, 483] on span "Show trip" at bounding box center [1423, 482] width 45 height 23
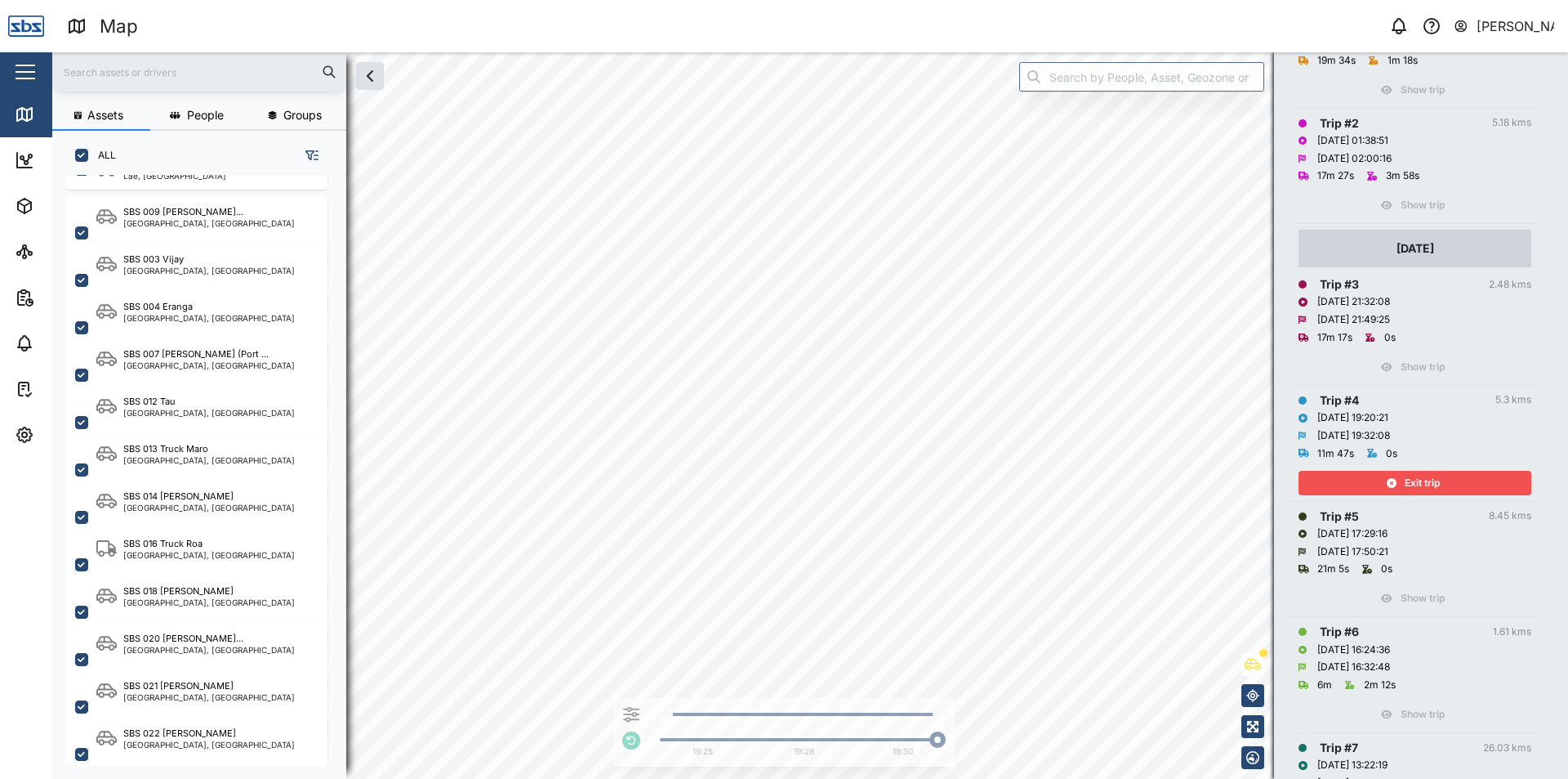
click at [1447, 475] on div "Exit trip" at bounding box center [1413, 482] width 213 height 23
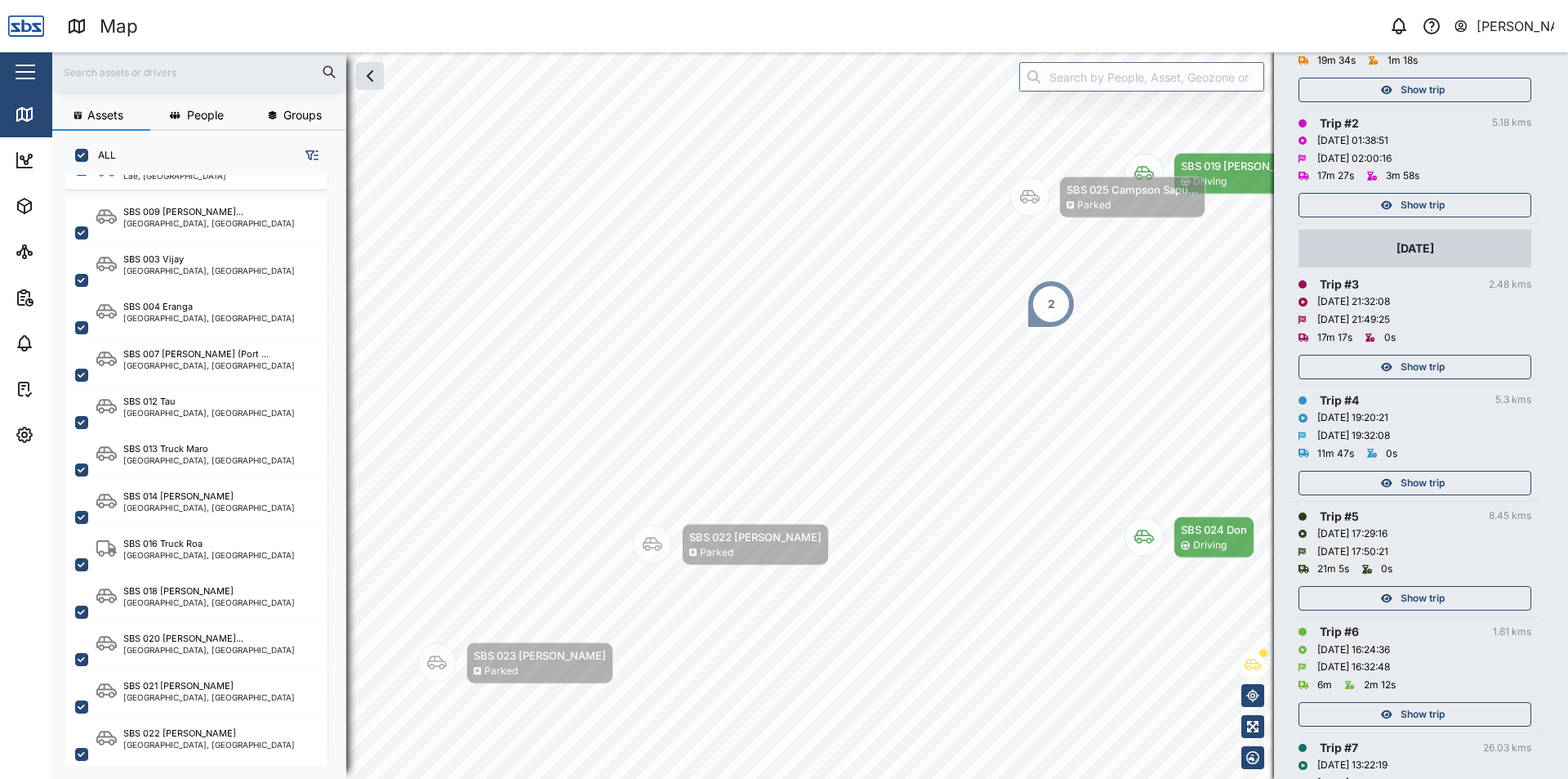
click at [1422, 596] on span "Show trip" at bounding box center [1423, 598] width 45 height 23
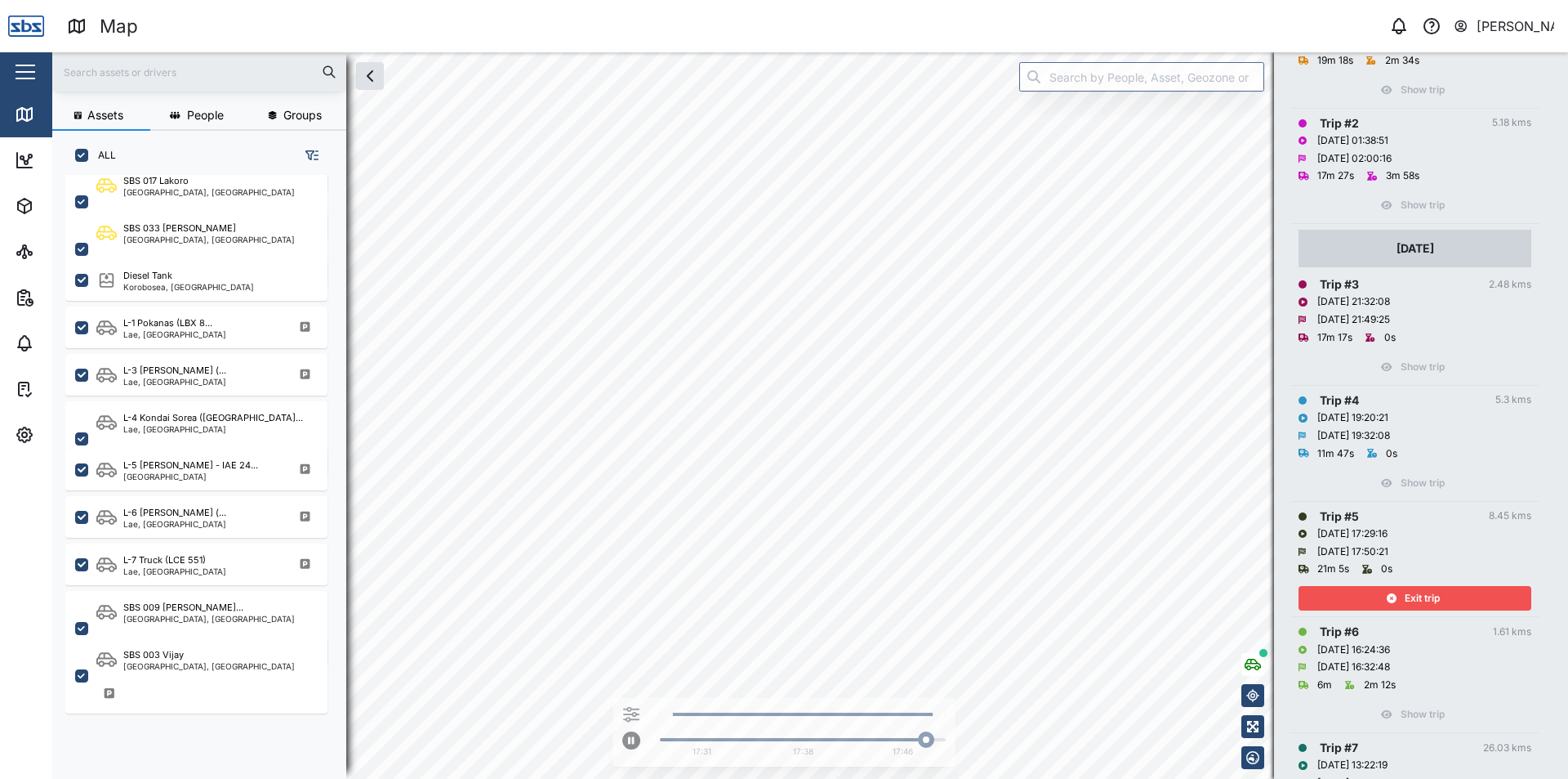
scroll to position [327, 0]
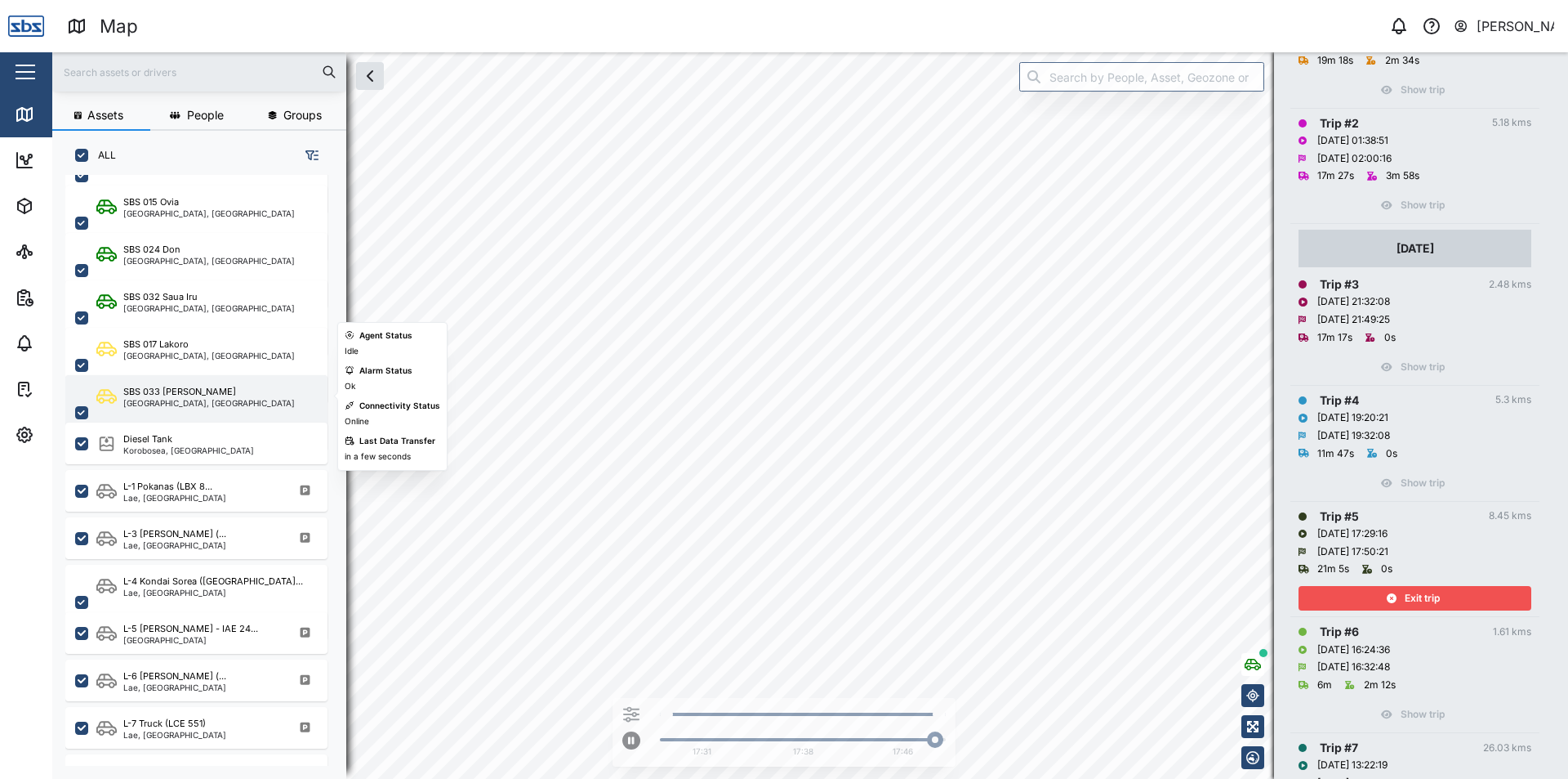
click at [185, 391] on div "SBS 033 [PERSON_NAME]" at bounding box center [209, 392] width 171 height 14
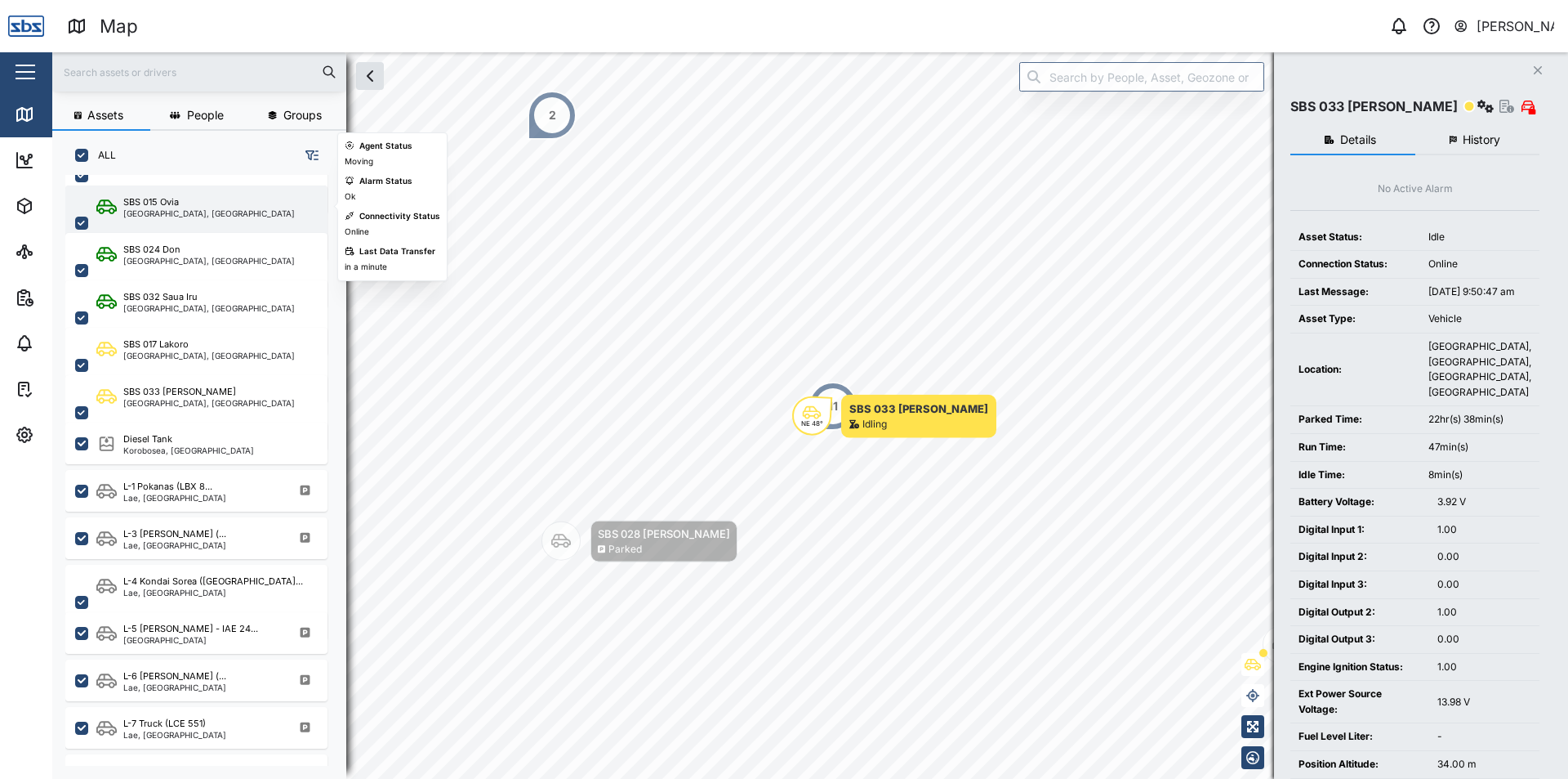
click at [243, 197] on div "SBS 015 Ovia" at bounding box center [209, 202] width 171 height 14
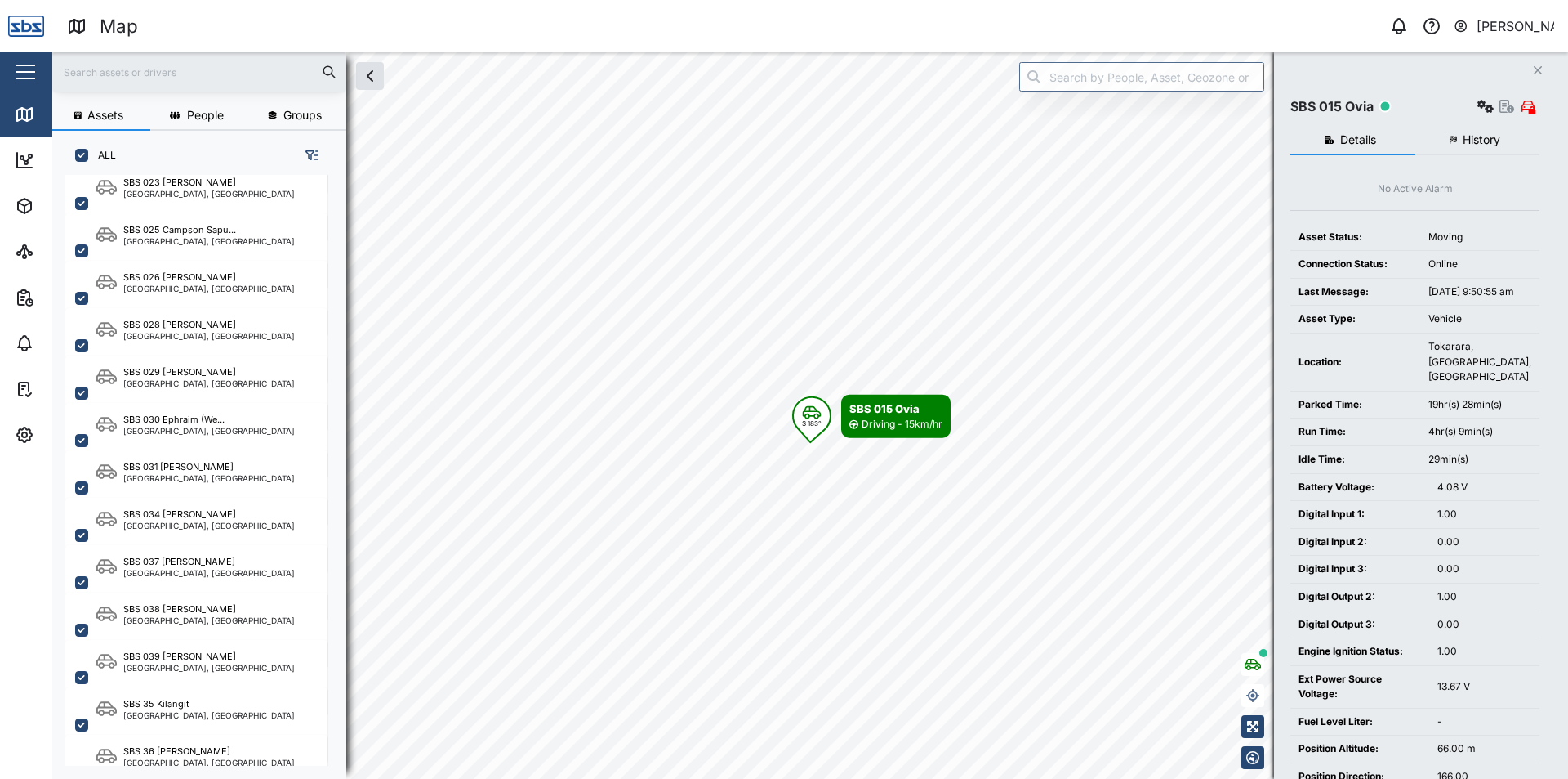
scroll to position [1590, 0]
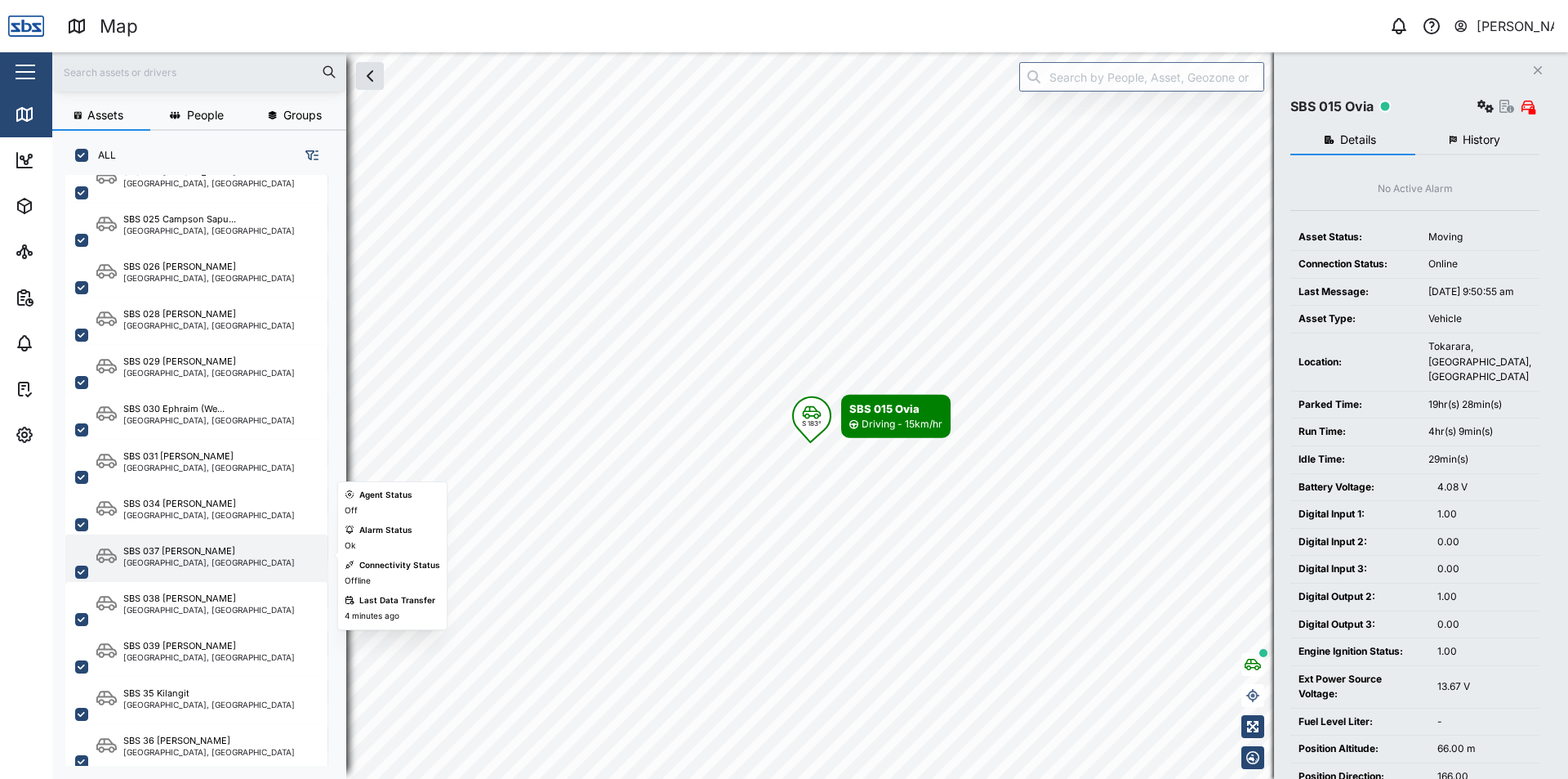
click at [185, 540] on div "SBS 037 [PERSON_NAME] [GEOGRAPHIC_DATA], [GEOGRAPHIC_DATA]" at bounding box center [196, 572] width 262 height 75
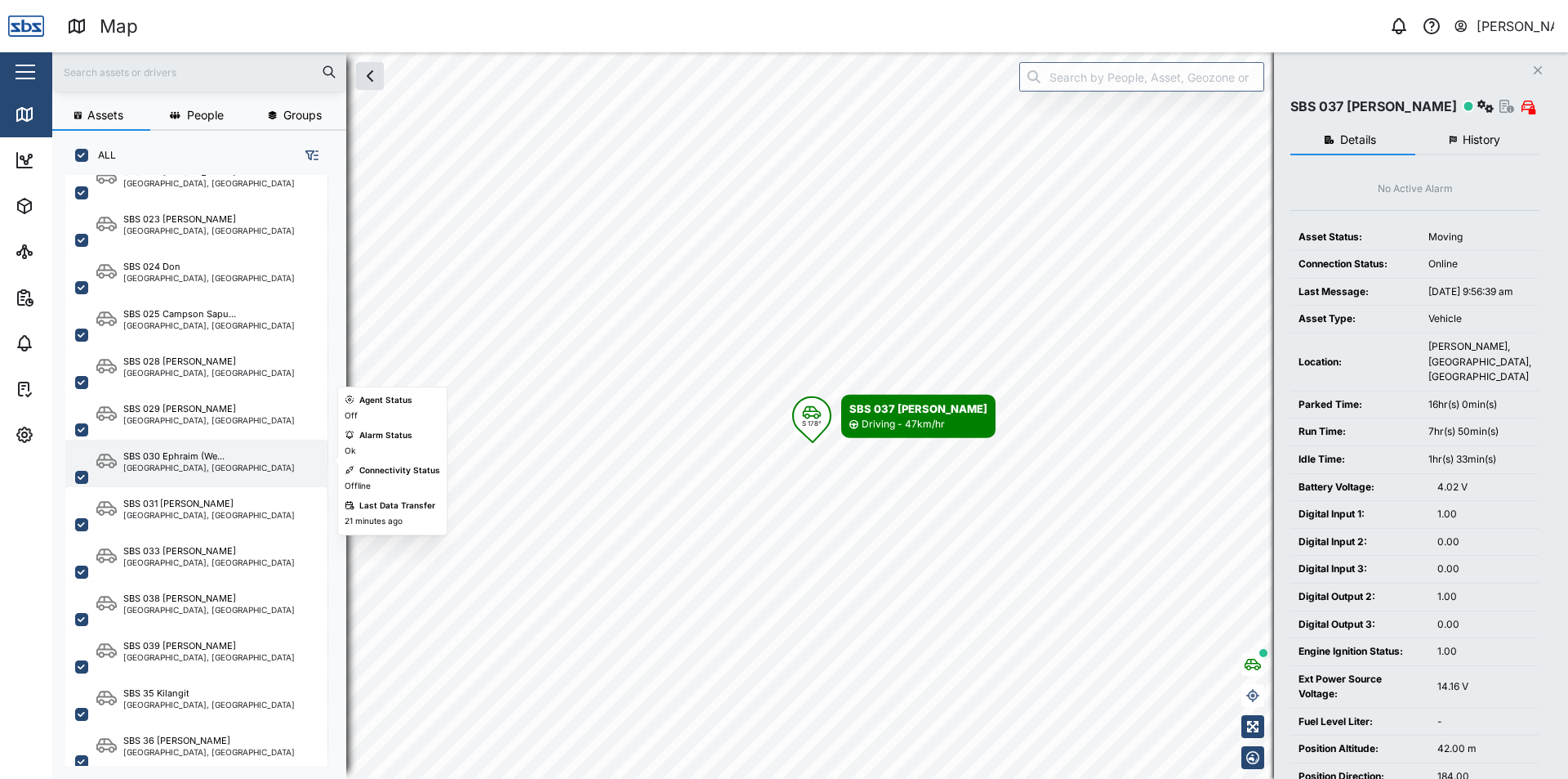
click at [256, 469] on div "SBS 030 Ephraim (We... [GEOGRAPHIC_DATA], [GEOGRAPHIC_DATA]" at bounding box center [207, 477] width 222 height 55
